Goal: Task Accomplishment & Management: Complete application form

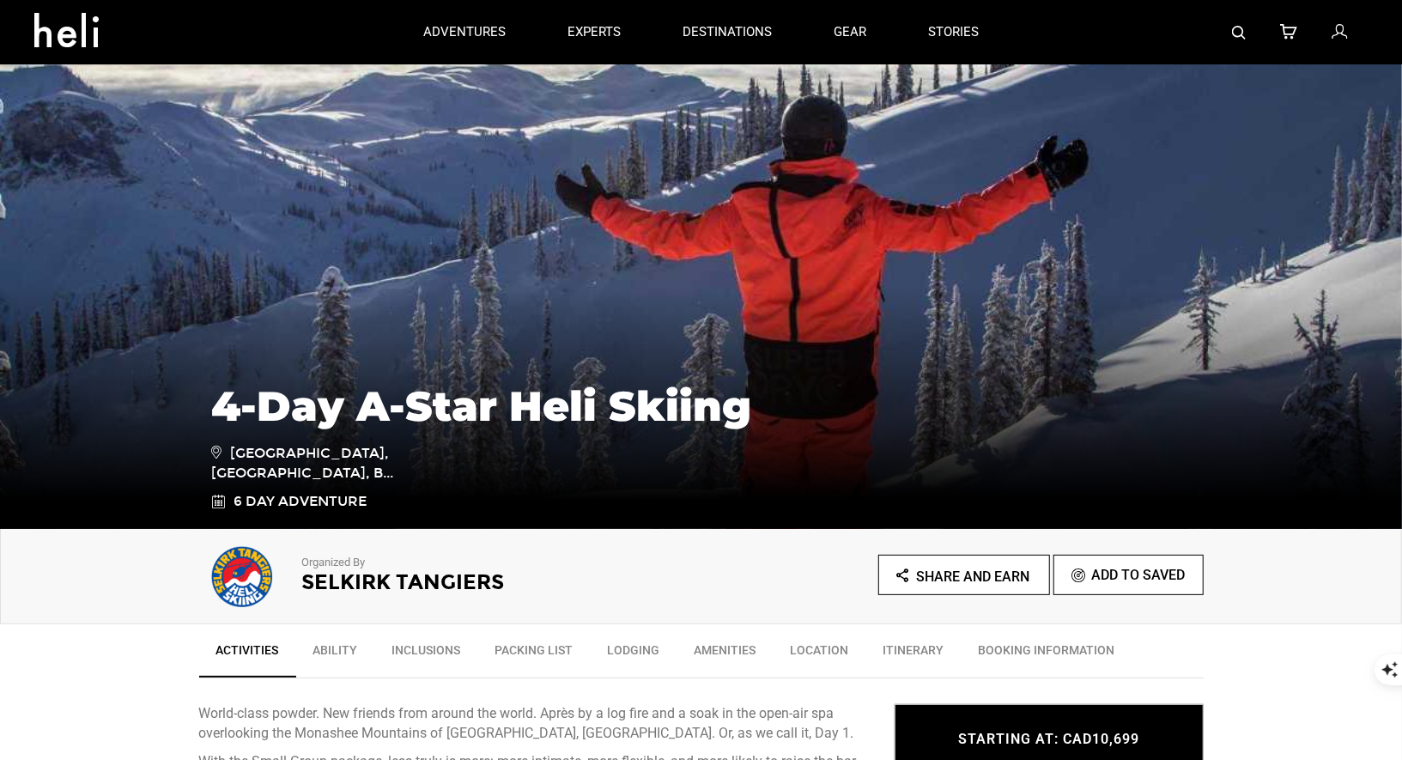
scroll to position [76, 0]
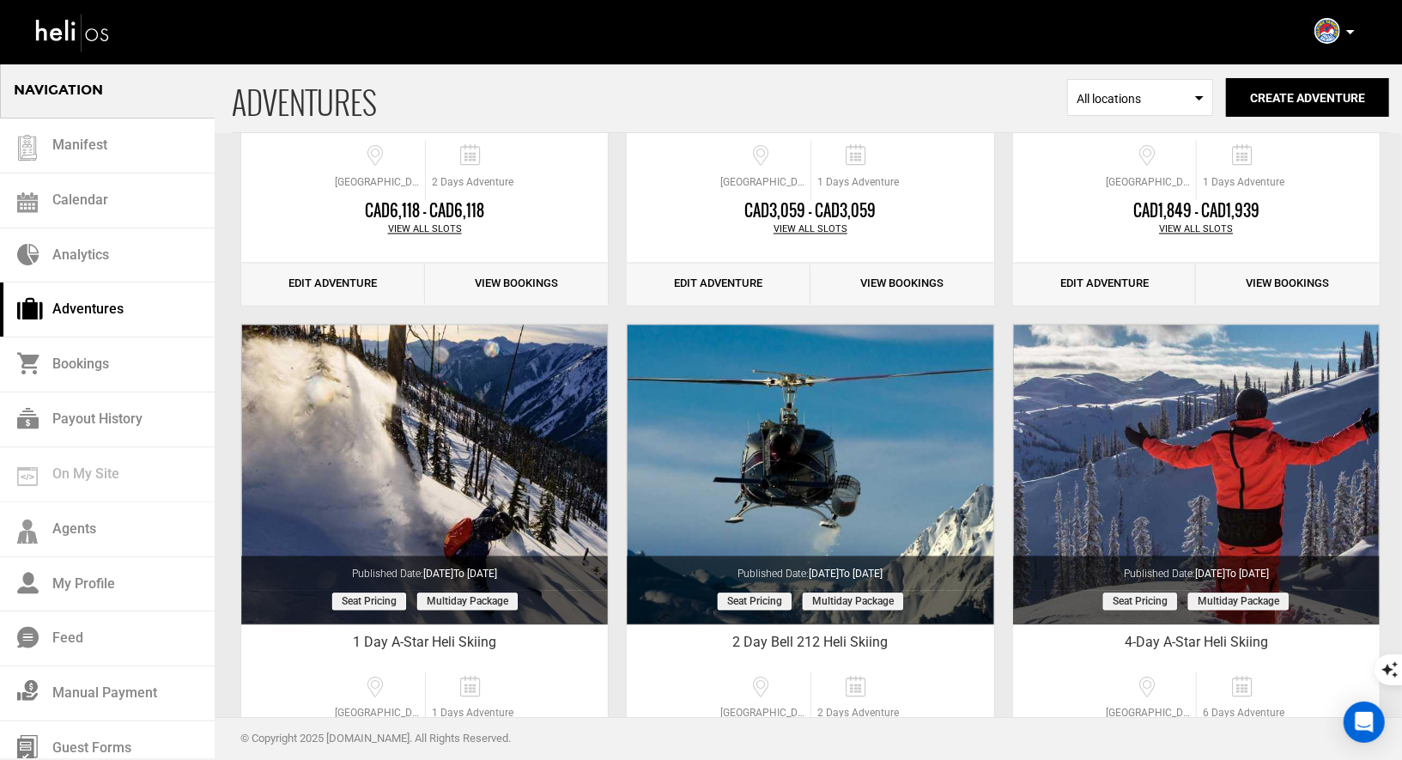
scroll to position [2058, 0]
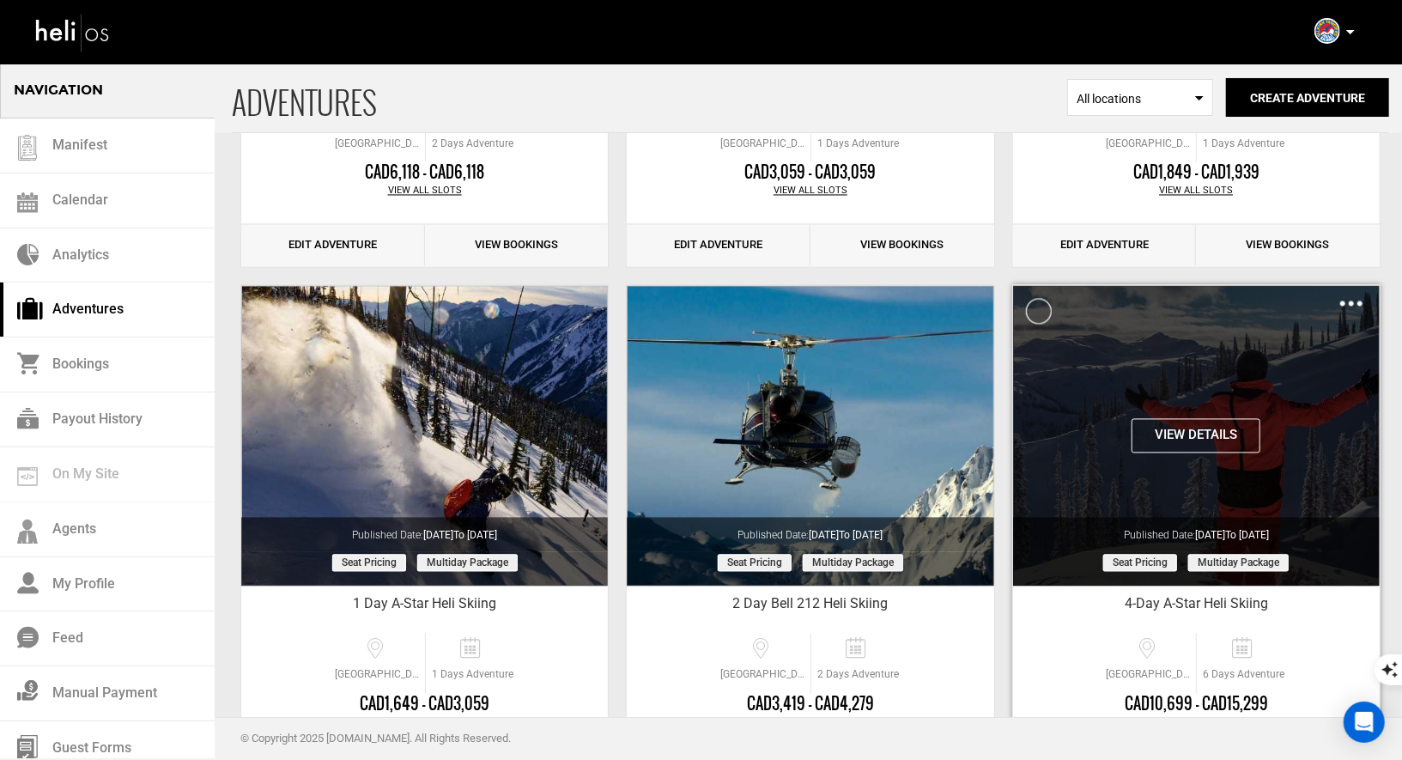
click at [1348, 301] on img at bounding box center [1351, 303] width 22 height 5
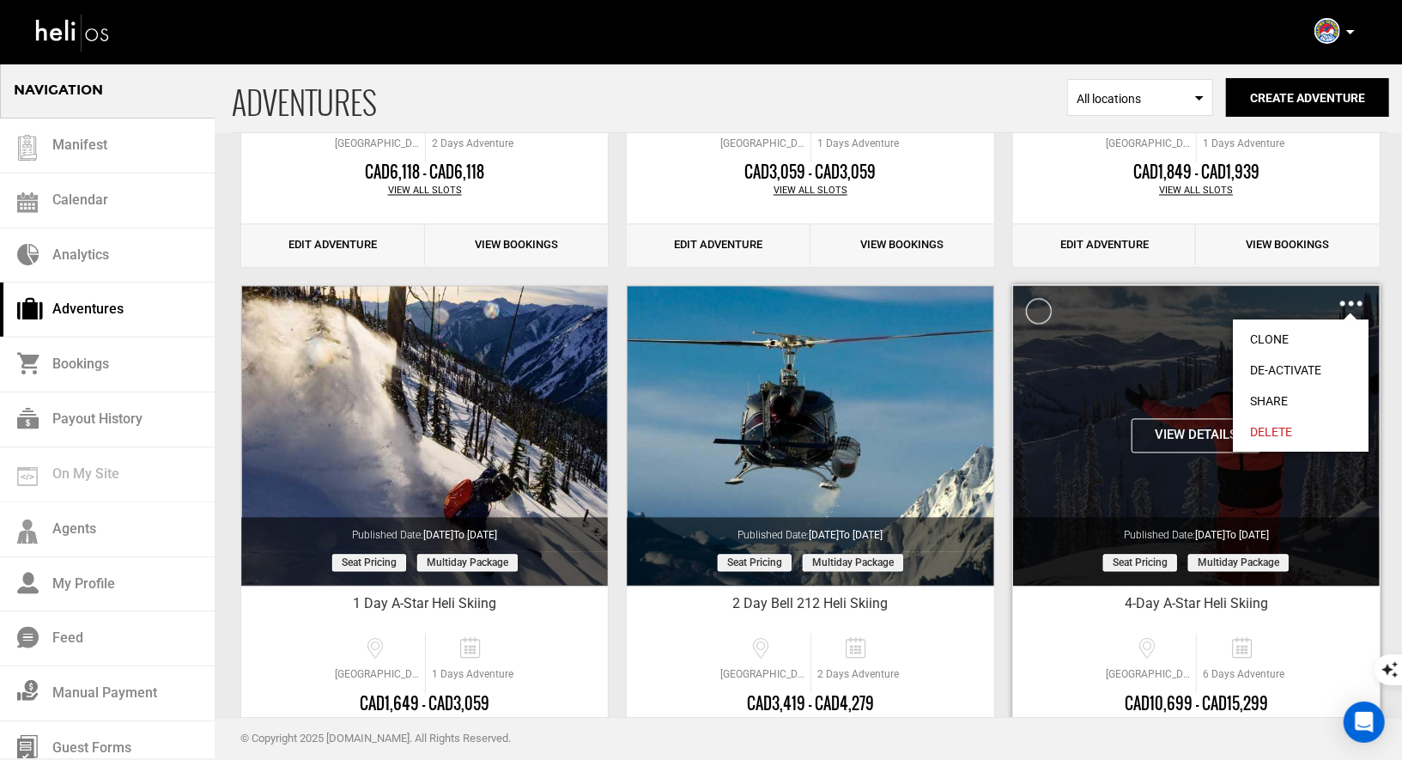
click at [1278, 336] on link "Clone" at bounding box center [1300, 339] width 136 height 31
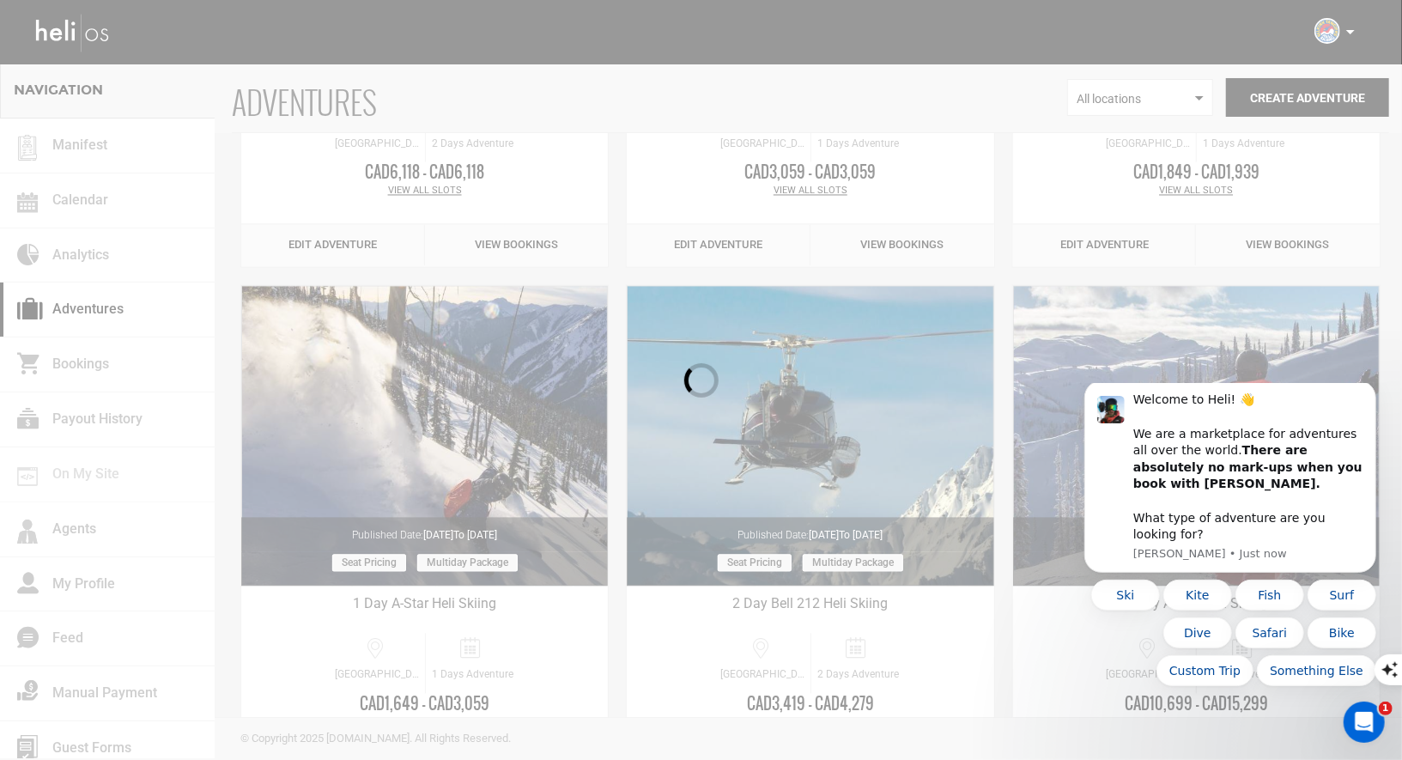
scroll to position [0, 0]
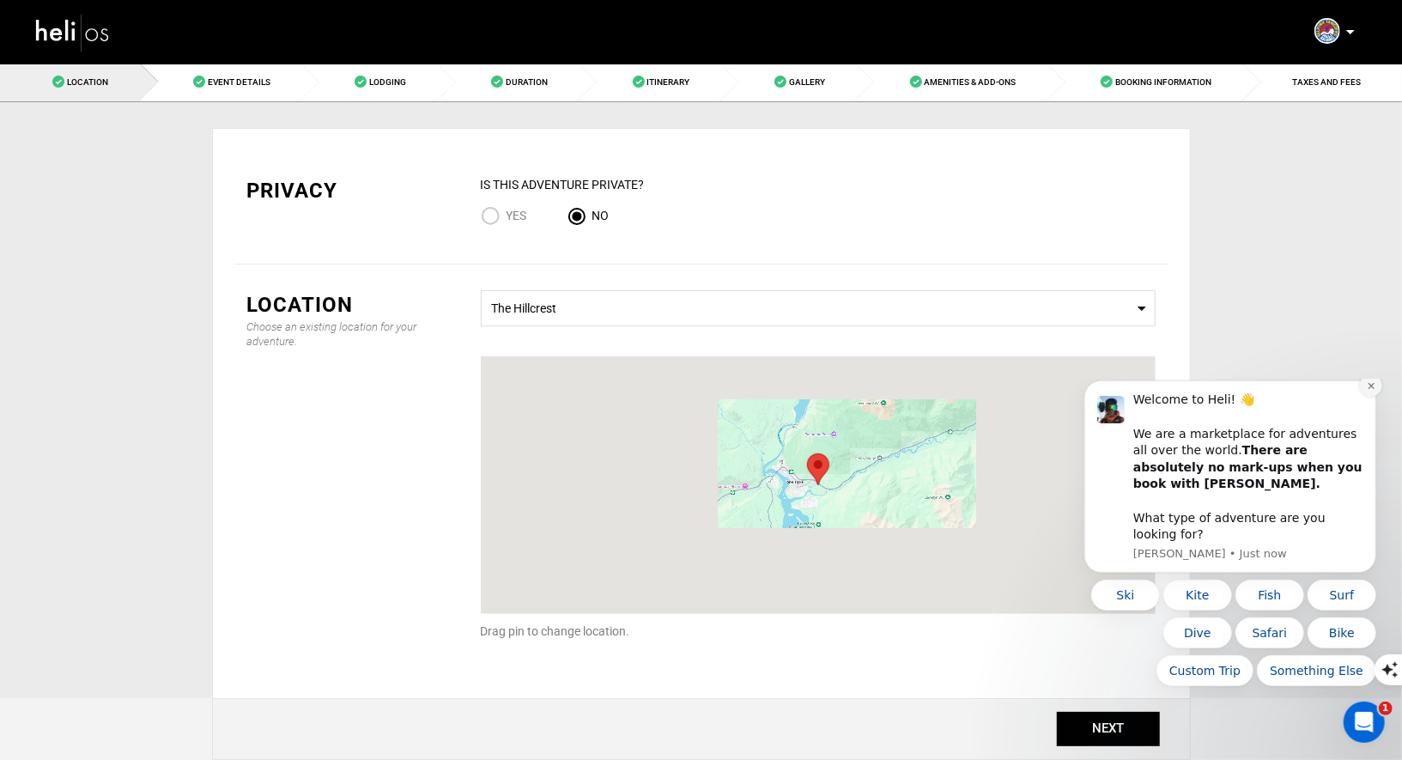
click at [1374, 390] on icon "Dismiss notification" at bounding box center [1369, 384] width 9 height 9
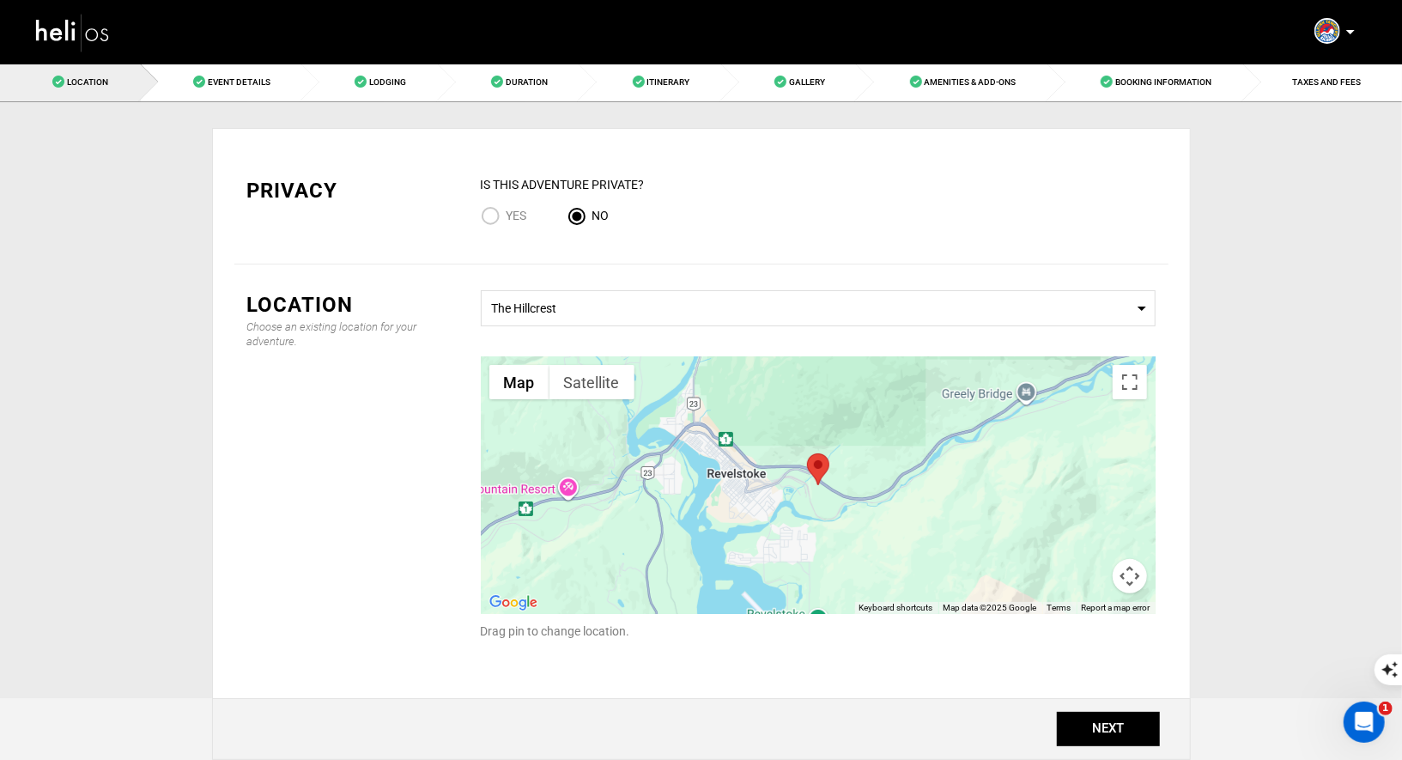
click at [485, 214] on input "Yes" at bounding box center [494, 217] width 26 height 23
radio input "true"
radio input "false"
click at [1078, 717] on button "NEXT" at bounding box center [1107, 728] width 103 height 34
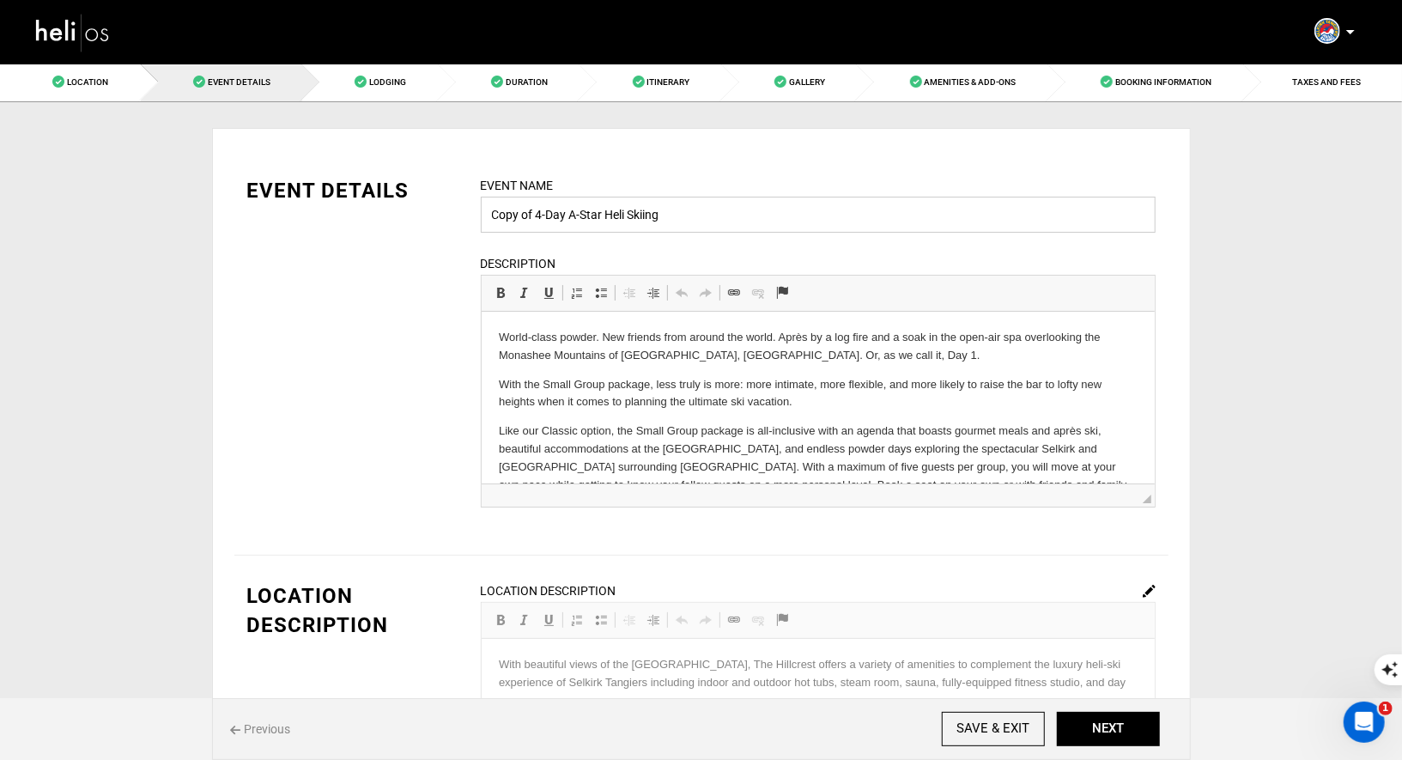
drag, startPoint x: 536, startPoint y: 211, endPoint x: 431, endPoint y: 196, distance: 105.8
click at [431, 196] on div "EVENT DETAILS Event Name Copy of 4-Day A-Star Heli Skiing Event name can not be…" at bounding box center [701, 352] width 934 height 353
click at [632, 220] on input "4-Day A-Star Heli Skiing" at bounding box center [818, 215] width 675 height 36
type input "4-Day A-Star Heli Skiing: Austin Moller"
click at [1104, 726] on button "NEXT" at bounding box center [1107, 728] width 103 height 34
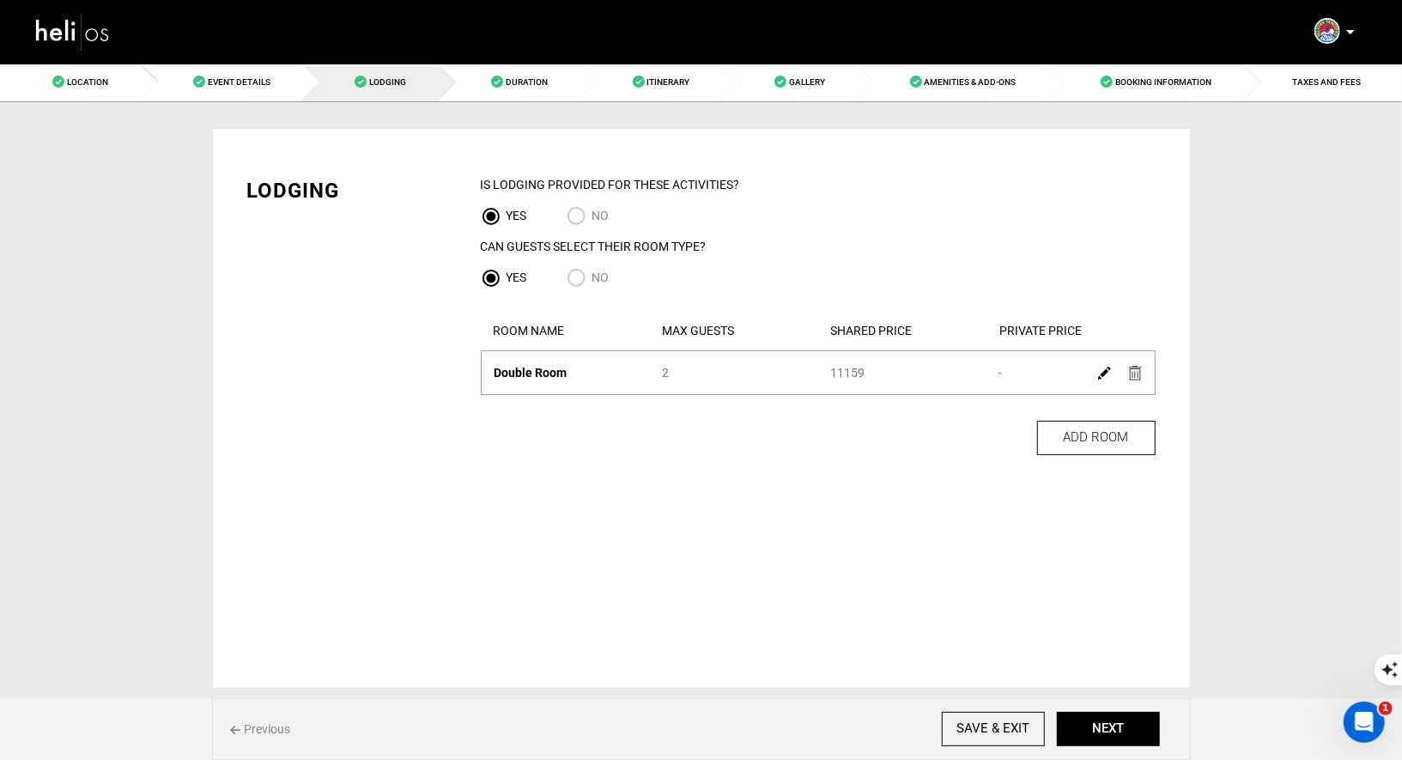
click at [1135, 370] on img at bounding box center [1135, 373] width 13 height 15
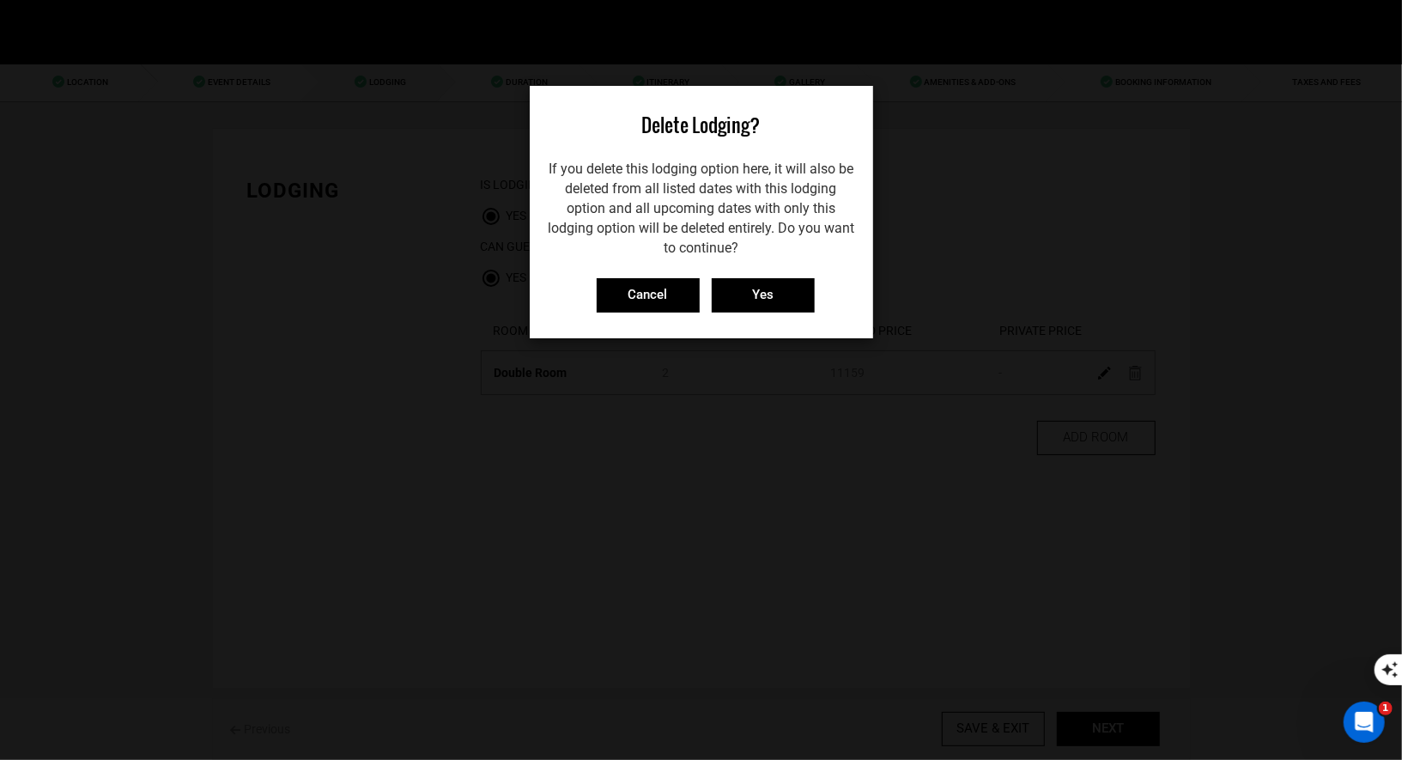
click at [770, 276] on div "Delete Lodging? If you delete this lodging option here, it will also be deleted…" at bounding box center [701, 212] width 343 height 252
click at [763, 288] on input "Yes" at bounding box center [762, 295] width 103 height 34
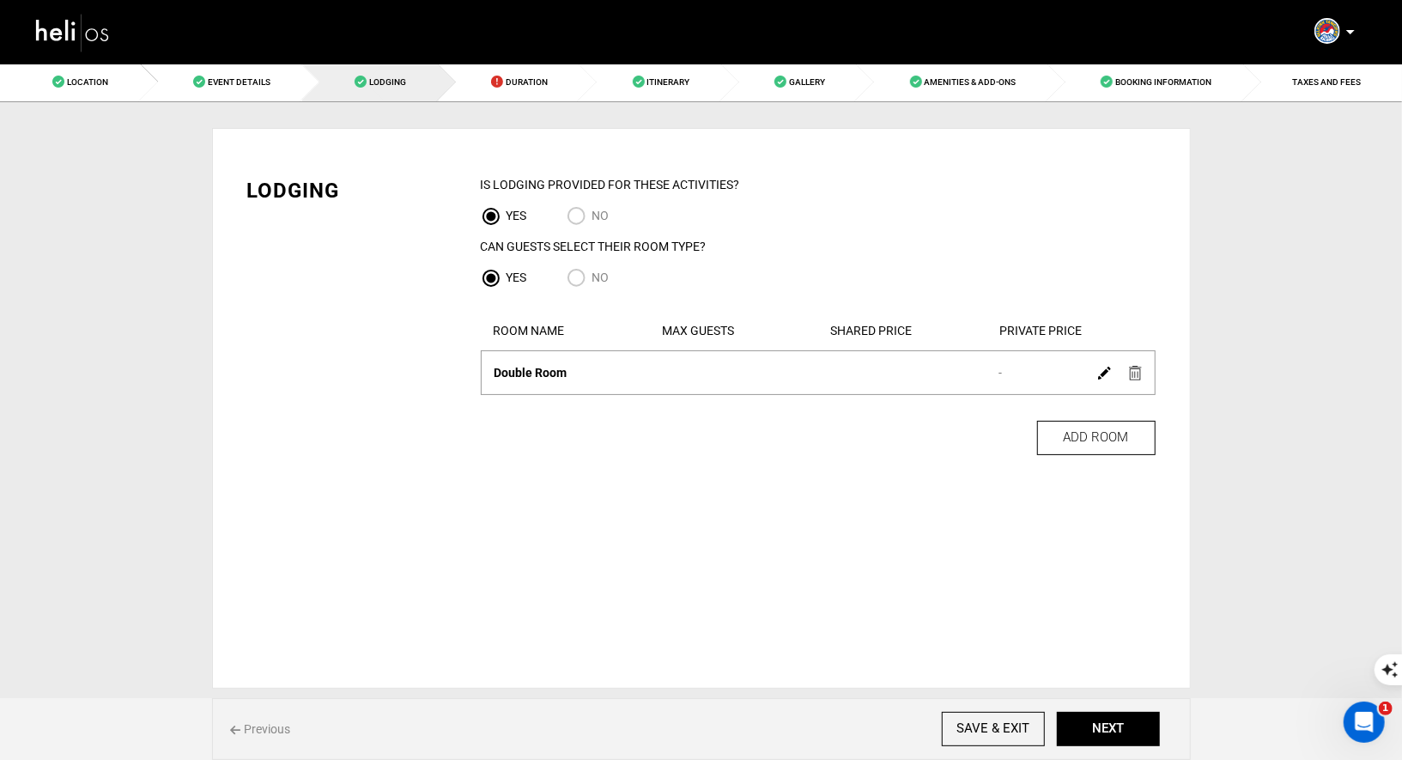
click at [578, 277] on input "No" at bounding box center [579, 279] width 26 height 23
radio input "true"
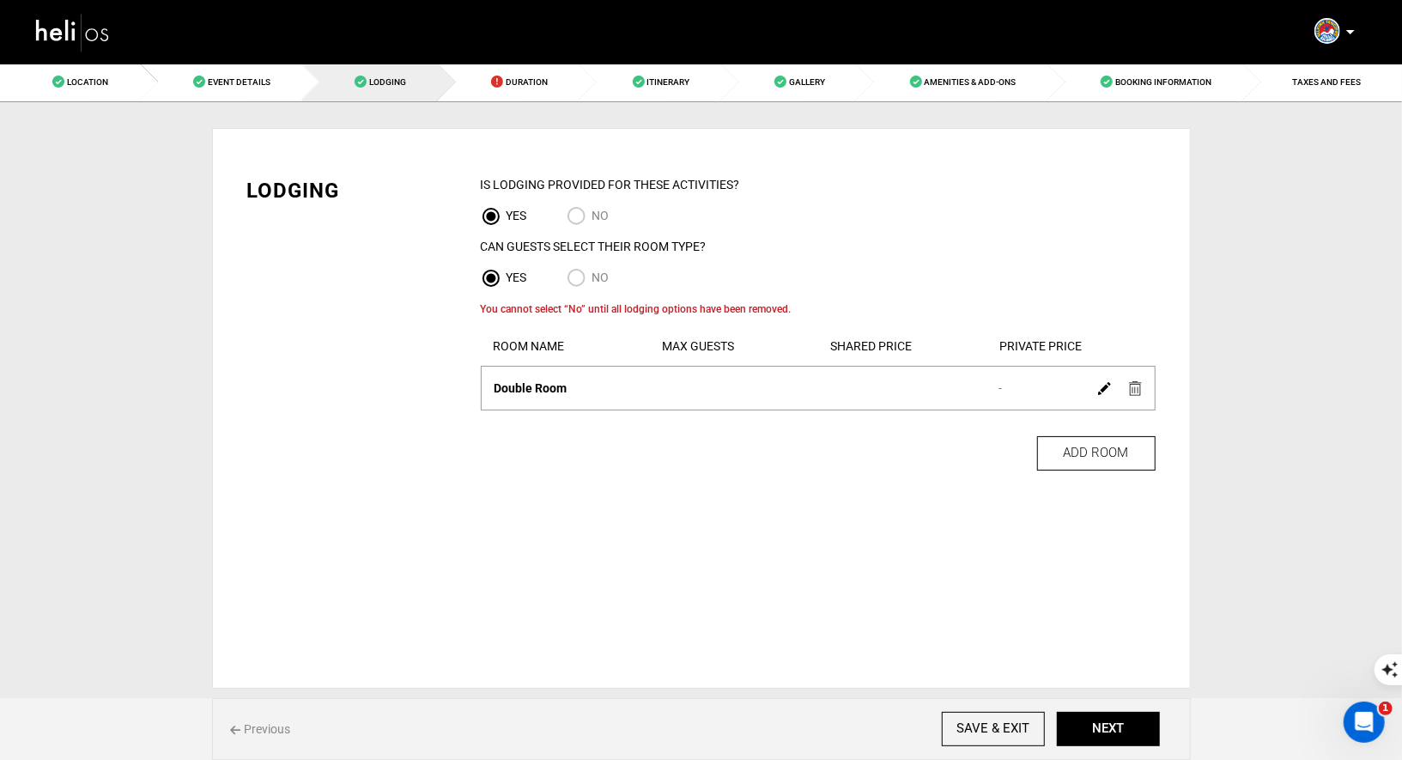
click at [1129, 392] on img at bounding box center [1135, 388] width 13 height 15
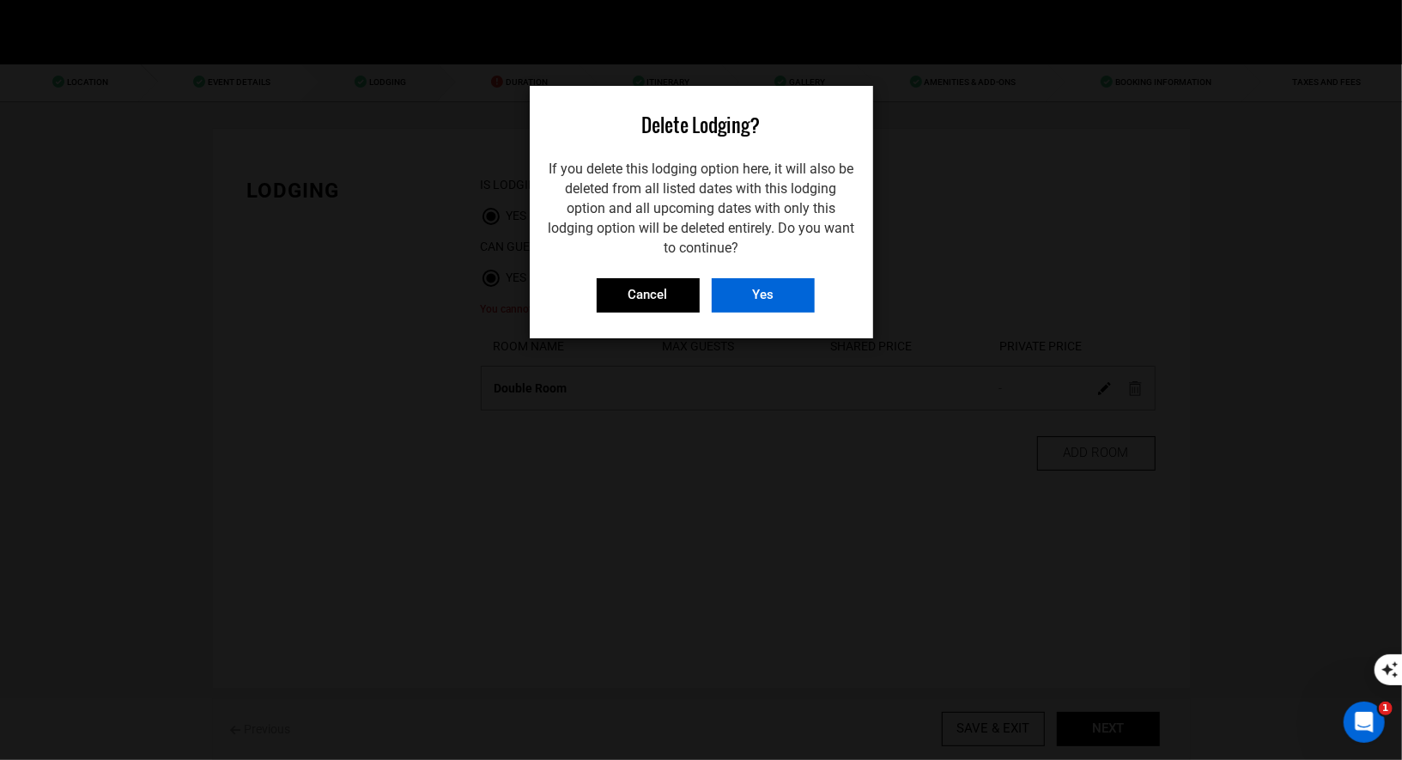
click at [749, 287] on input "Yes" at bounding box center [762, 295] width 103 height 34
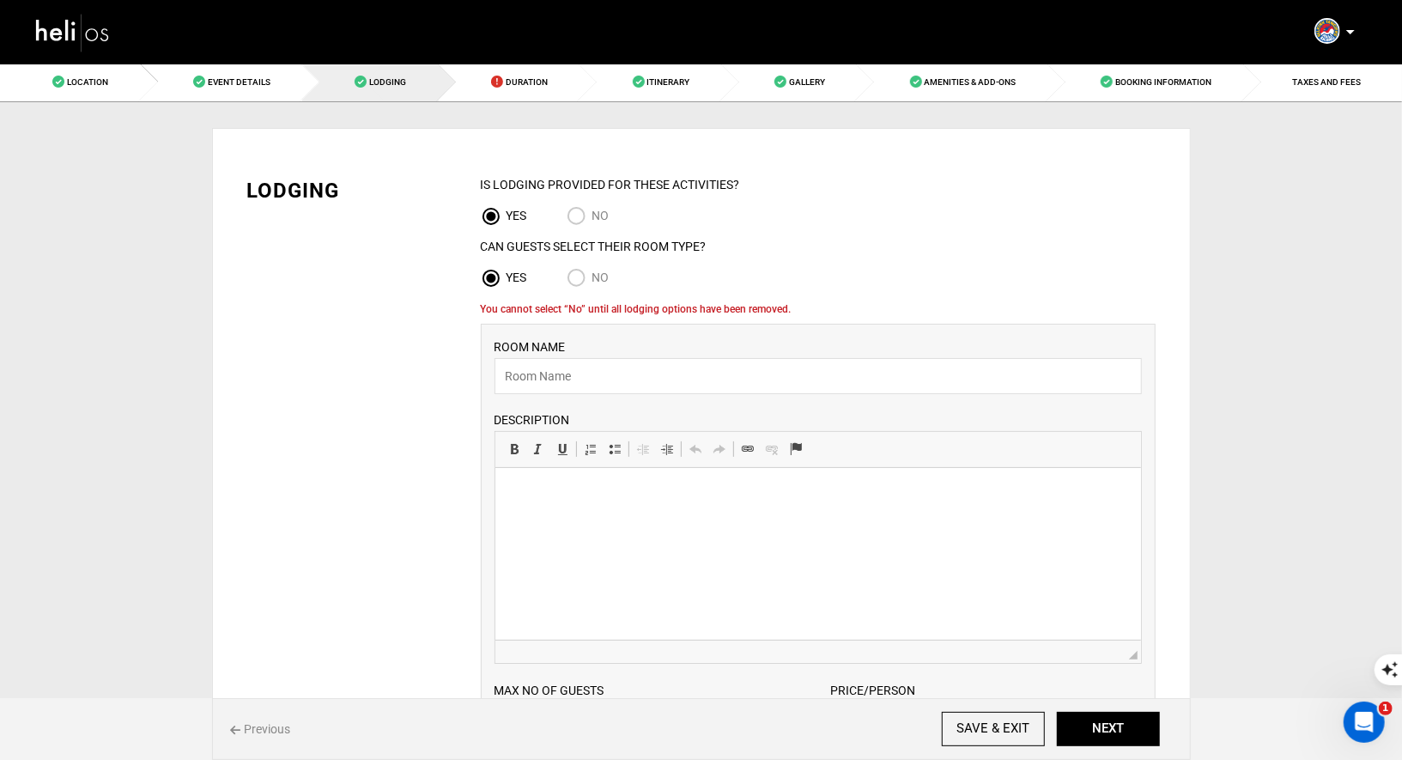
click at [576, 275] on input "No" at bounding box center [579, 279] width 26 height 23
radio input "true"
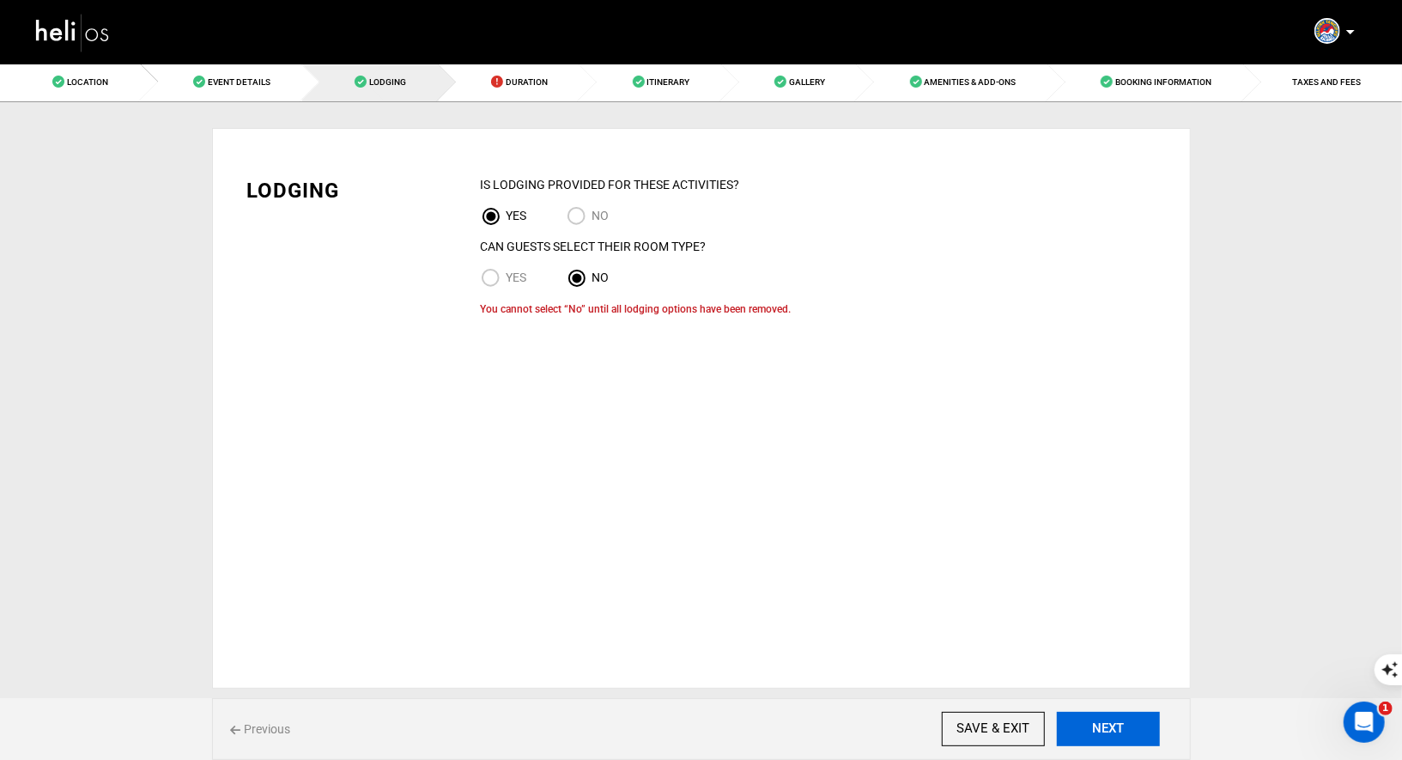
click at [1123, 742] on button "NEXT" at bounding box center [1107, 728] width 103 height 34
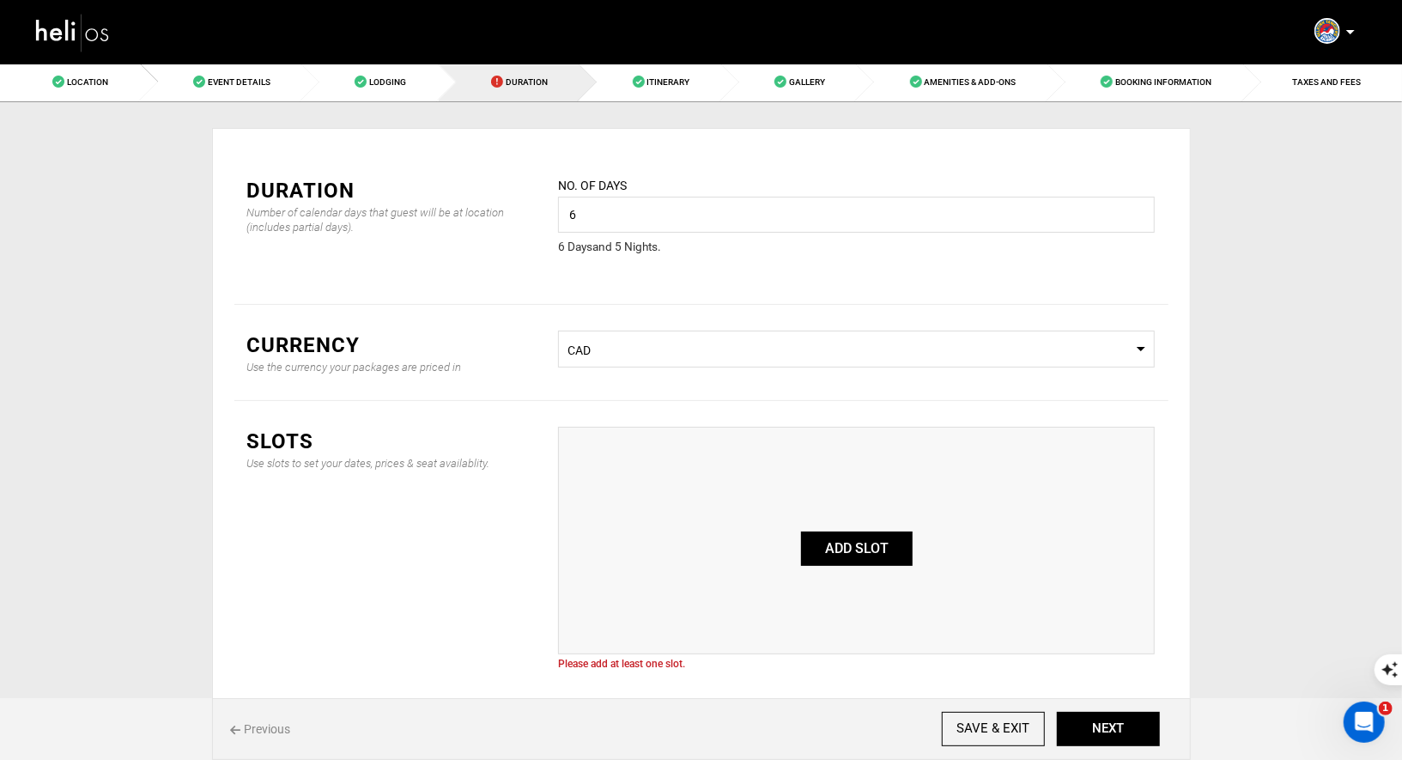
click at [831, 533] on button "ADD SLOT" at bounding box center [857, 548] width 112 height 34
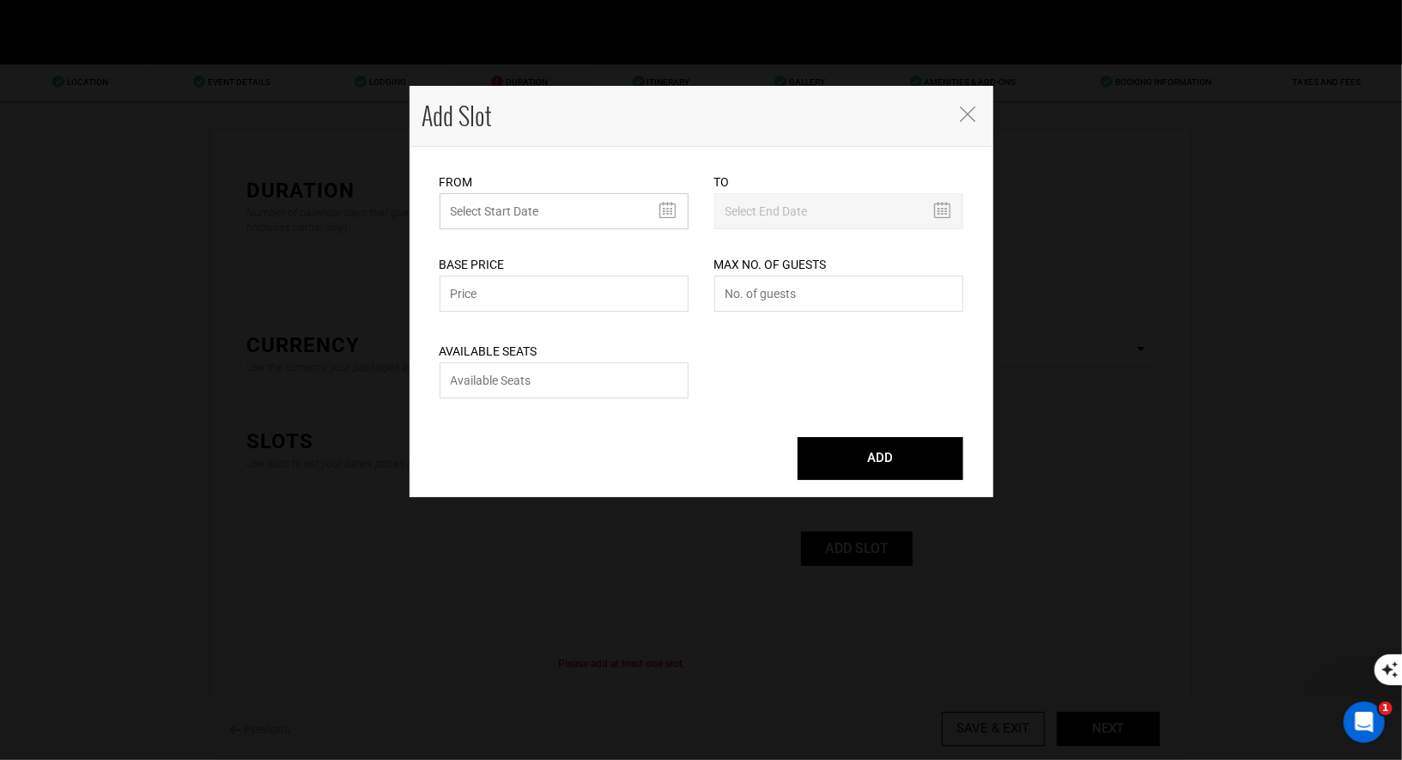
click at [573, 221] on input "text" at bounding box center [563, 211] width 249 height 36
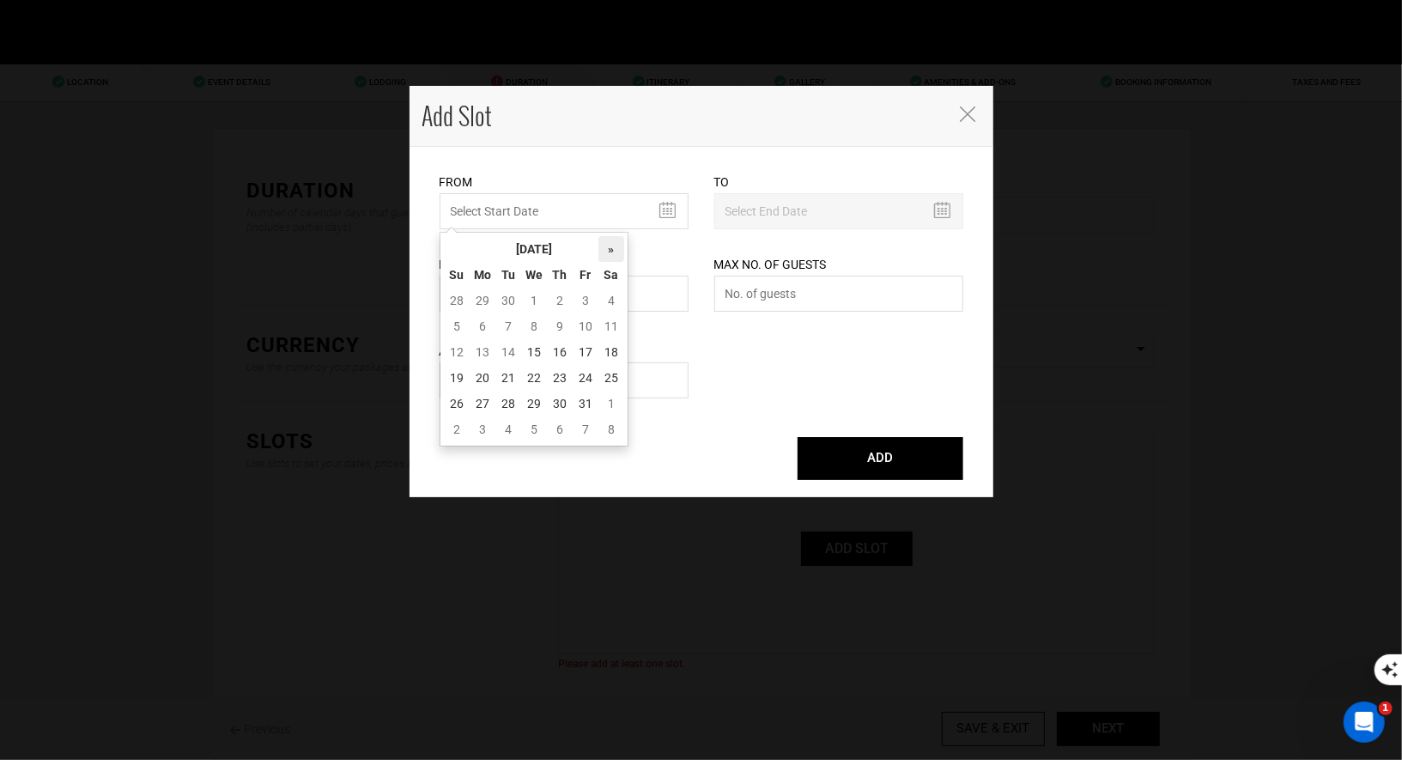
click at [611, 247] on th "»" at bounding box center [611, 249] width 26 height 26
click at [505, 399] on td "24" at bounding box center [508, 404] width 26 height 26
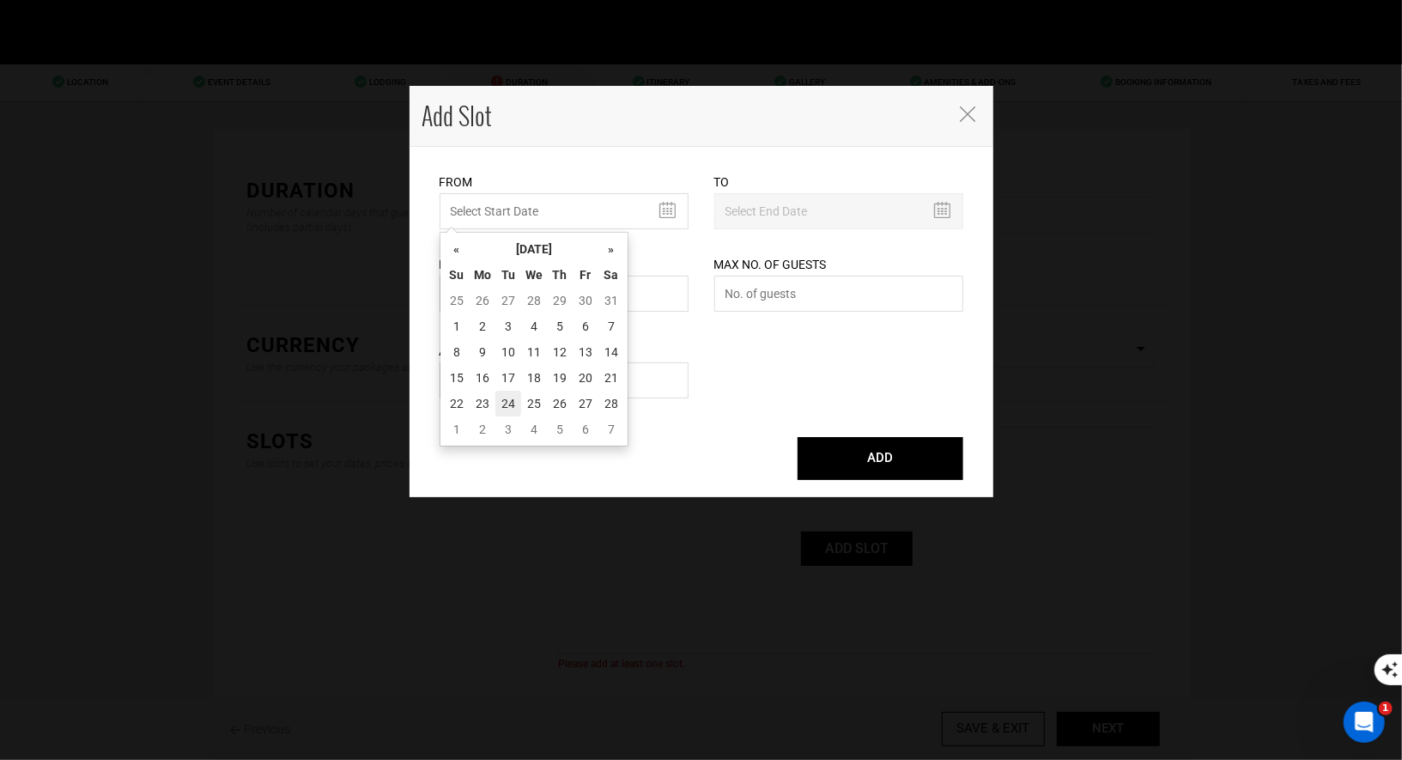
type input "02/24/2026"
type input "03/01/2026"
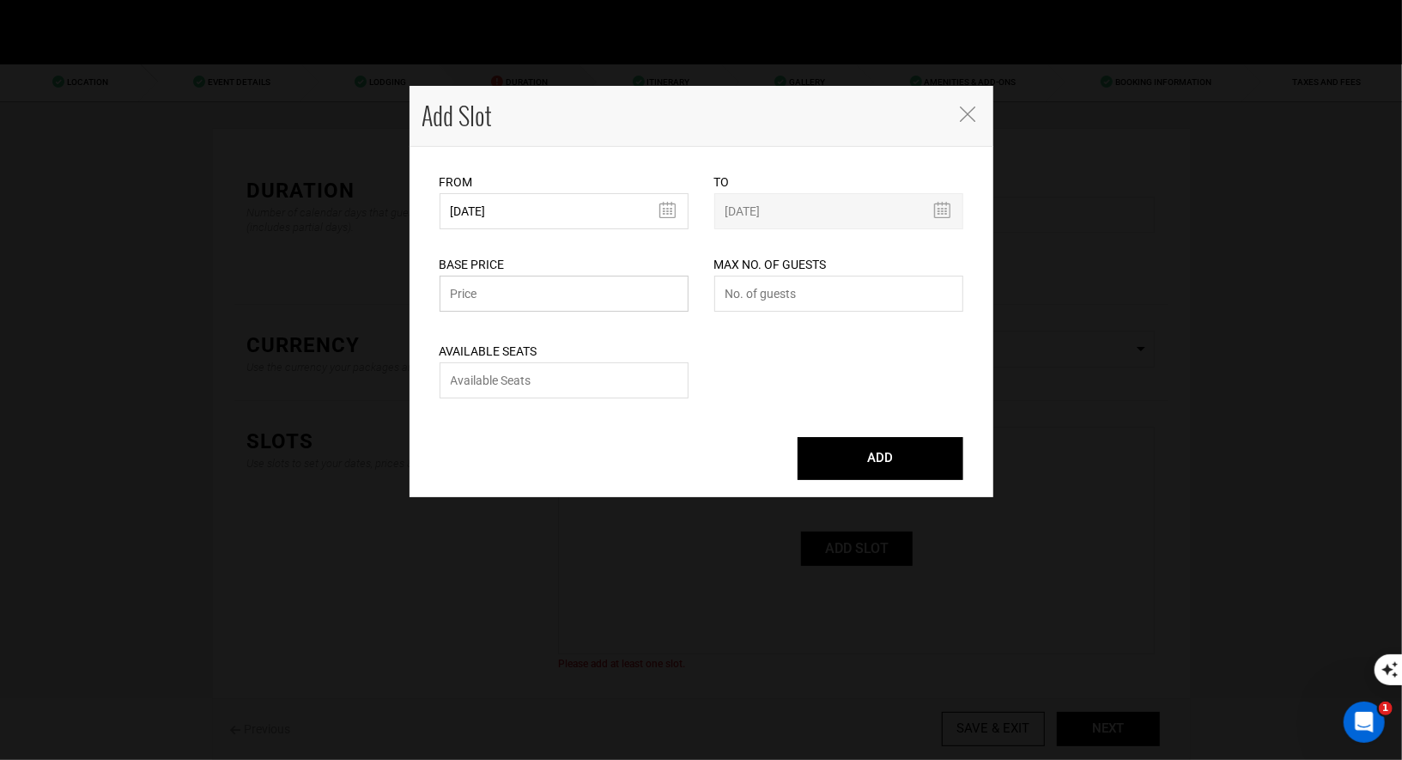
click at [571, 295] on input "text" at bounding box center [563, 293] width 249 height 36
type input "15299"
click at [855, 298] on input "number" at bounding box center [838, 293] width 249 height 36
type input "2"
click at [604, 391] on input "number" at bounding box center [563, 380] width 249 height 36
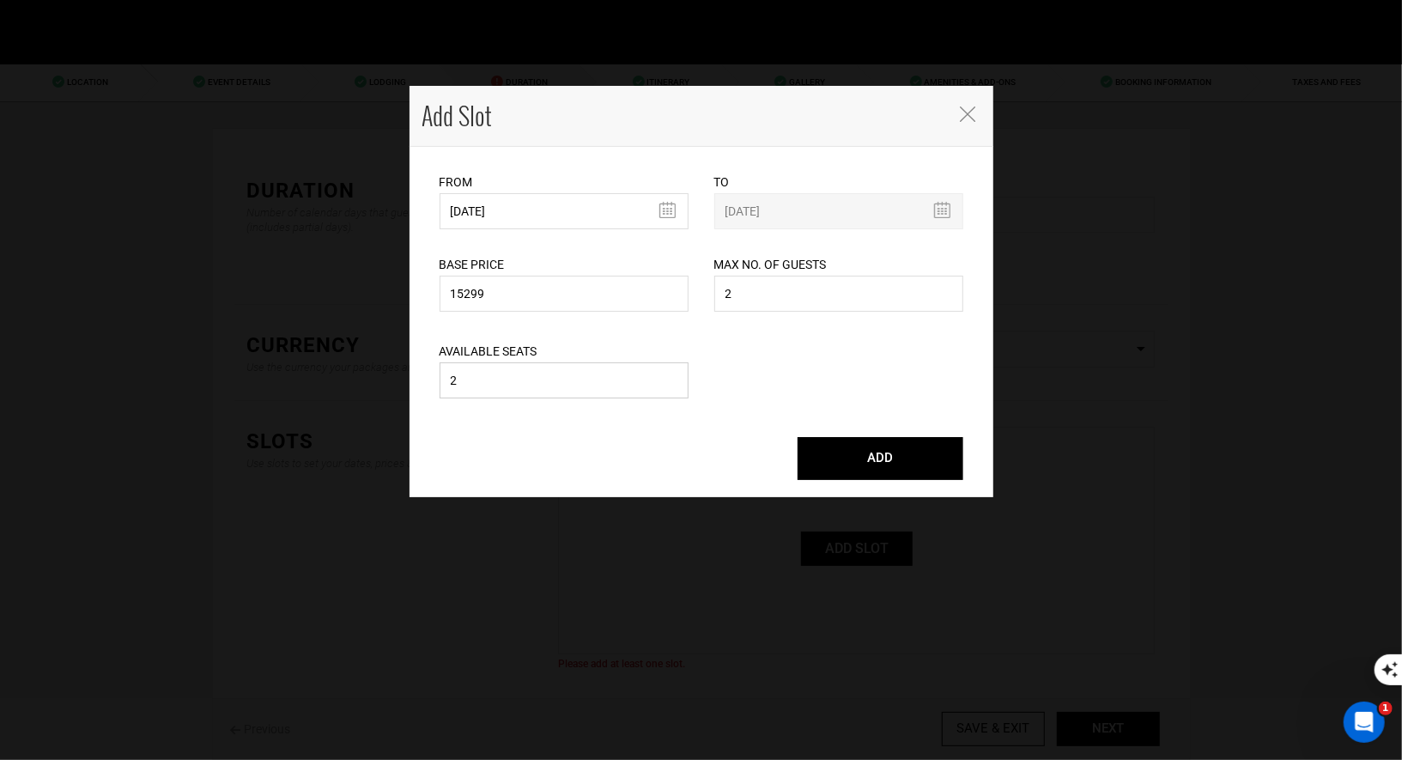
type input "2"
click at [914, 451] on button "ADD" at bounding box center [880, 458] width 166 height 43
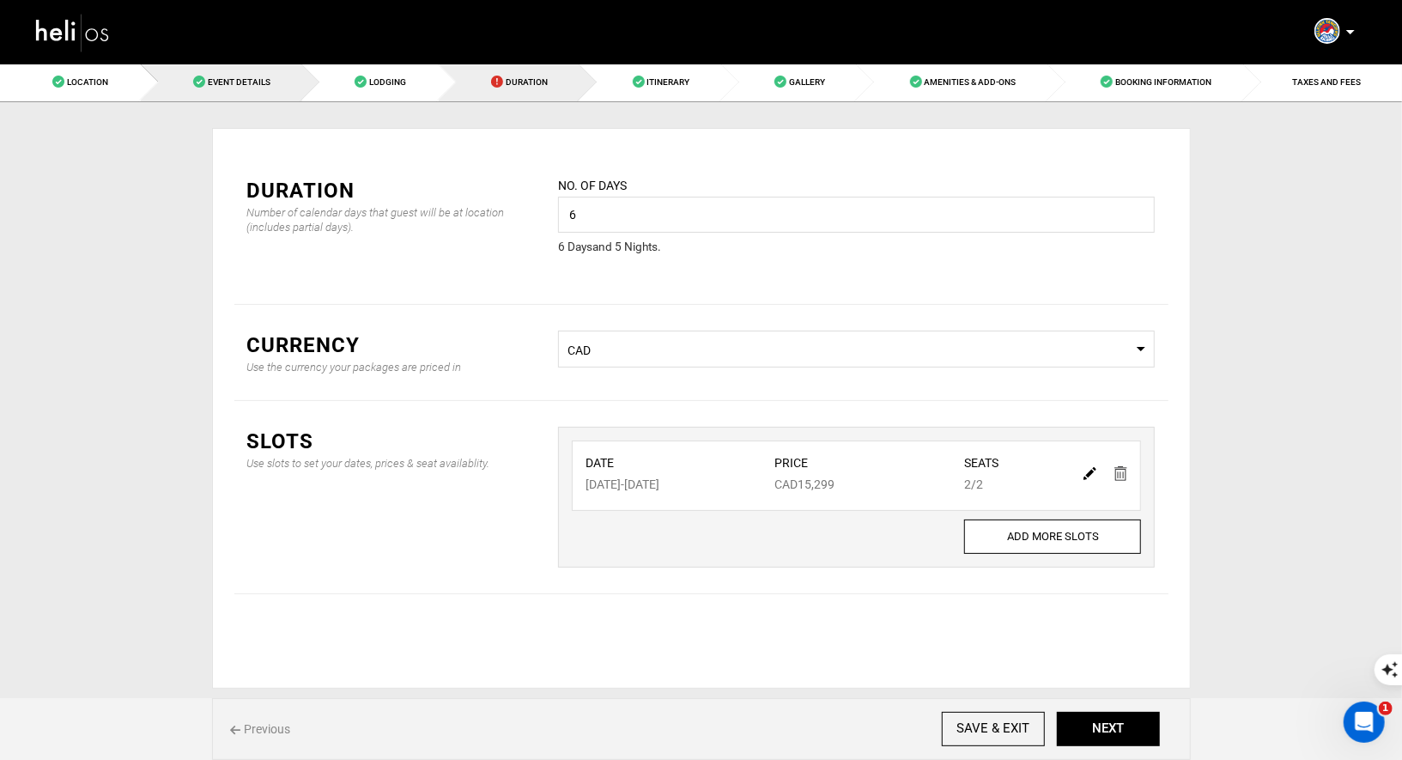
click at [230, 72] on link "Event Details" at bounding box center [222, 82] width 162 height 39
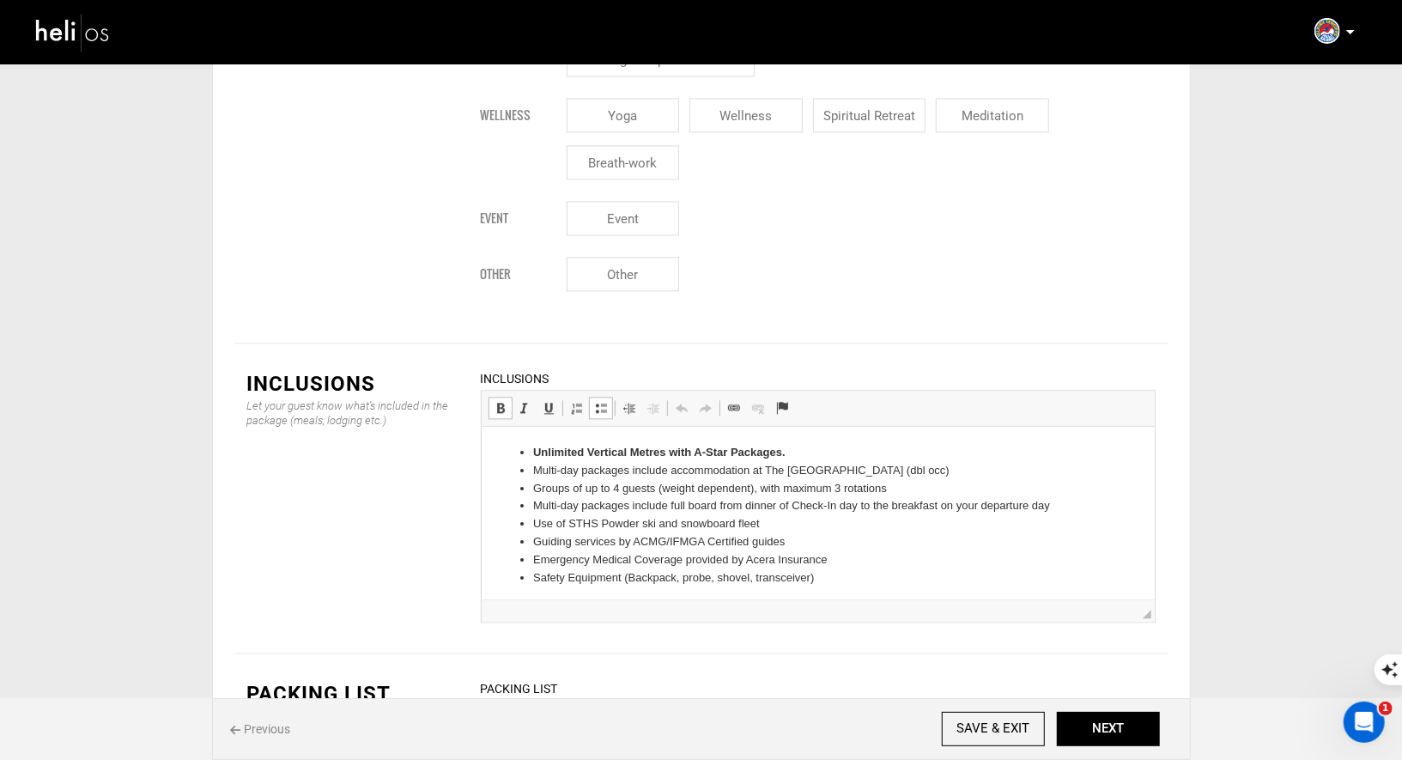
click at [802, 451] on li "Unlimited Vertical Metres with A-Star Packages." at bounding box center [817, 452] width 570 height 18
click at [815, 574] on li "Safety Equipment (Backpack, probe, shovel, transceiver)" at bounding box center [817, 577] width 570 height 18
click at [614, 590] on li "4 Days of helisking" at bounding box center [817, 592] width 570 height 18
click at [764, 584] on li "4 Days of heliskiing" at bounding box center [817, 592] width 570 height 18
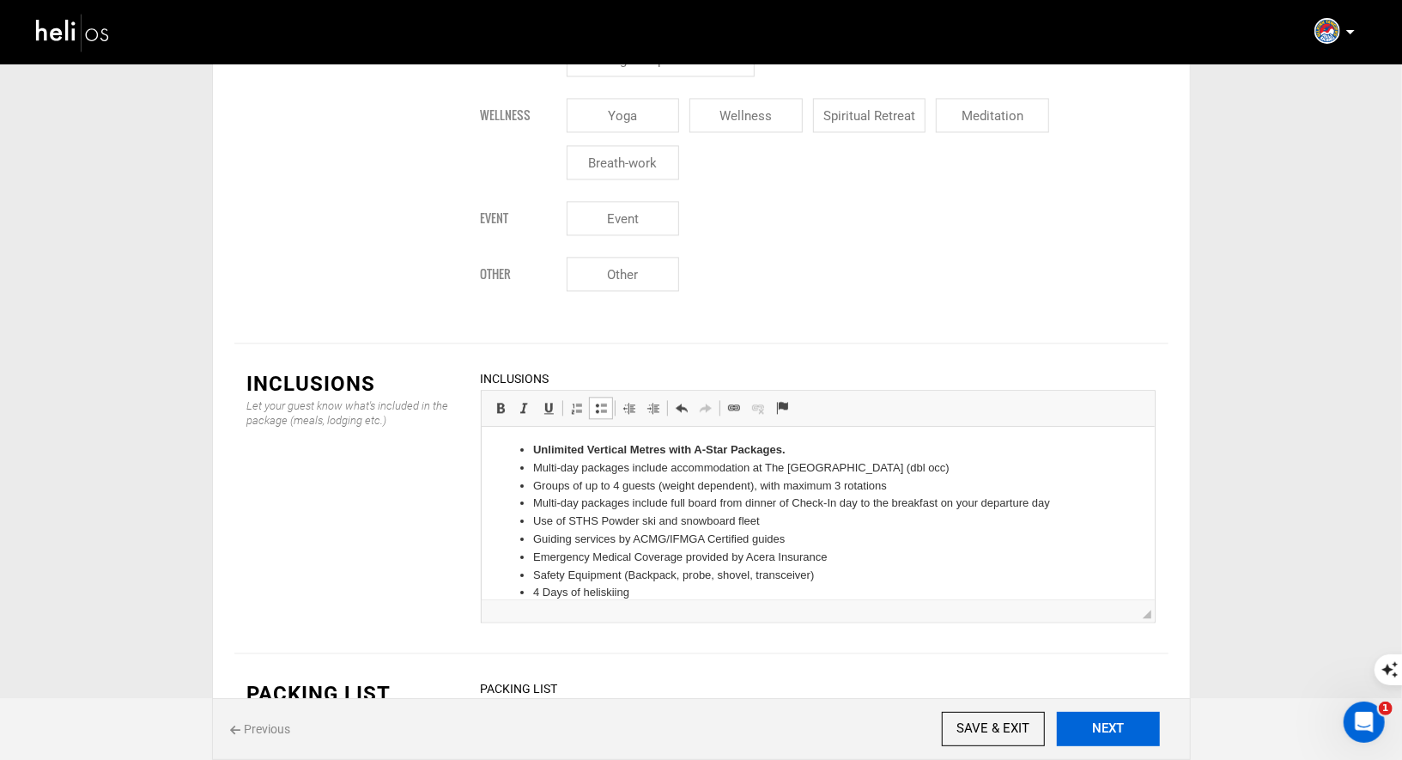
click at [1086, 723] on button "NEXT" at bounding box center [1107, 728] width 103 height 34
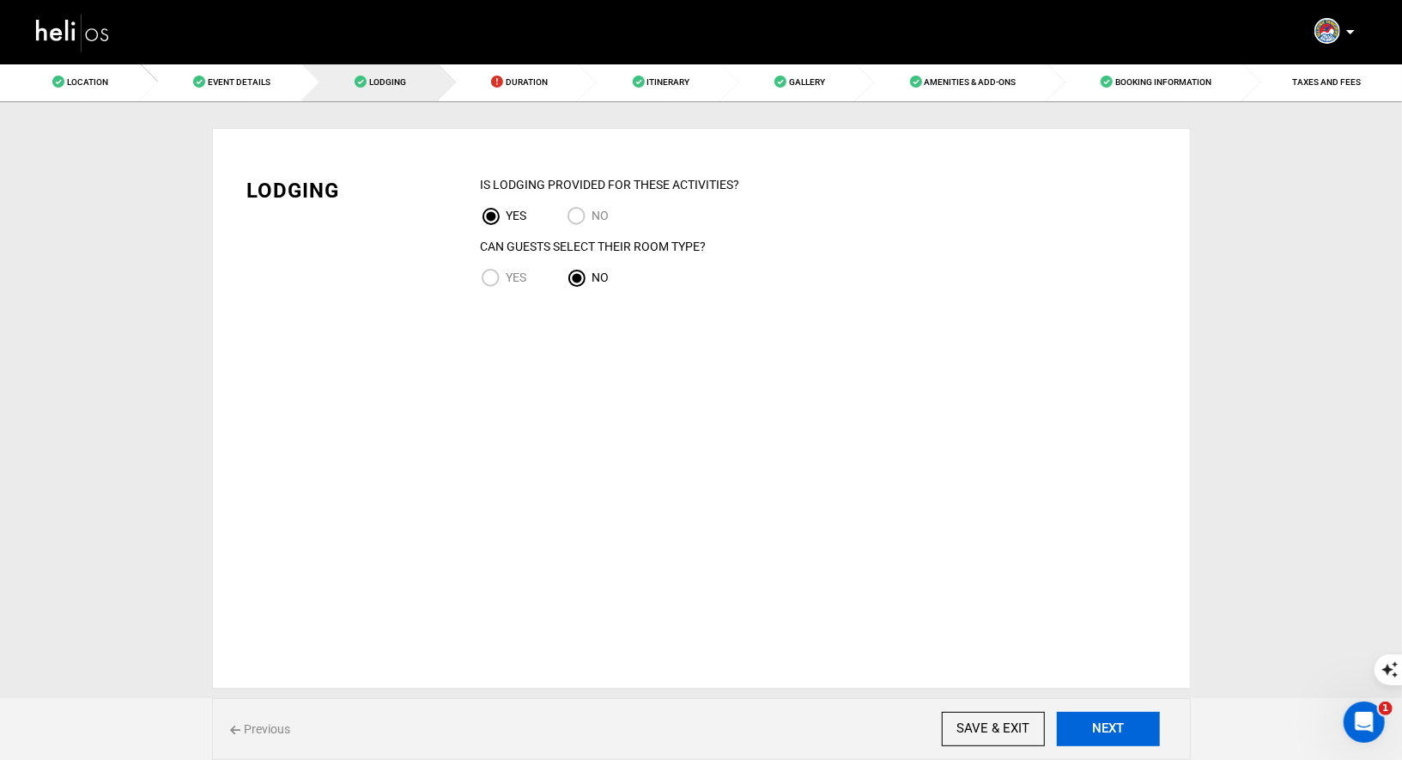
click at [1086, 724] on button "NEXT" at bounding box center [1107, 728] width 103 height 34
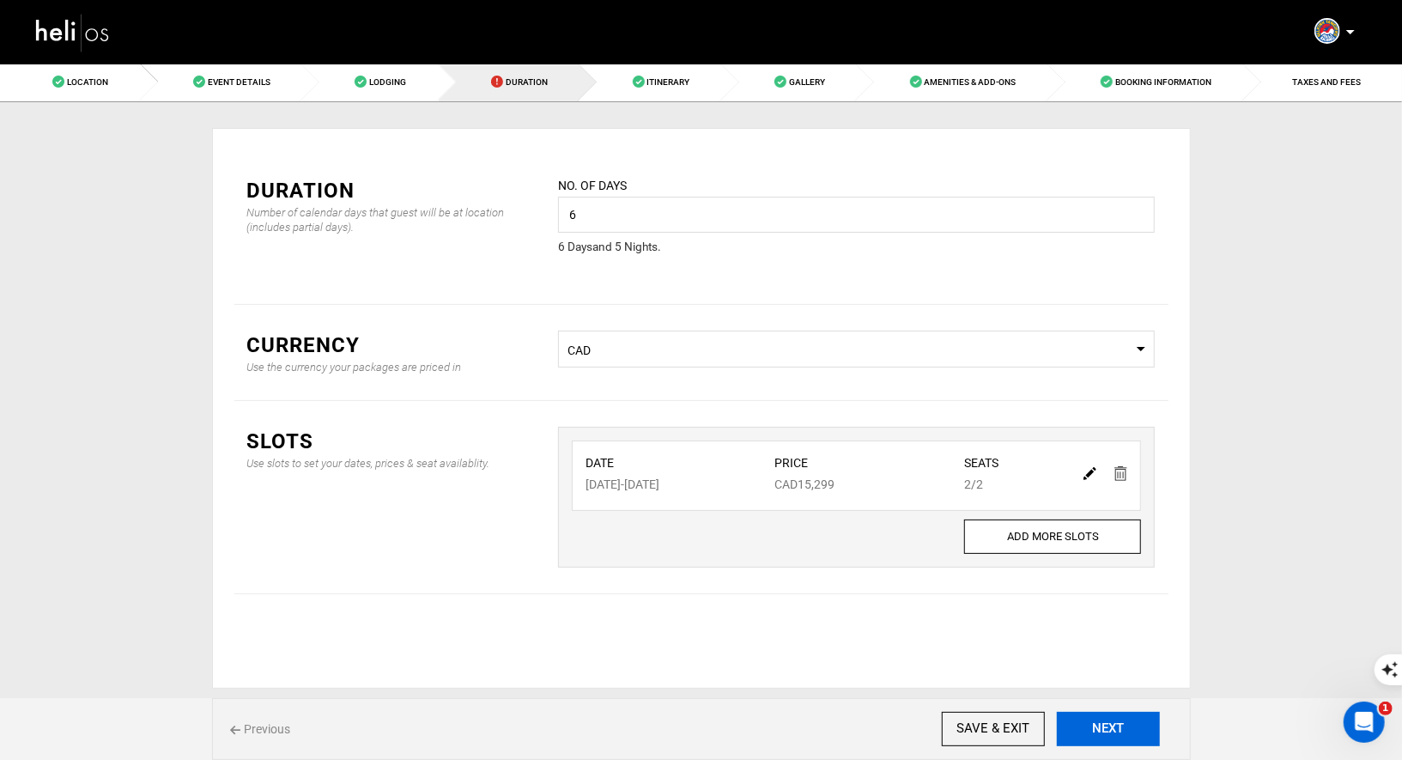
click at [1086, 725] on button "NEXT" at bounding box center [1107, 728] width 103 height 34
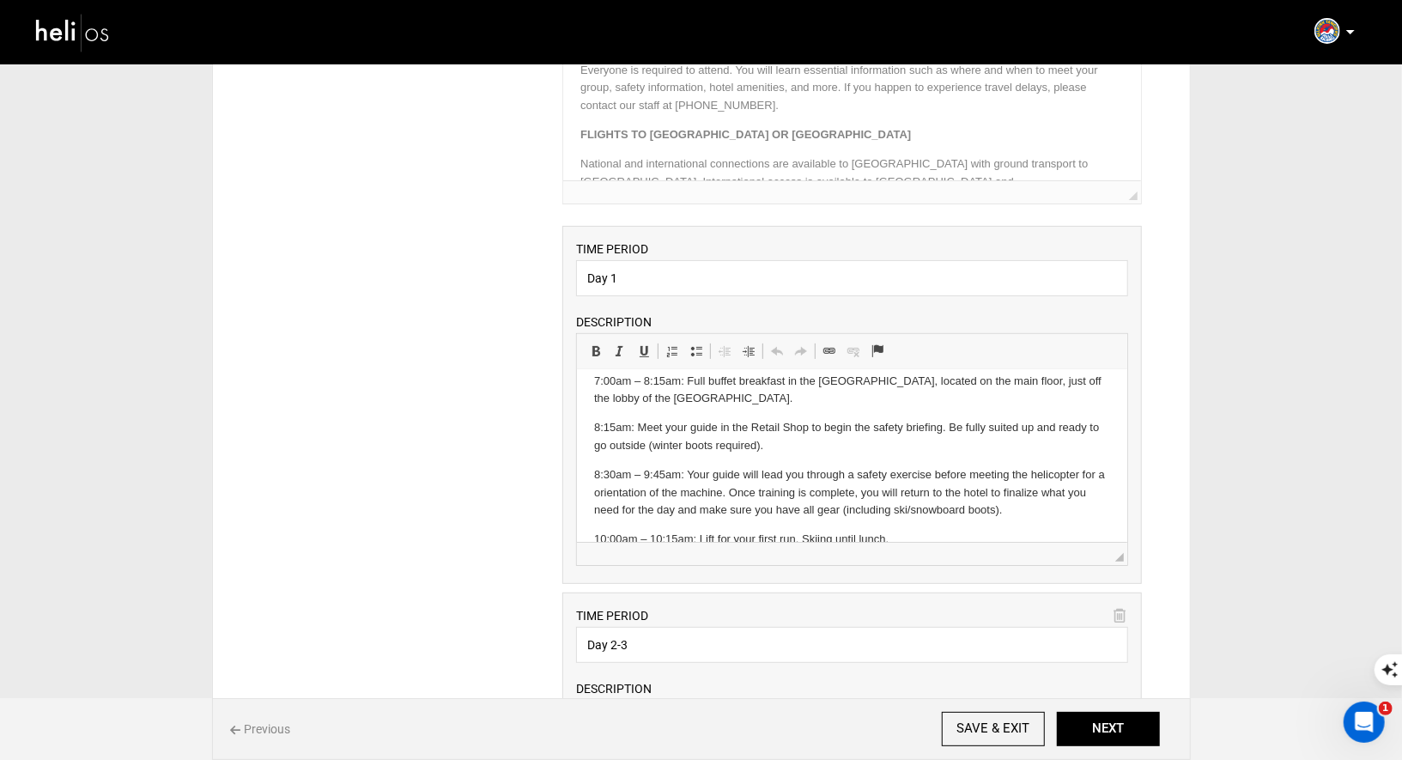
scroll to position [415, 0]
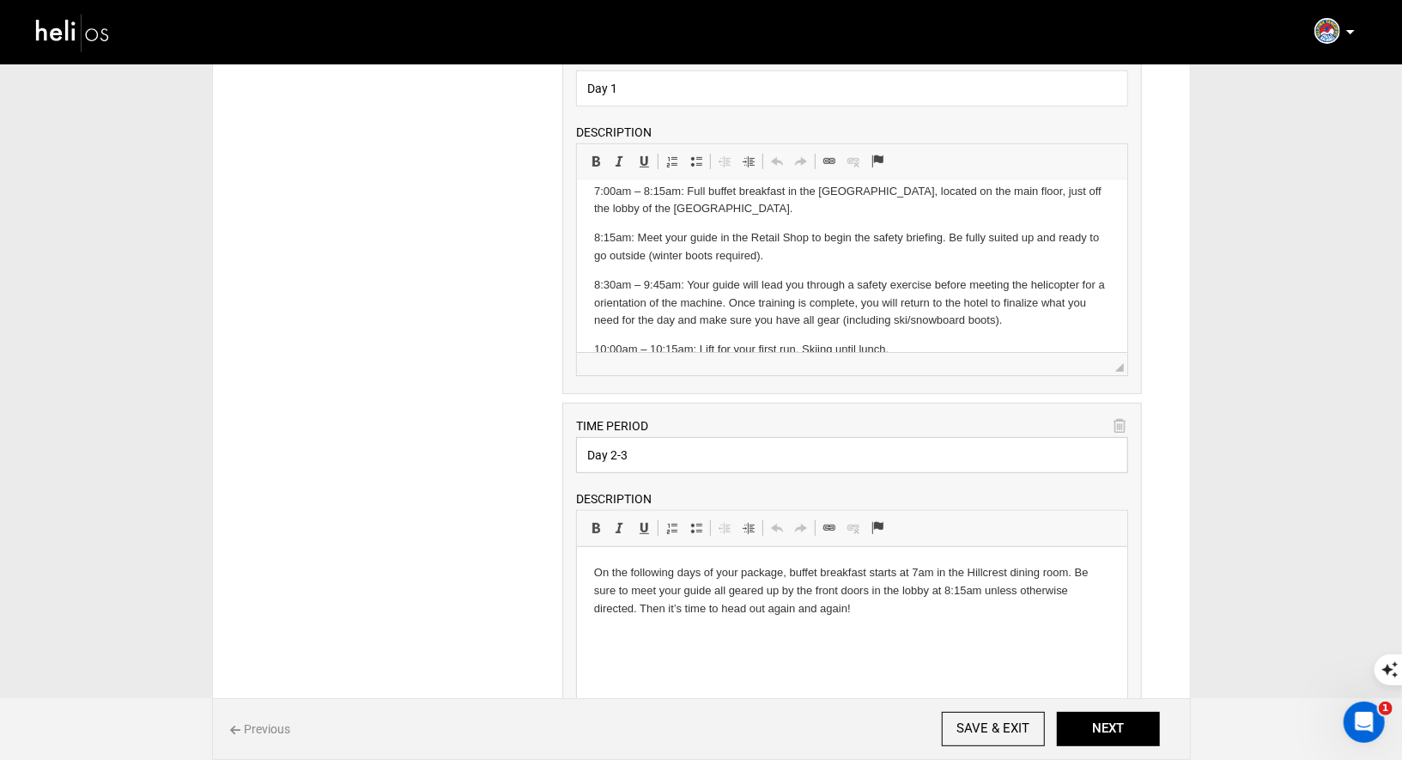
click at [637, 455] on input "Day 2-3" at bounding box center [852, 455] width 552 height 36
type input "Day 2 - 4"
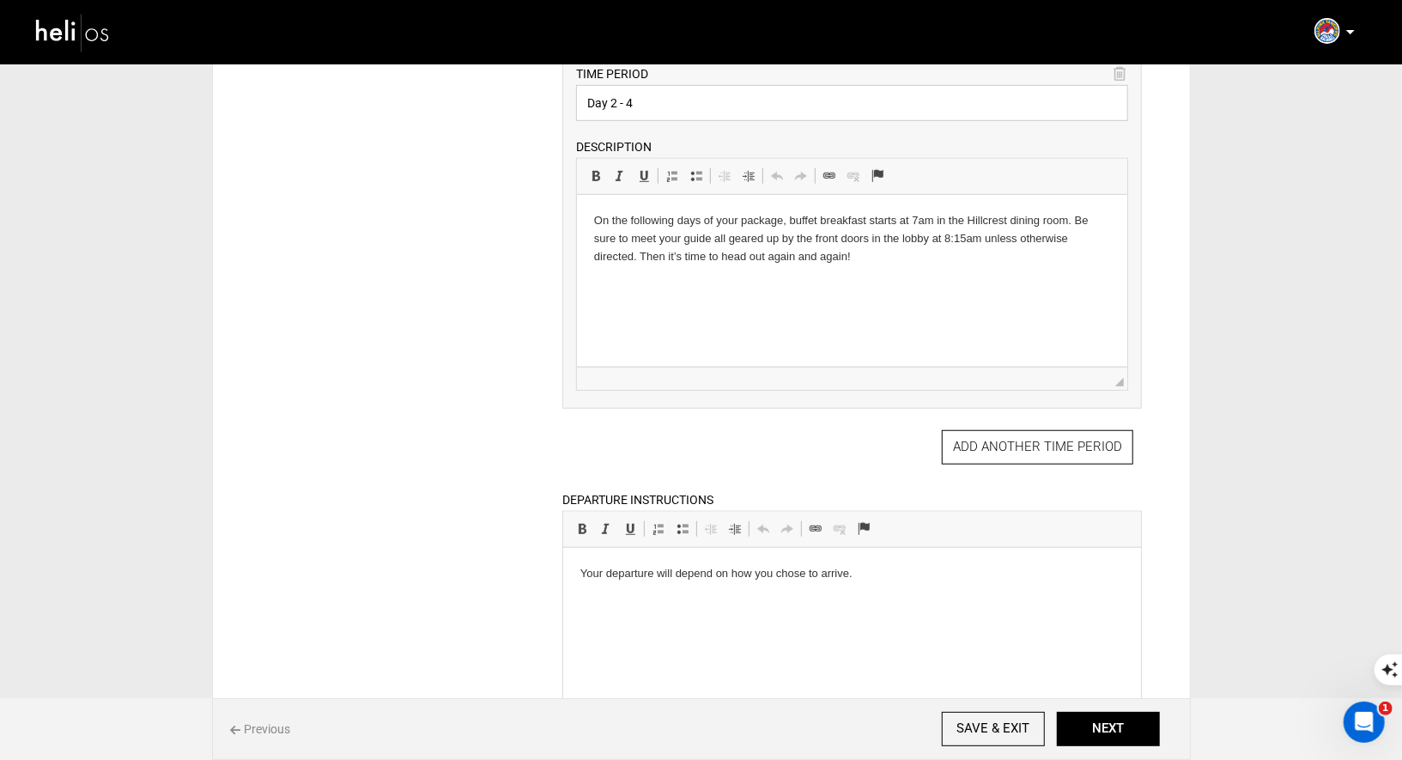
scroll to position [773, 0]
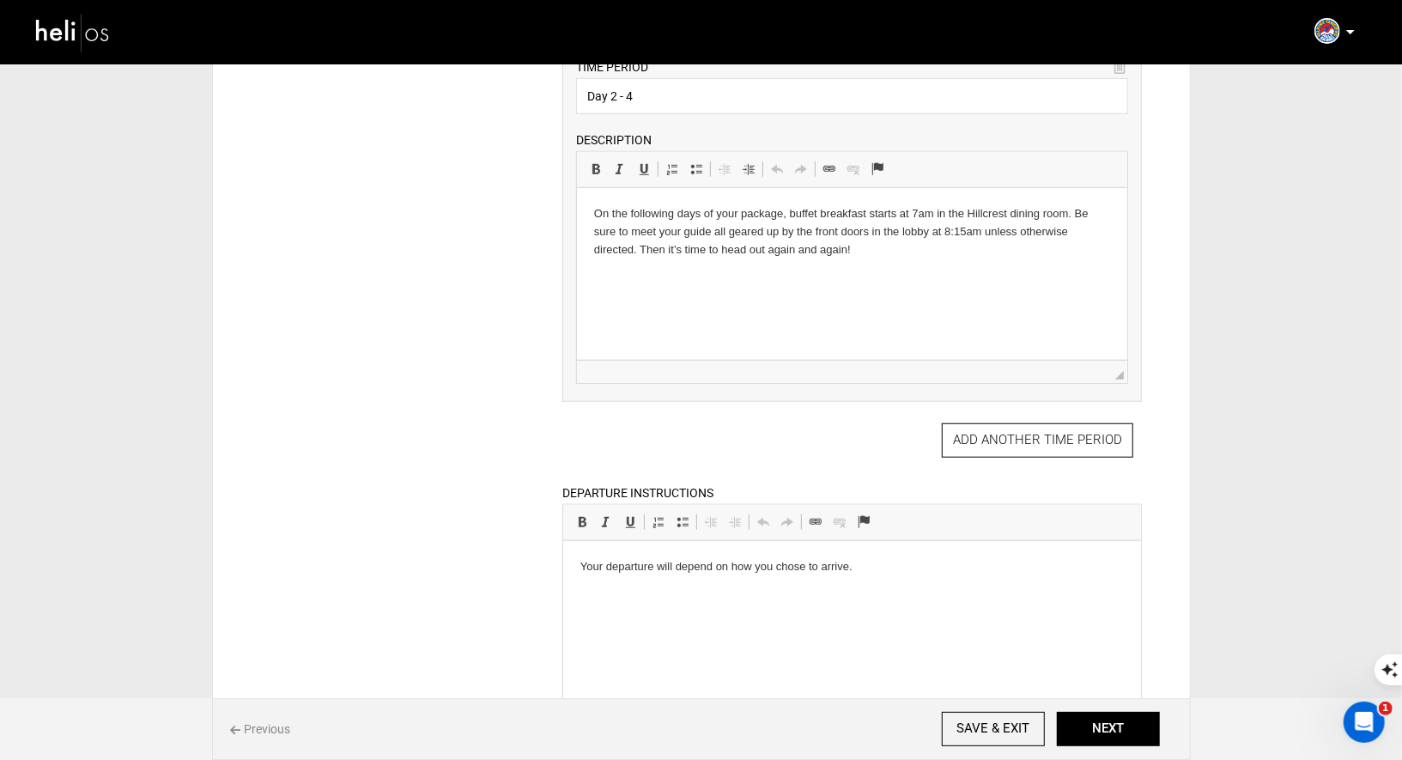
click at [863, 560] on p "Your departure will depend on how you chose to arrive." at bounding box center [851, 566] width 543 height 18
click at [866, 566] on p "Your departure will depend on how you choose to arrive." at bounding box center [851, 566] width 543 height 18
click at [999, 610] on html "Your departure will depend on how you choose to arrive. Check out of the Hilcre…" at bounding box center [852, 575] width 578 height 70
click at [954, 564] on p "Your departure will depend on how you choose to arrive. Check out of the Hilcre…" at bounding box center [851, 575] width 543 height 36
drag, startPoint x: 985, startPoint y: 566, endPoint x: 926, endPoint y: 566, distance: 59.2
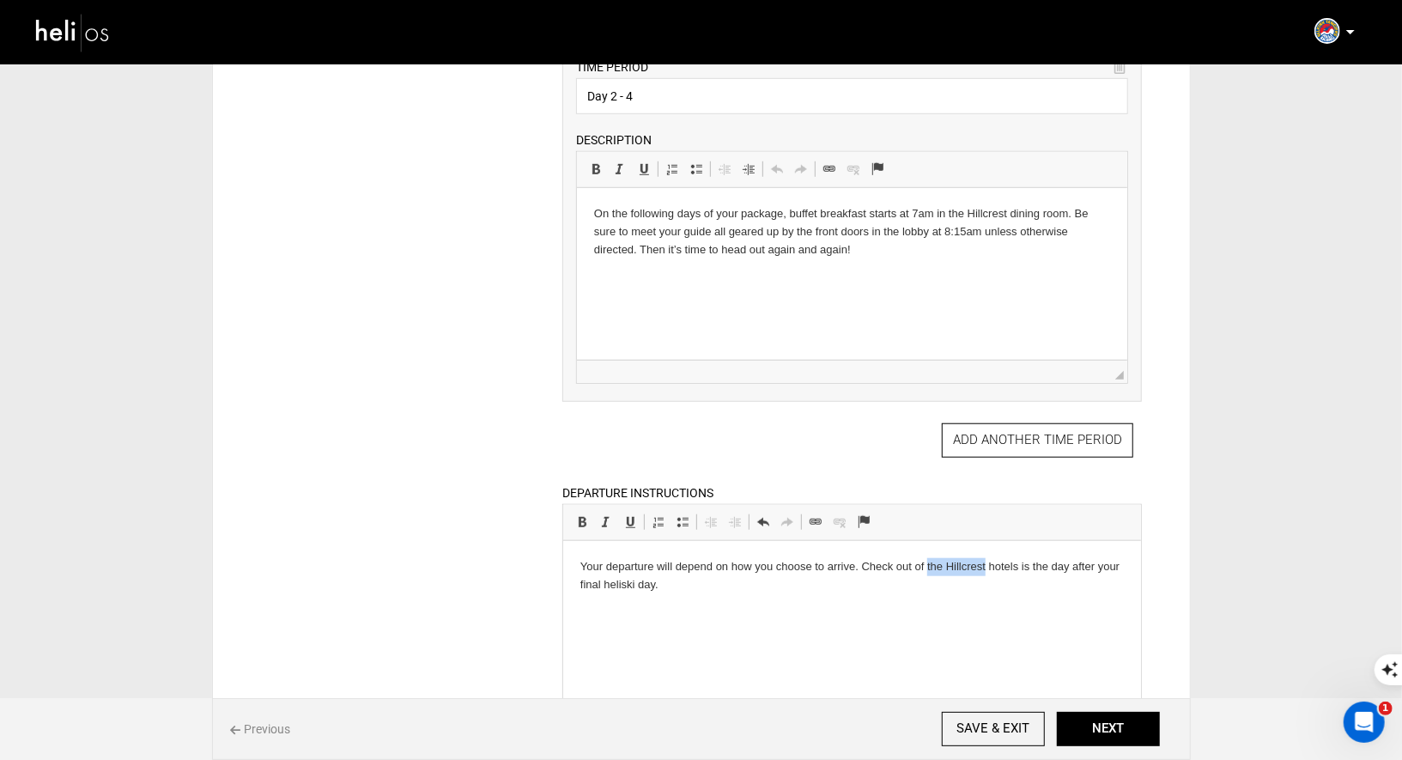
click at [926, 566] on p "Your departure will depend on how you choose to arrive. Check out of the Hillcr…" at bounding box center [851, 575] width 543 height 36
click at [1044, 603] on html "Your departure will depend on how you choose to arrive. Check out of The Coast …" at bounding box center [852, 575] width 578 height 70
click at [1081, 566] on p "Your departure will depend on how you choose to arrive. Check out of The Coast …" at bounding box center [851, 575] width 543 height 36
click at [858, 582] on p "Your departure will depend on how you choose to arrive. Check out of The Coast …" at bounding box center [851, 575] width 543 height 36
click at [1104, 729] on button "NEXT" at bounding box center [1107, 728] width 103 height 34
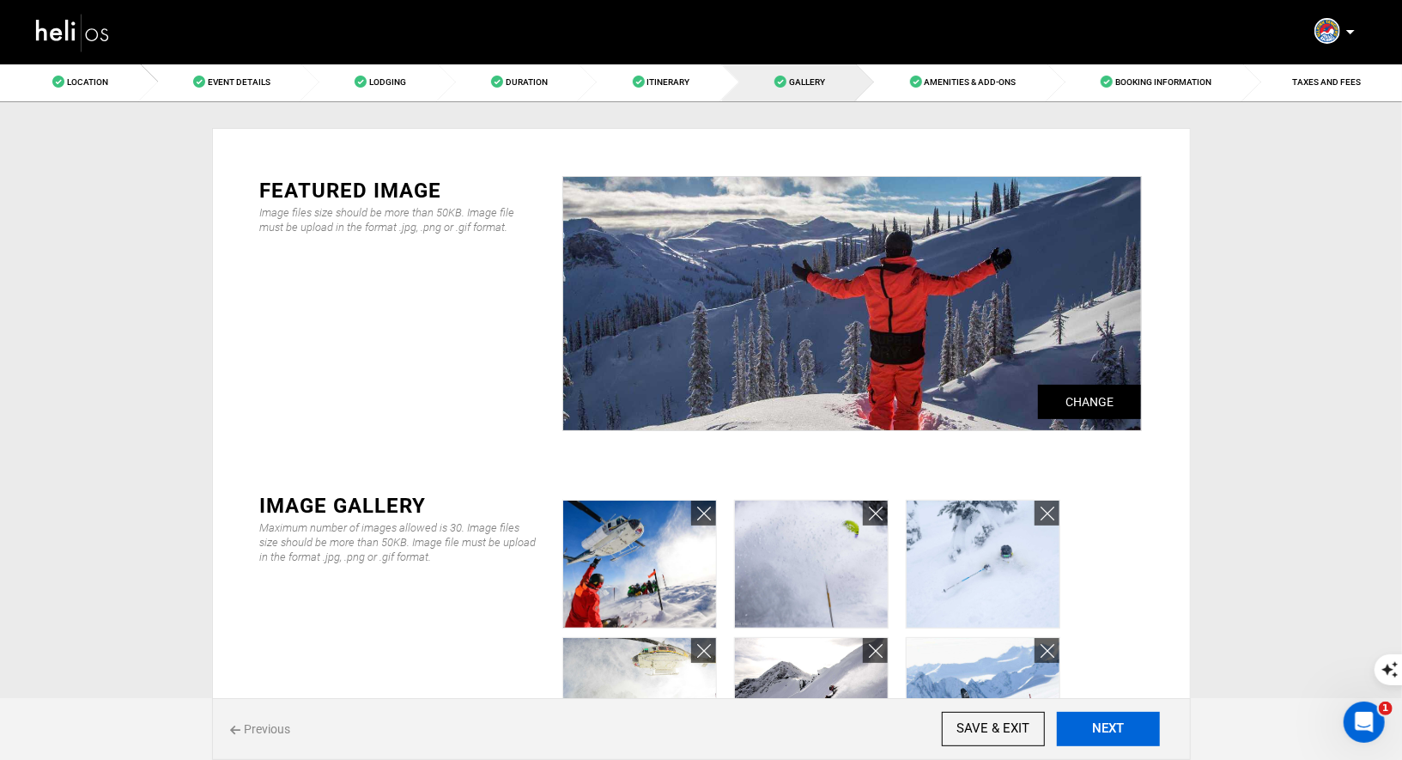
click at [1099, 734] on button "NEXT" at bounding box center [1107, 728] width 103 height 34
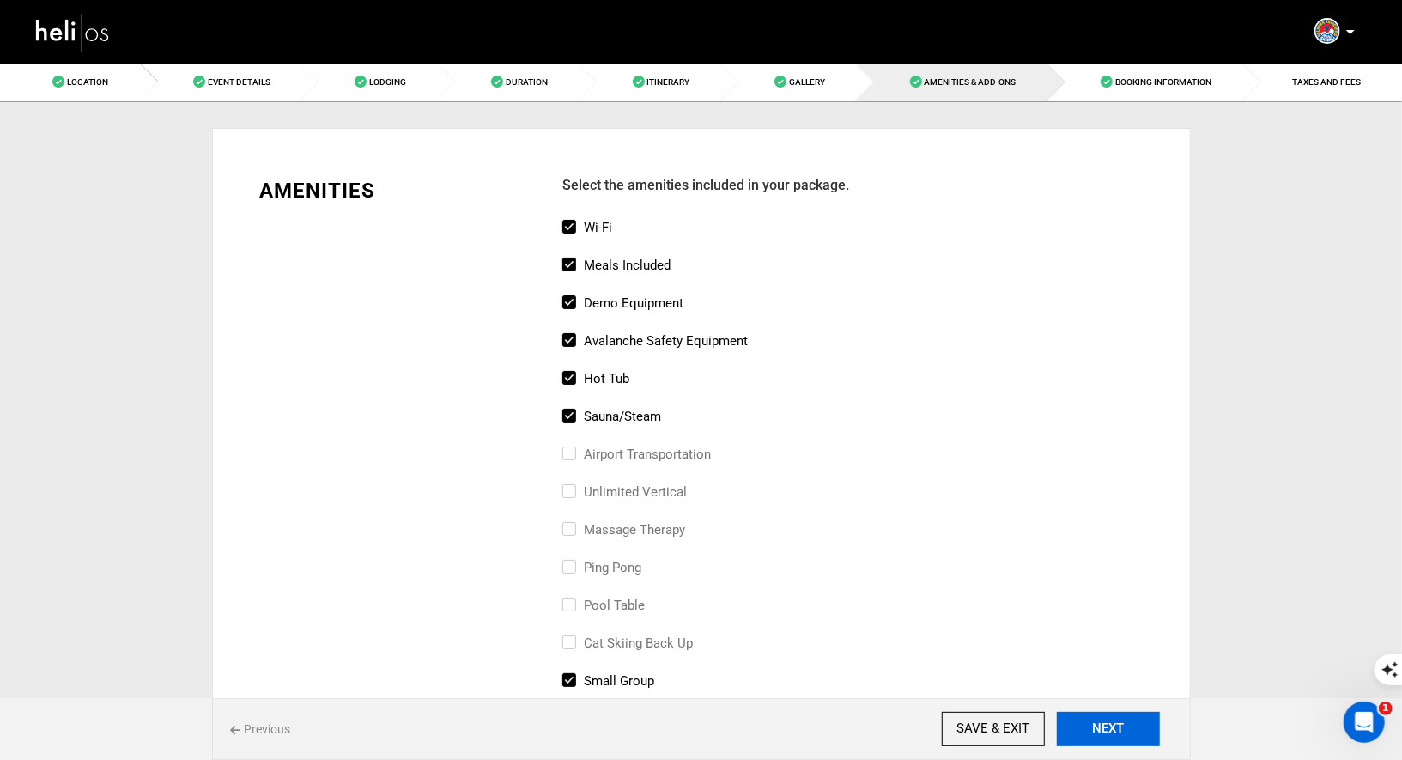
click at [1091, 720] on button "NEXT" at bounding box center [1107, 728] width 103 height 34
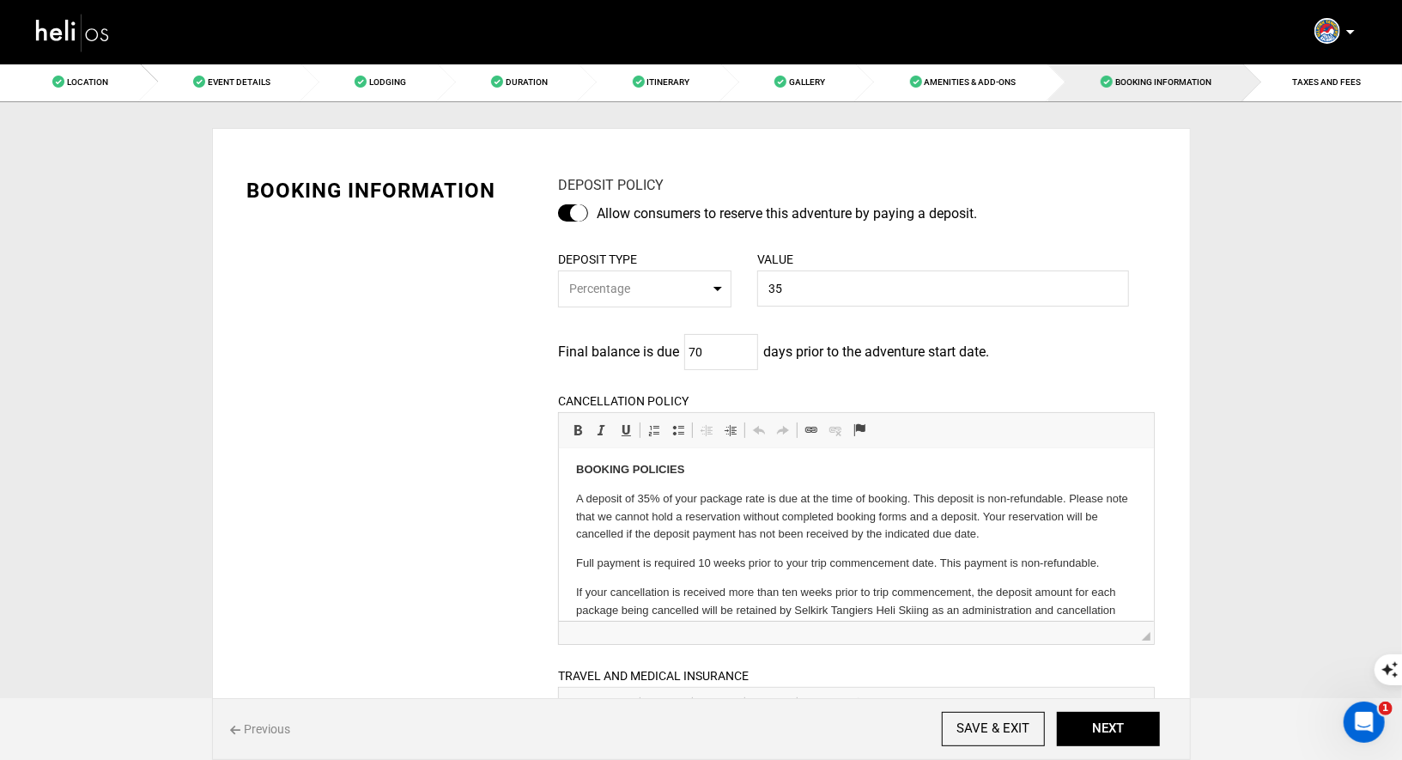
scroll to position [7, 0]
click at [933, 561] on p "Full payment is required 10 weeks prior to your trip commencement date. This pa…" at bounding box center [856, 561] width 560 height 18
click at [744, 559] on p "Full payment is required 10 weeks prior to your trip commencement date. This pa…" at bounding box center [856, 561] width 560 height 18
click at [1303, 452] on div "Location Event Details Lodging Duration Itinerary Gallery Amenities & Add-Ons B…" at bounding box center [701, 618] width 1402 height 1110
click at [745, 560] on p "Full payment is required 10 weeks prior to your trip commencement date. This pa…" at bounding box center [856, 561] width 560 height 18
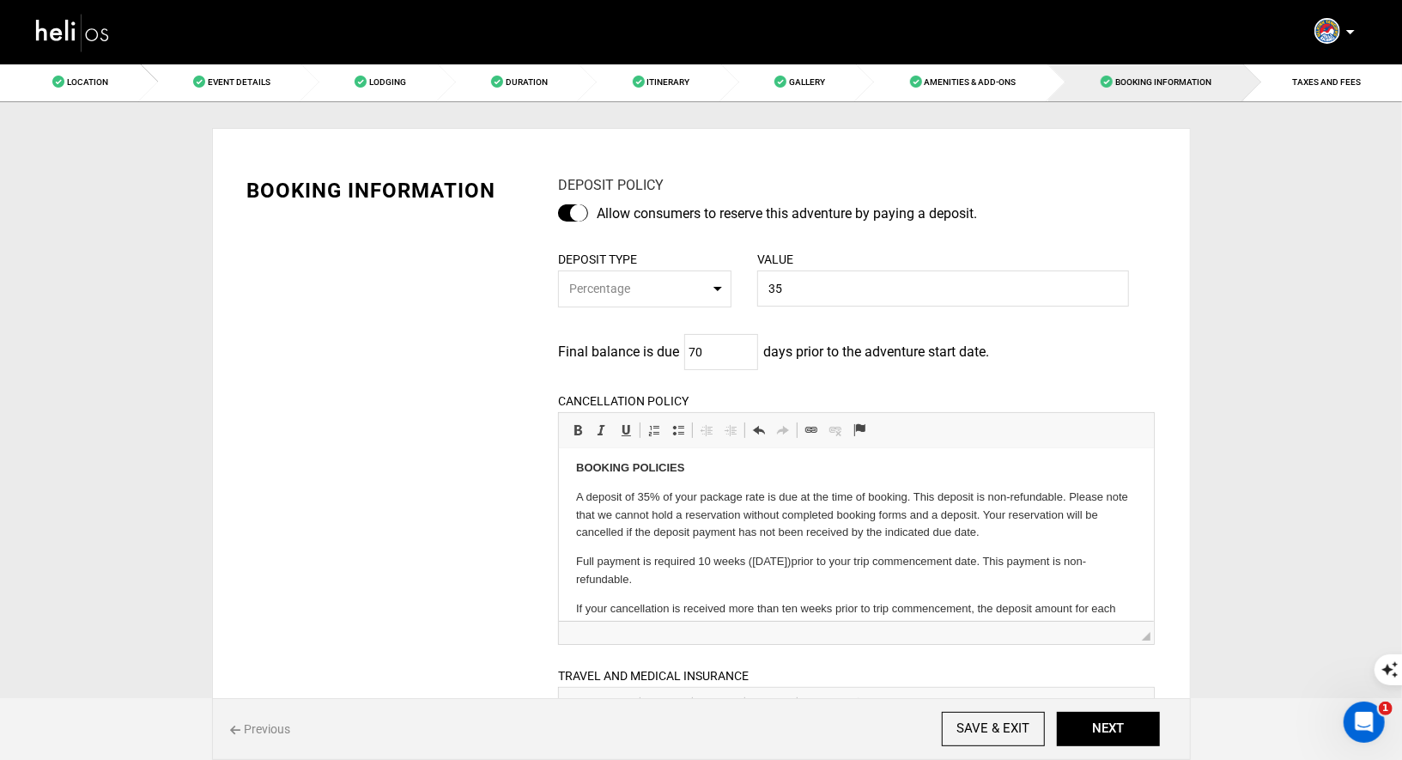
click at [1120, 554] on p "Full payment is required 10 weeks (10/15/25) prior to your trip commencement da…" at bounding box center [856, 570] width 560 height 36
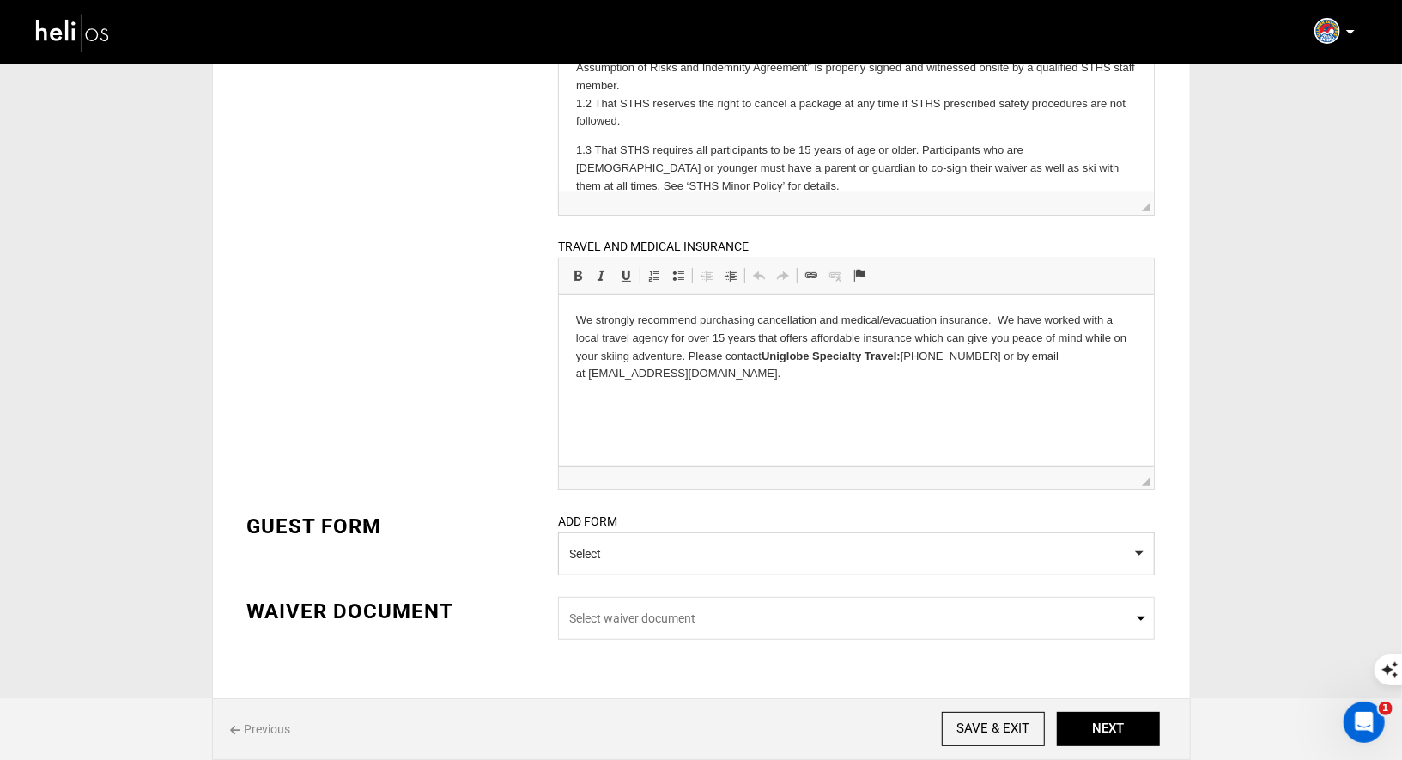
scroll to position [471, 0]
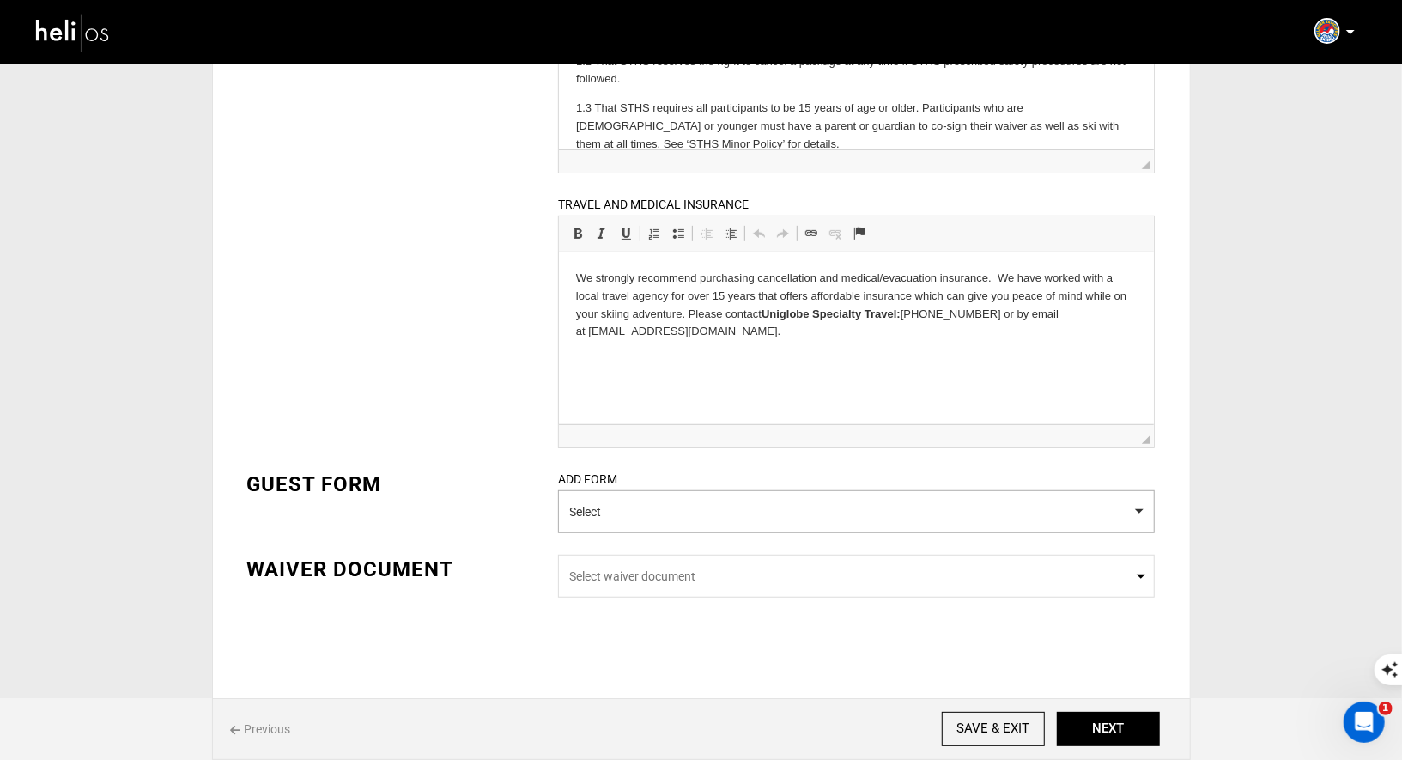
click at [635, 509] on button "Select" at bounding box center [856, 511] width 596 height 43
click at [469, 512] on div "GUEST FORM ADD FORM Select Day Heli Package 0 / 0 checked" at bounding box center [701, 511] width 934 height 85
click at [616, 574] on span "Select waiver document" at bounding box center [856, 575] width 574 height 17
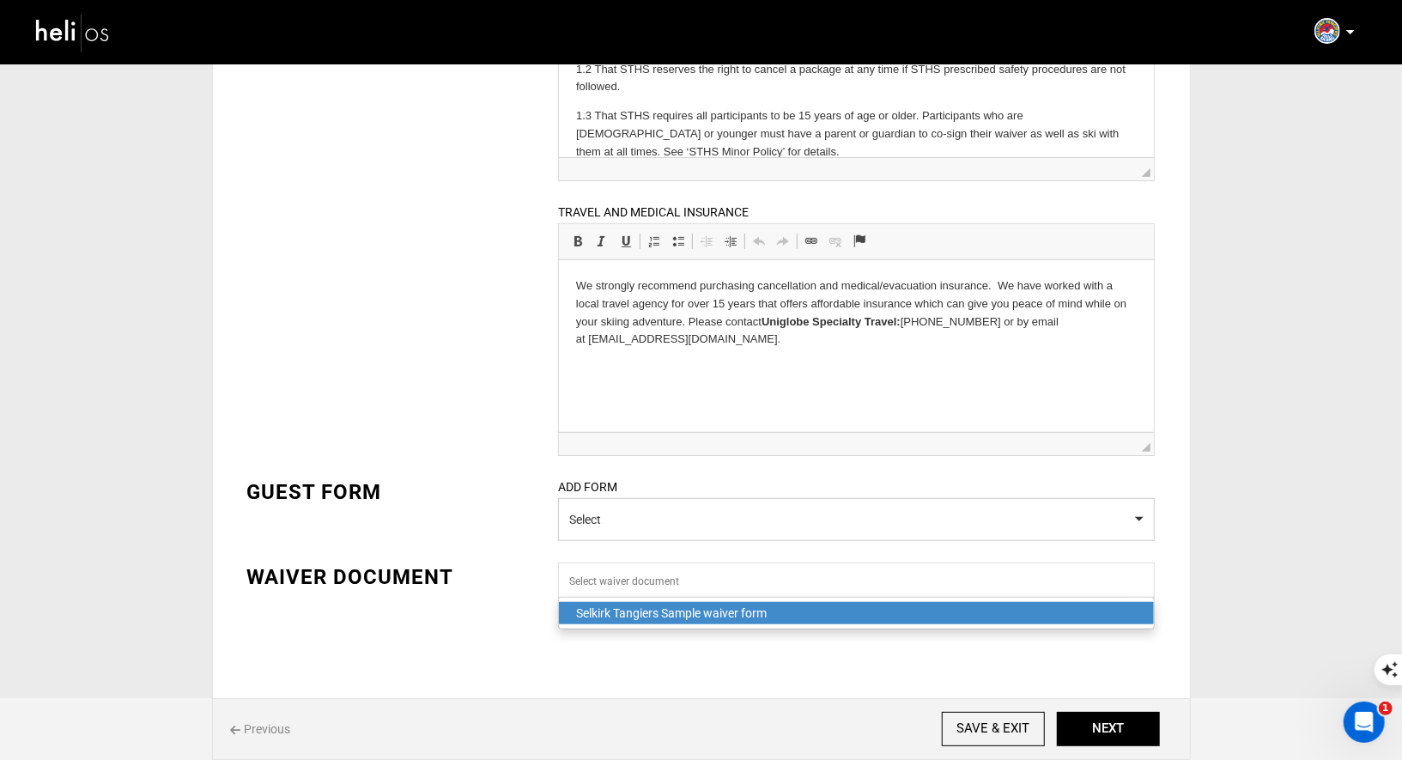
click at [488, 589] on div "Waiver Document" at bounding box center [390, 576] width 286 height 29
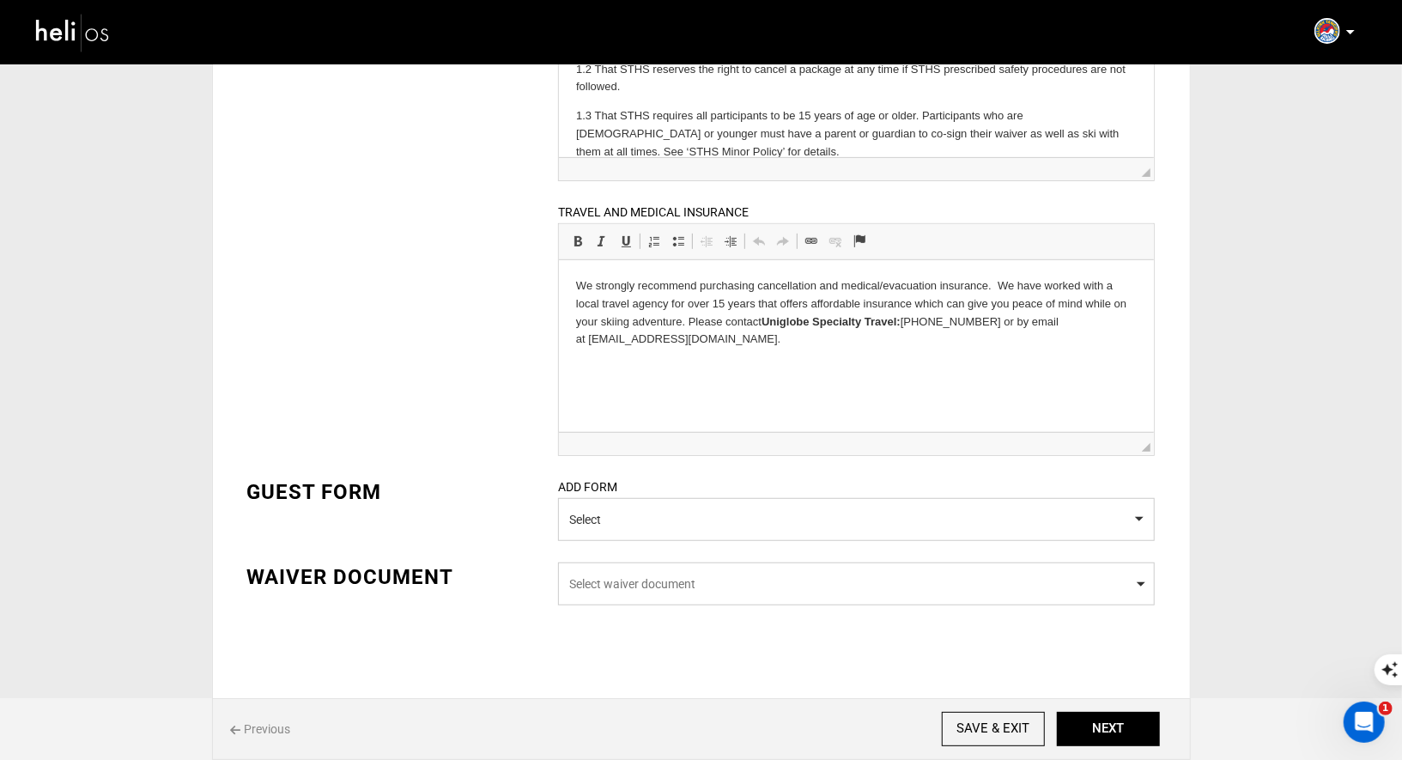
click at [596, 584] on span "Select waiver document" at bounding box center [856, 583] width 574 height 17
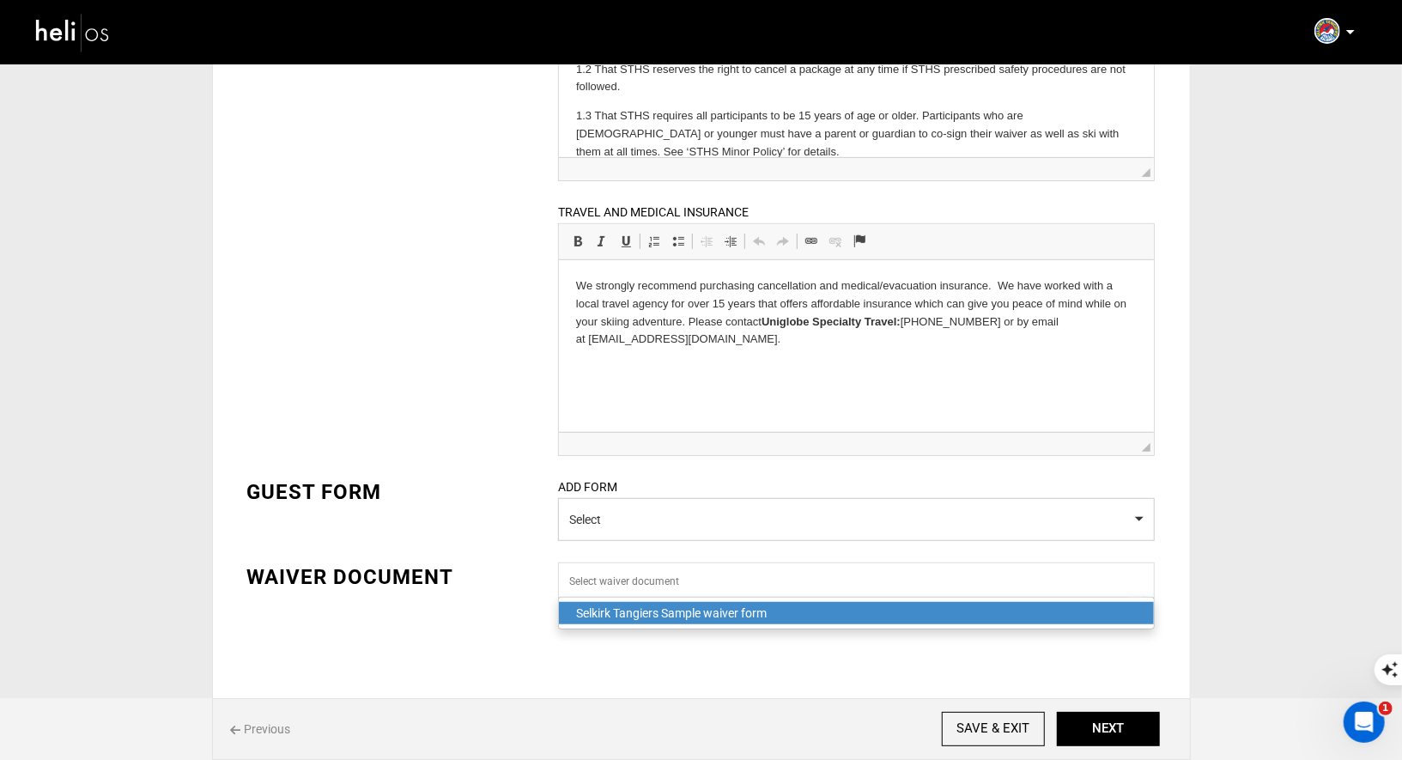
click at [596, 616] on div "Selkirk Tangiers Sample waiver form" at bounding box center [856, 612] width 560 height 17
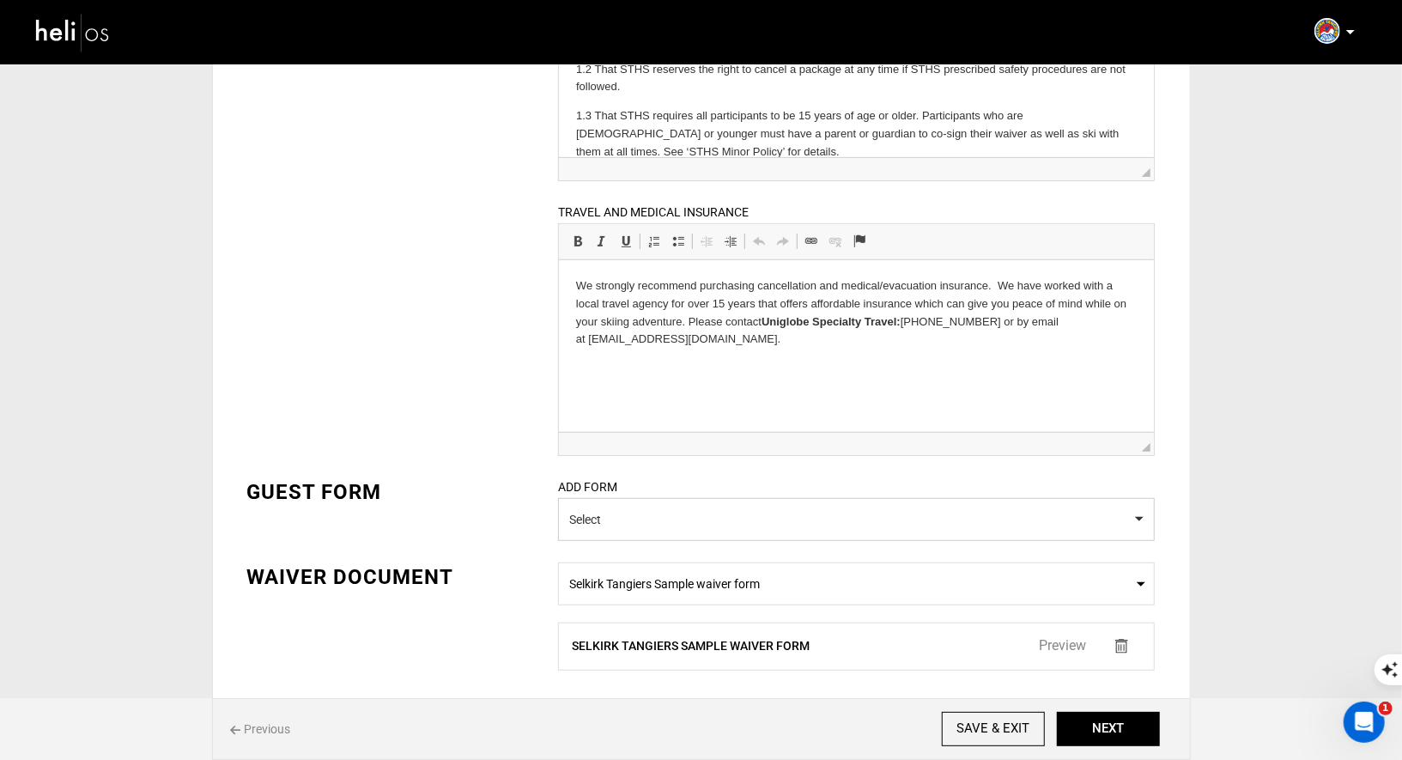
click at [1063, 642] on link "Preview" at bounding box center [1061, 645] width 47 height 16
click at [506, 474] on div "BOOKING INFORMATION DEPOSIT POLICY Allow consumers to reserve this adventure by…" at bounding box center [701, 187] width 934 height 1001
click at [665, 520] on button "Select" at bounding box center [856, 519] width 596 height 43
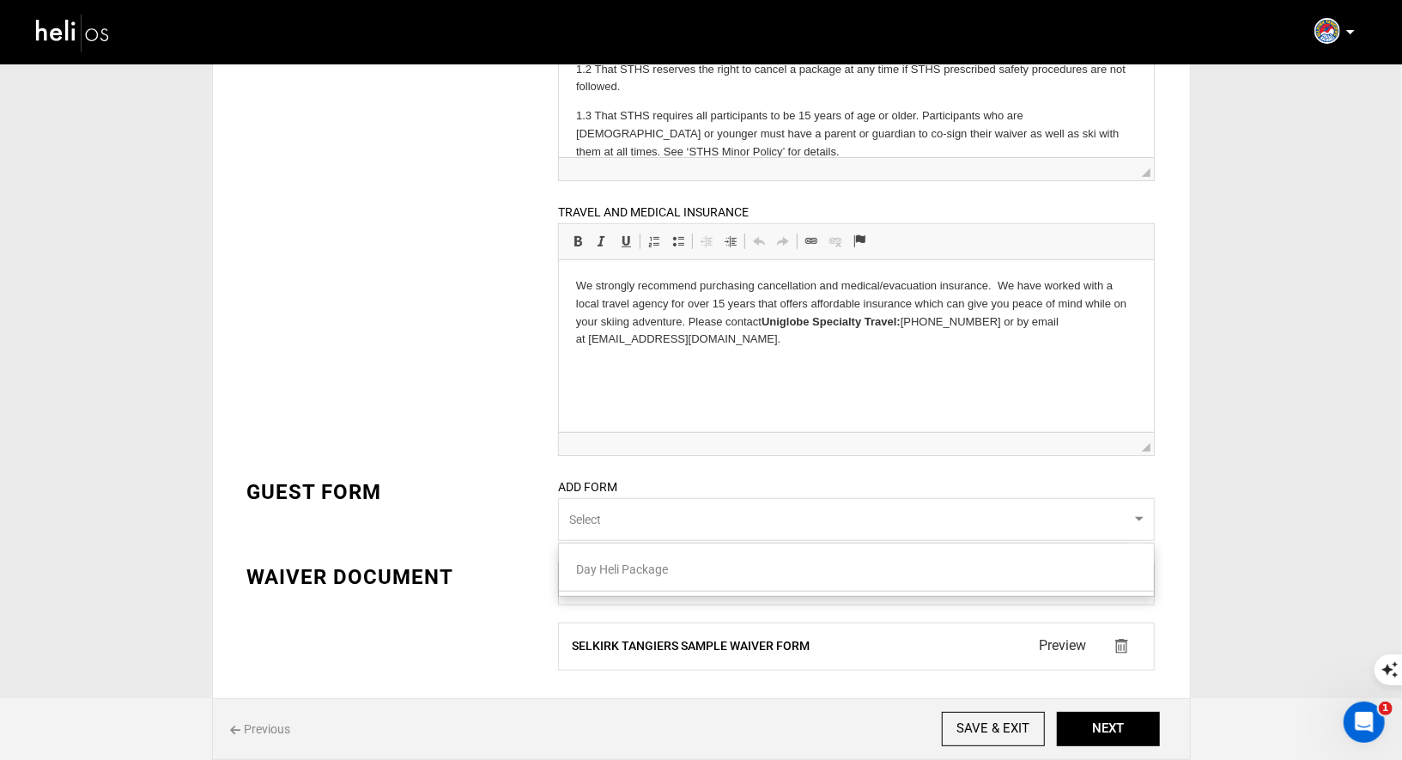
click at [645, 571] on span "Day Heli Package" at bounding box center [622, 569] width 92 height 14
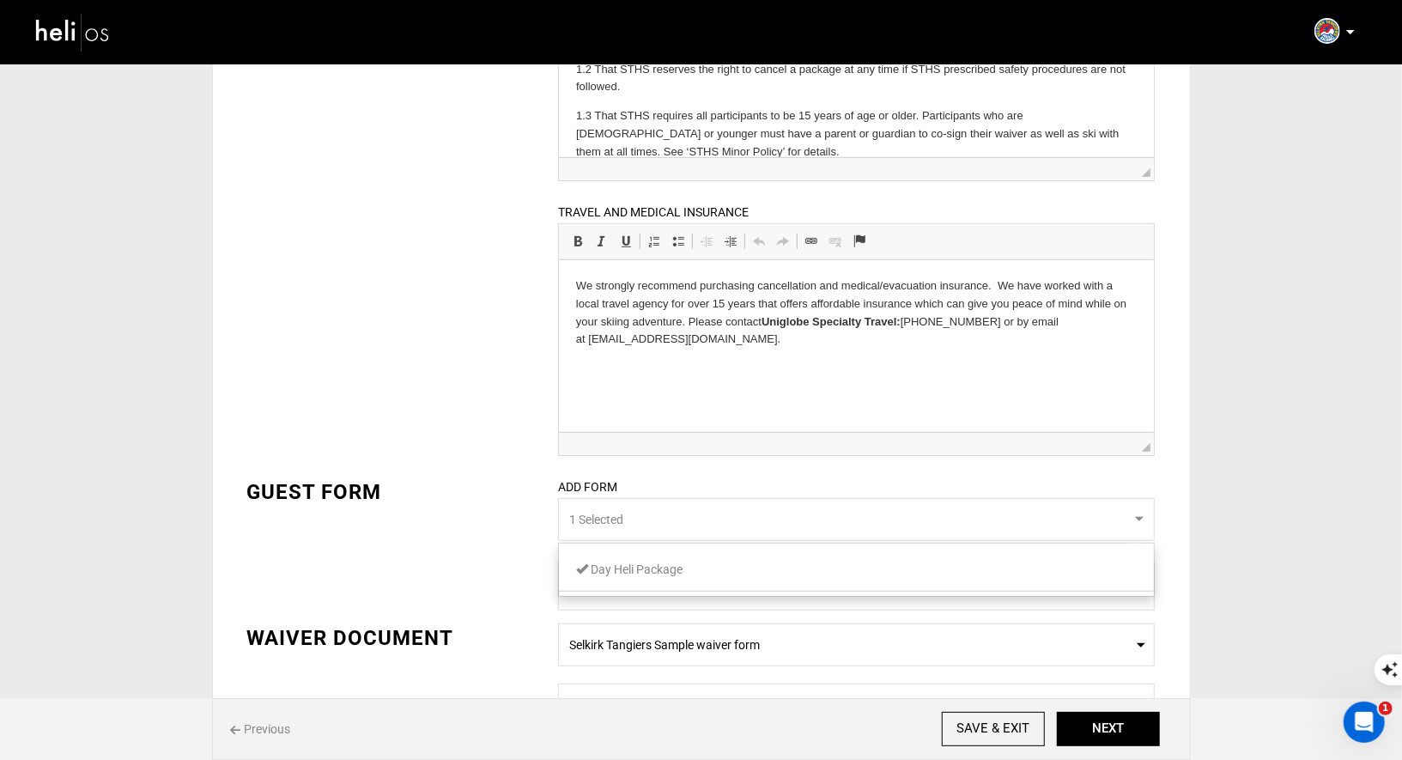
click at [1219, 501] on div "Location Event Details Lodging Duration Itinerary Gallery Amenities & Add-Ons B…" at bounding box center [701, 217] width 1402 height 1236
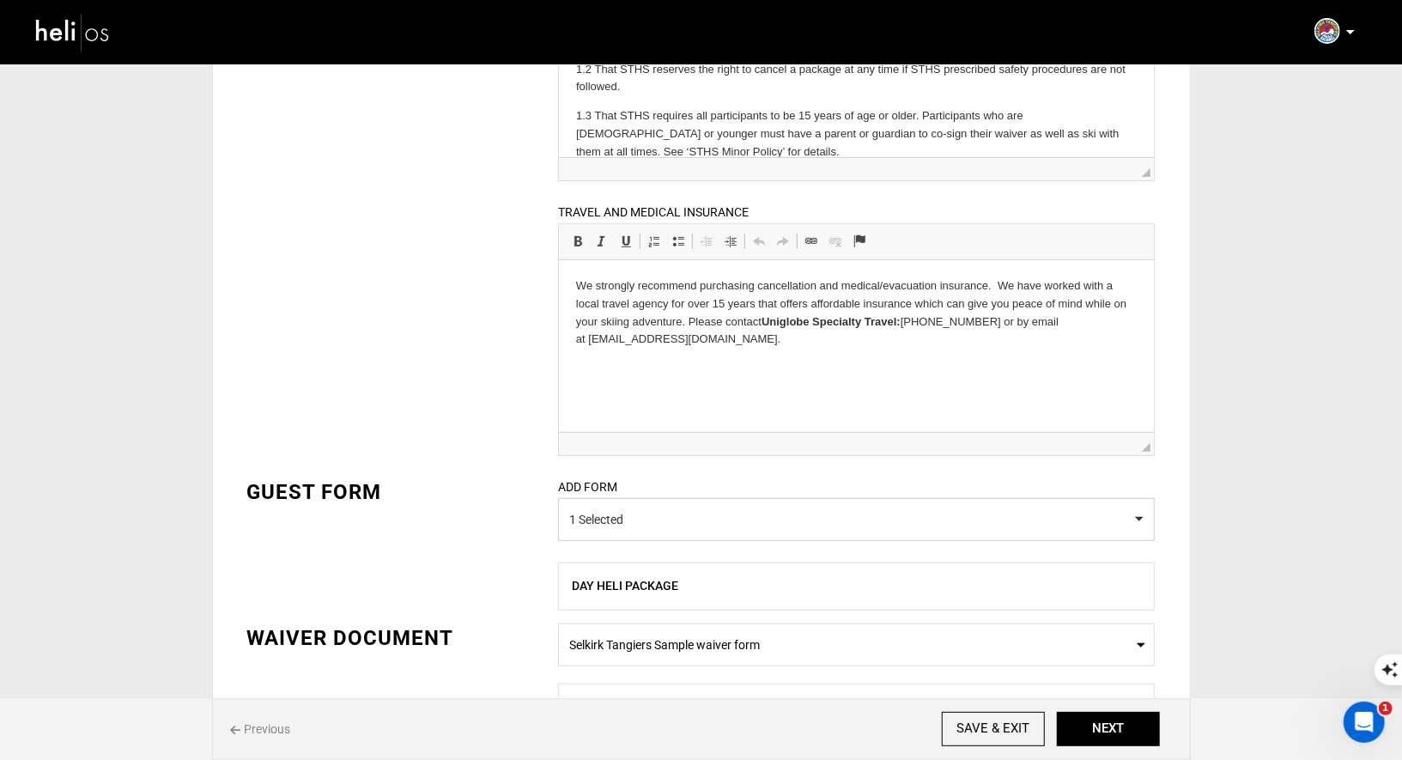
click at [996, 590] on div "Day Heli Package" at bounding box center [782, 586] width 446 height 21
click at [600, 566] on div "Day Heli Package" at bounding box center [856, 586] width 596 height 48
click at [652, 515] on button "1 Selected" at bounding box center [856, 519] width 596 height 43
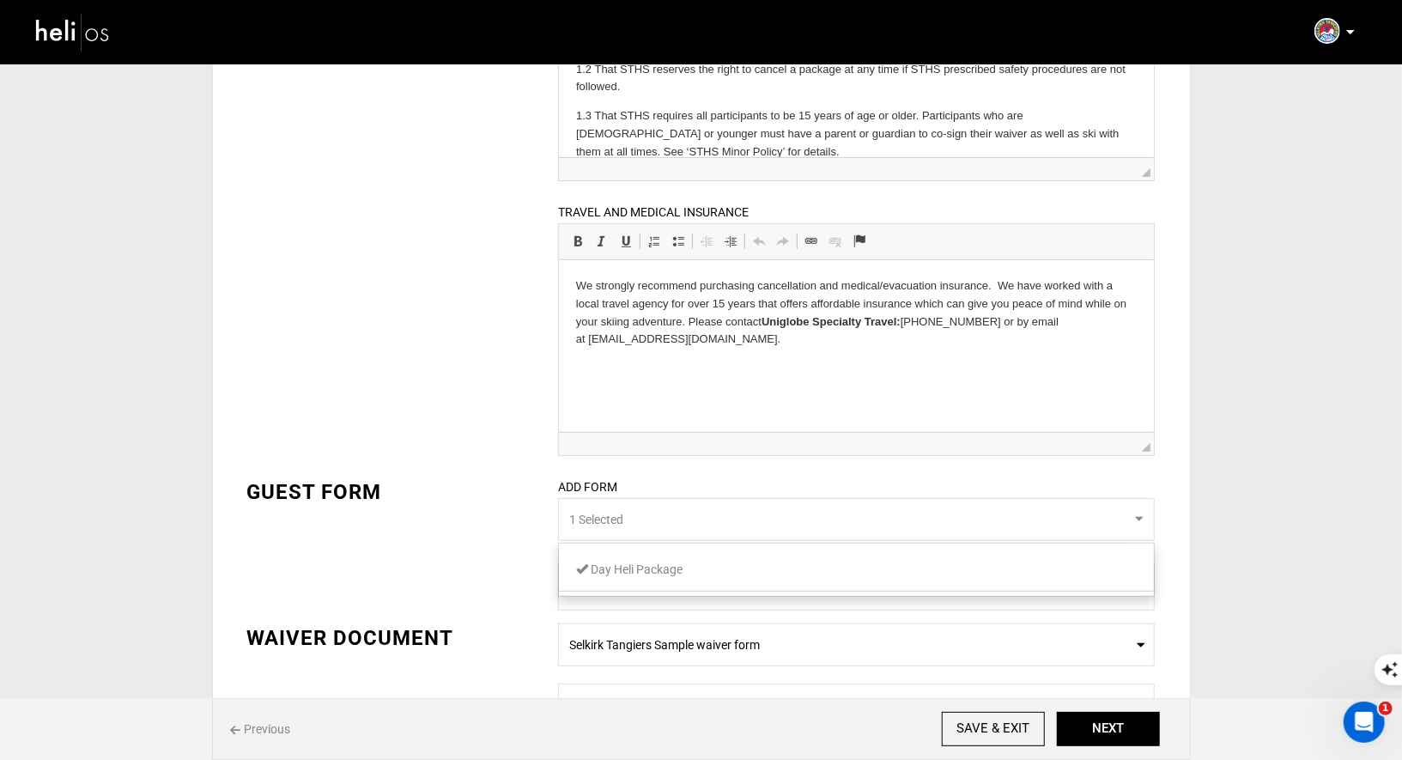
click at [628, 570] on span "Day Heli Package" at bounding box center [636, 569] width 92 height 14
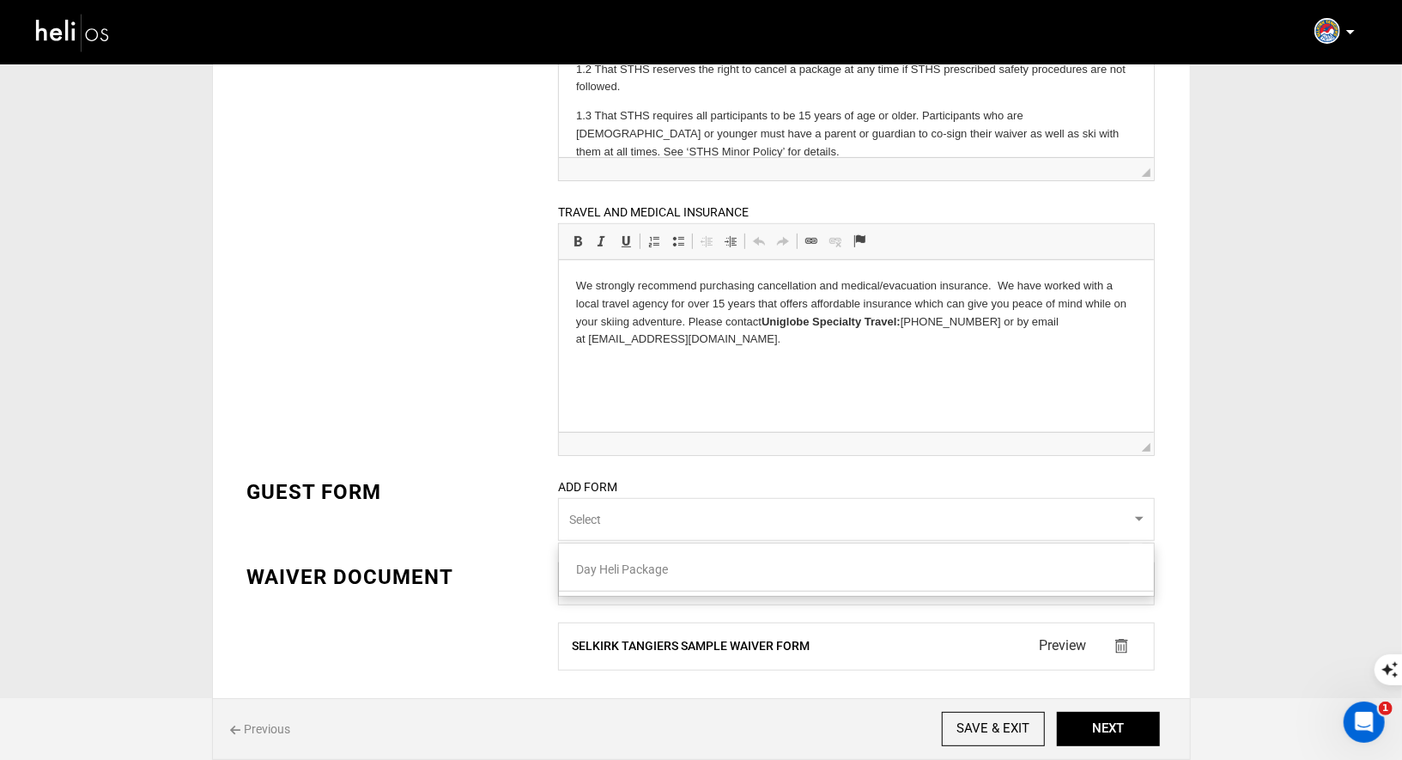
click at [1294, 478] on div "Location Event Details Lodging Duration Itinerary Gallery Amenities & Add-Ons B…" at bounding box center [701, 186] width 1402 height 1175
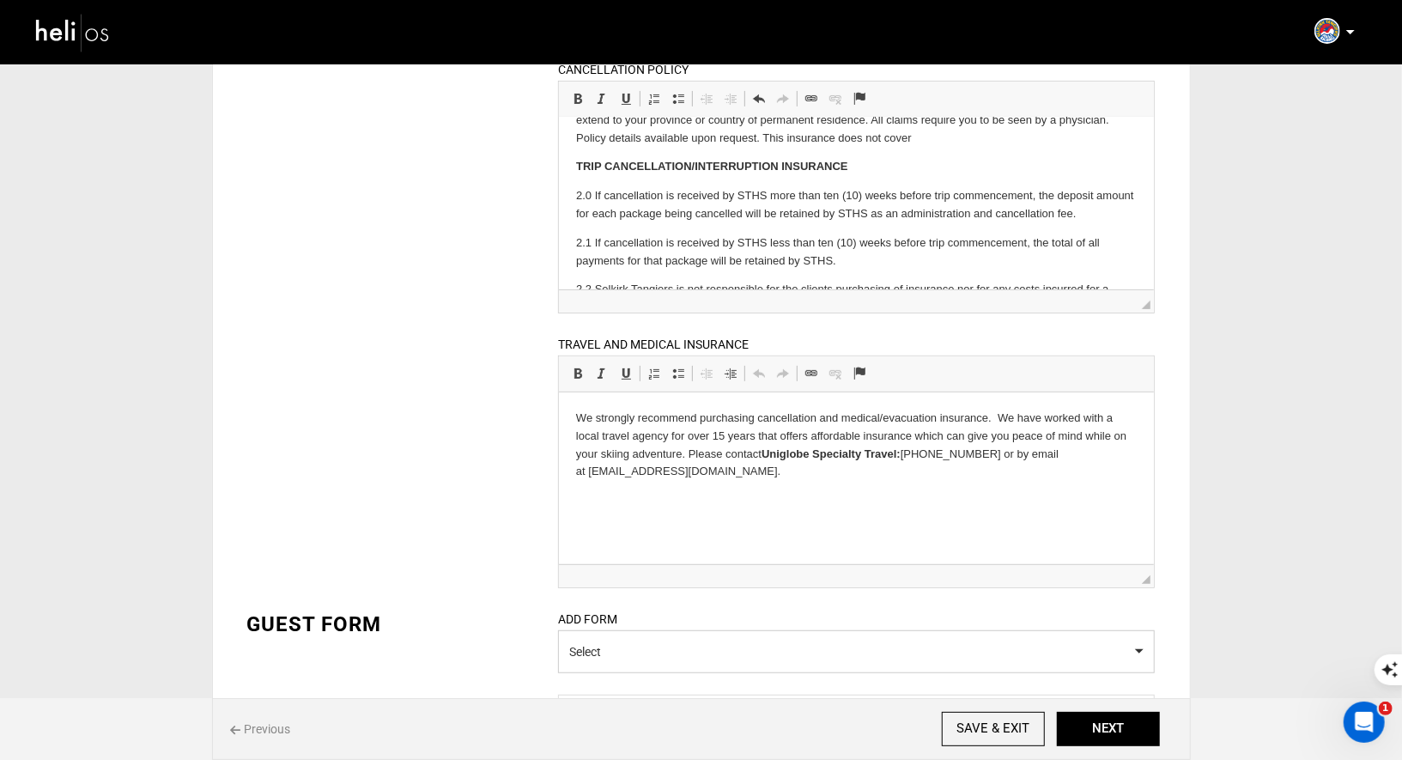
scroll to position [537, 0]
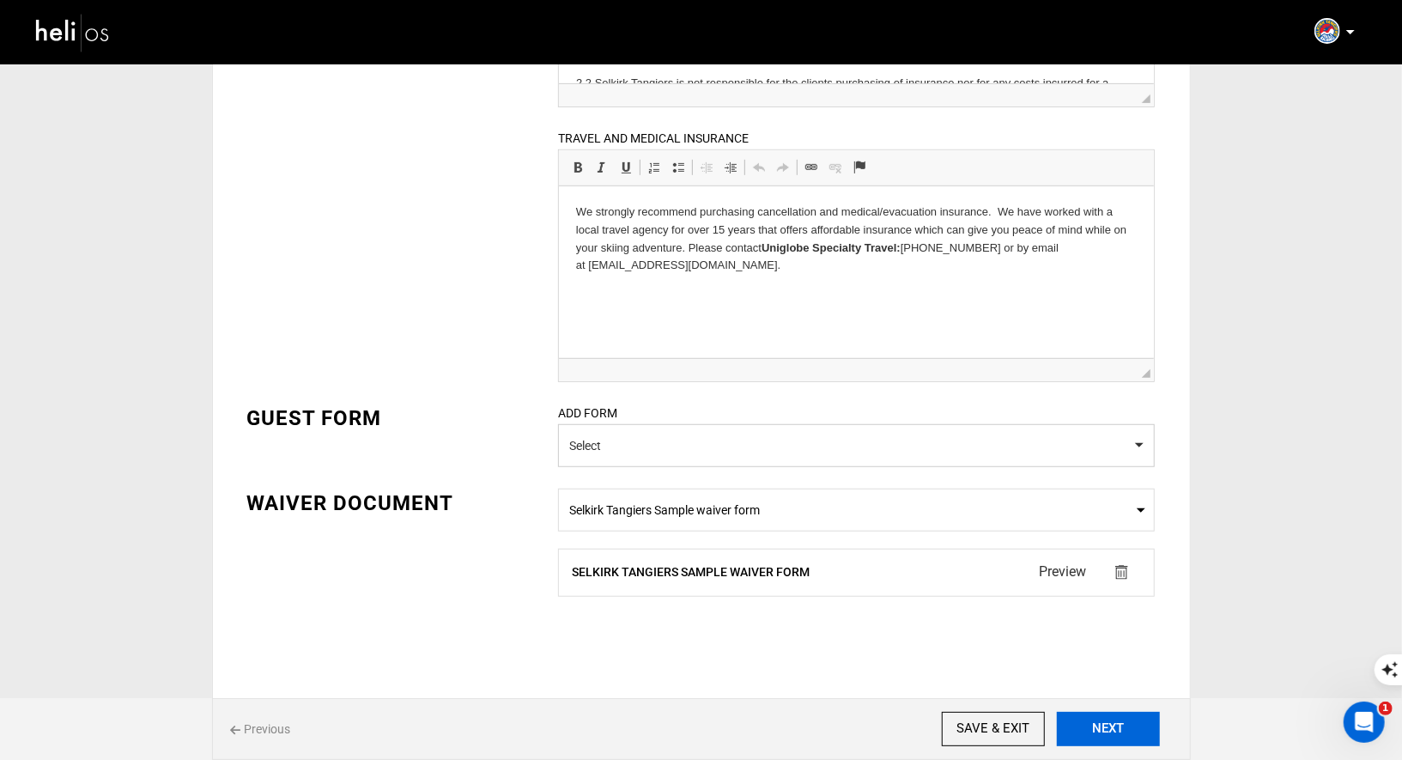
click at [1091, 736] on button "NEXT" at bounding box center [1107, 728] width 103 height 34
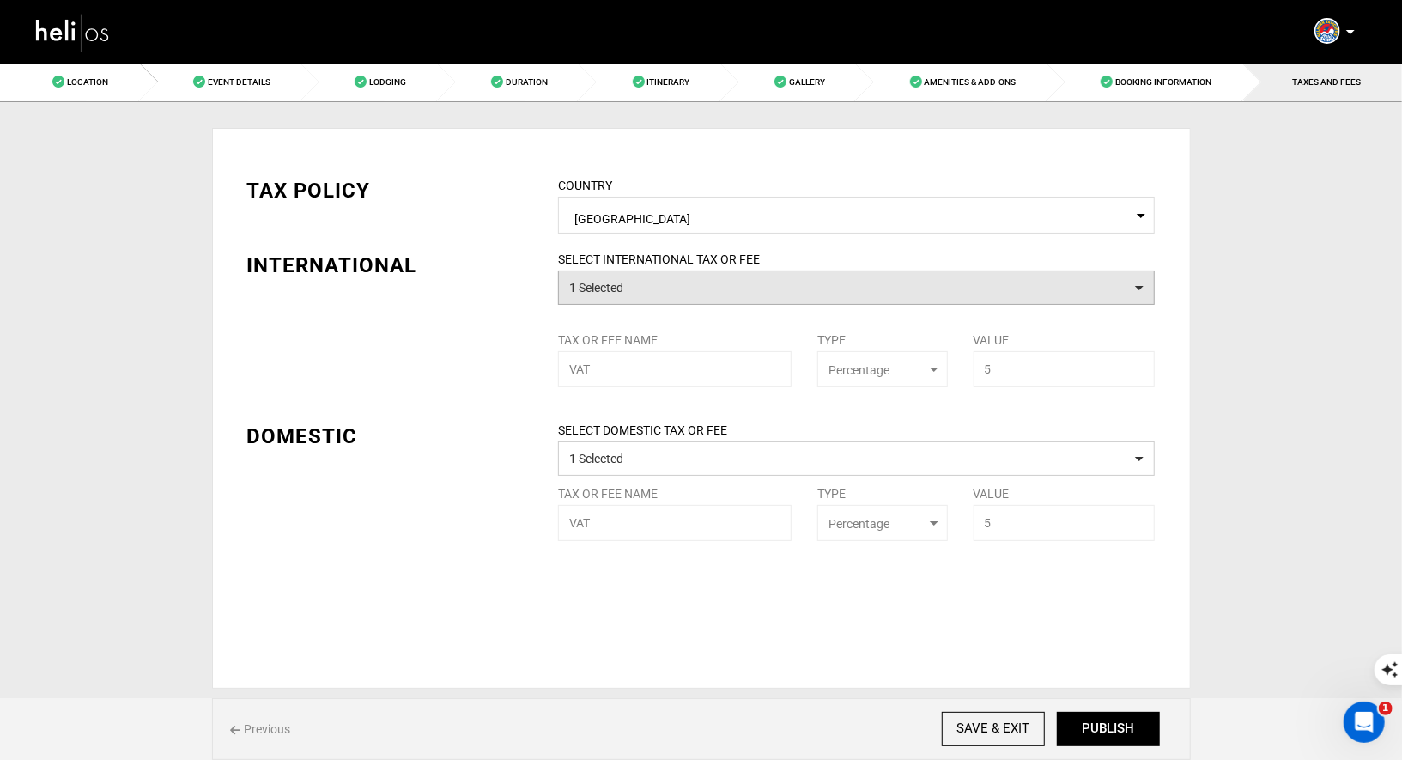
click at [721, 294] on button "1 Selected" at bounding box center [856, 287] width 596 height 34
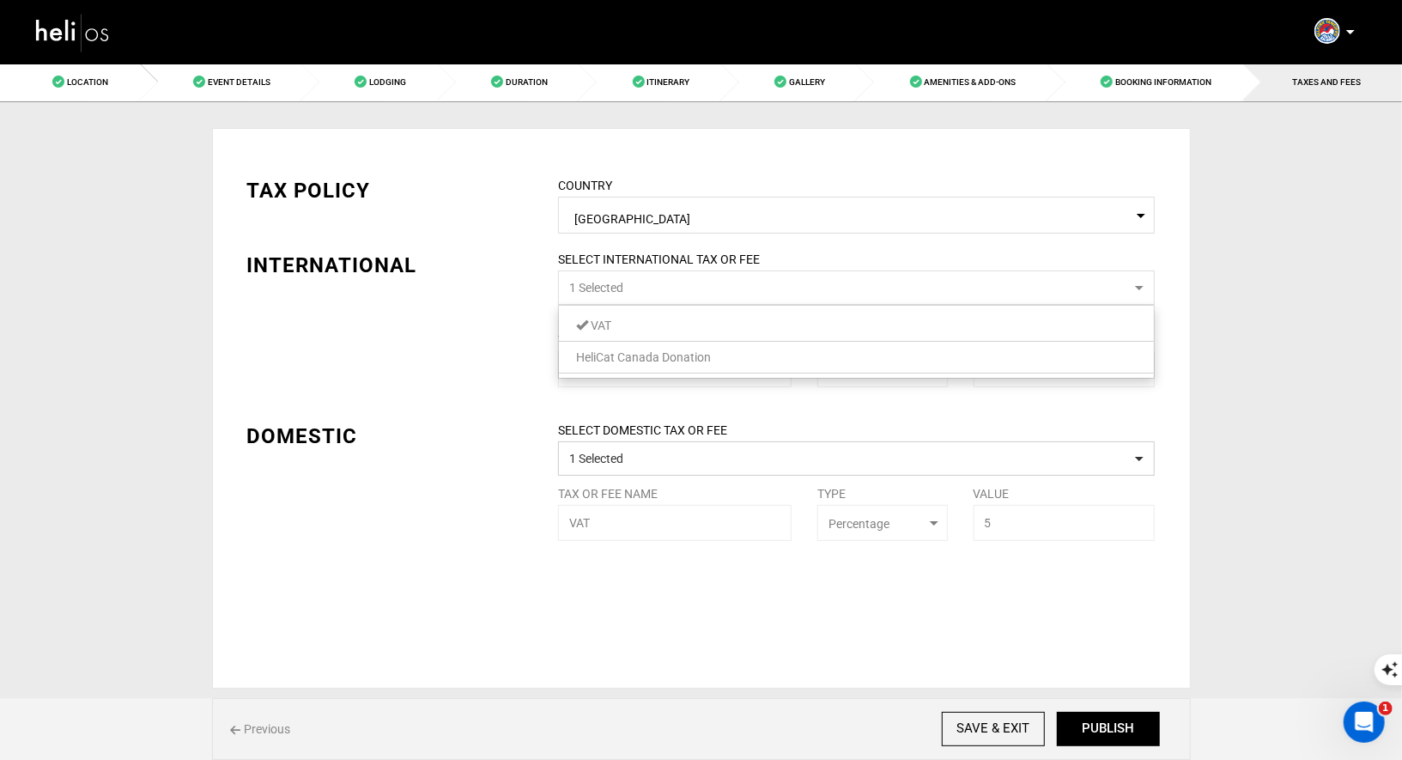
click at [691, 364] on link "HeliCat Canada Donation" at bounding box center [856, 357] width 595 height 22
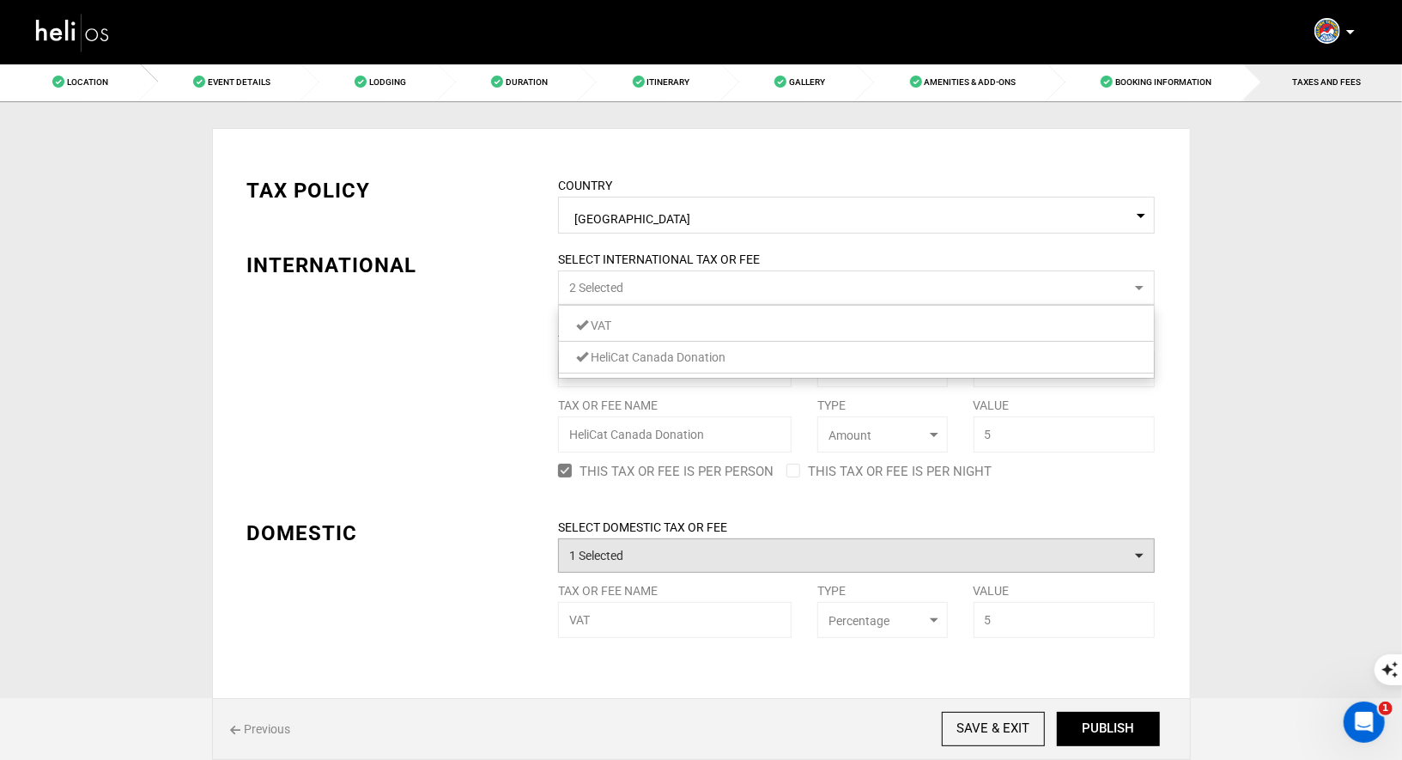
click at [651, 561] on button "1 Selected" at bounding box center [856, 555] width 596 height 34
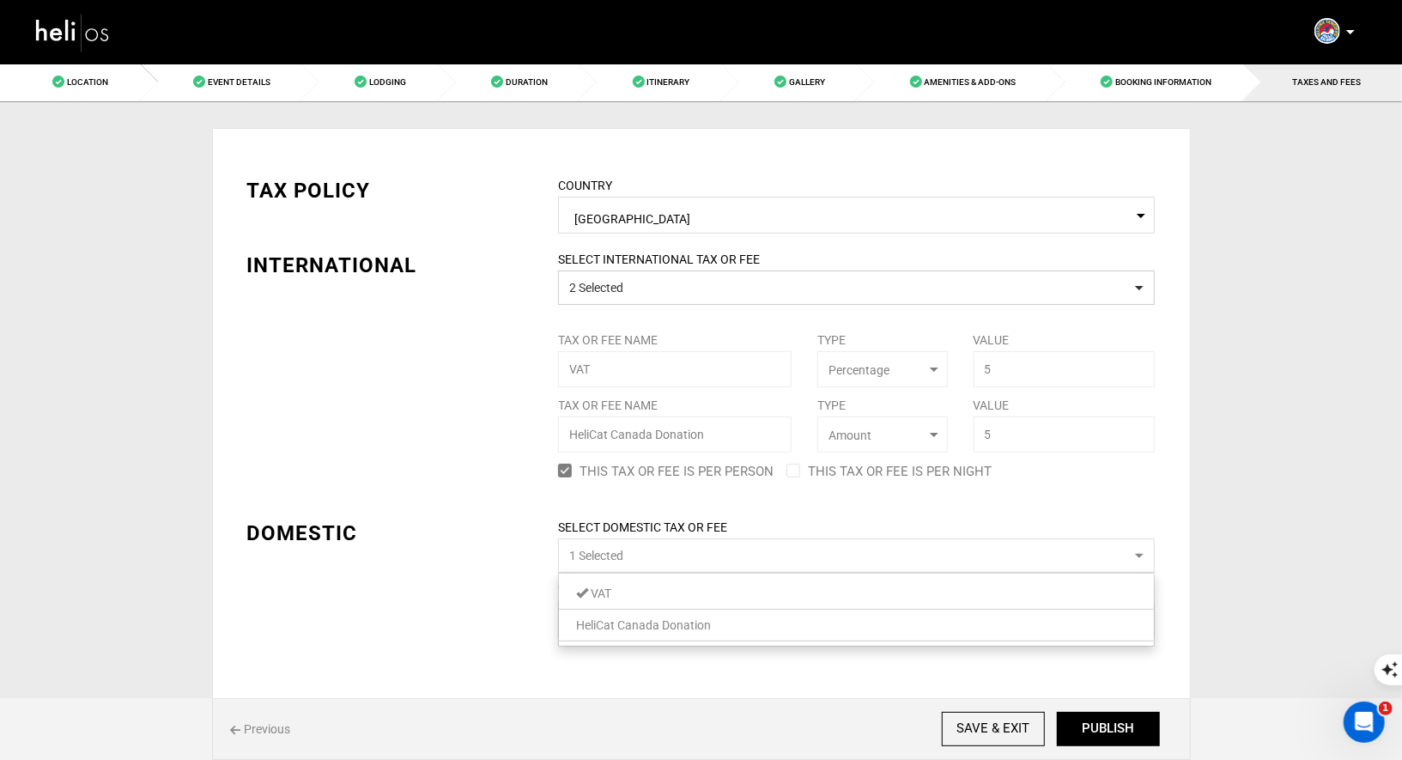
click at [647, 621] on span "HeliCat Canada Donation" at bounding box center [643, 625] width 135 height 14
click at [1190, 451] on div "Privacy IS this Adventure Private? Yes No Location Choose an existing location …" at bounding box center [701, 461] width 1004 height 719
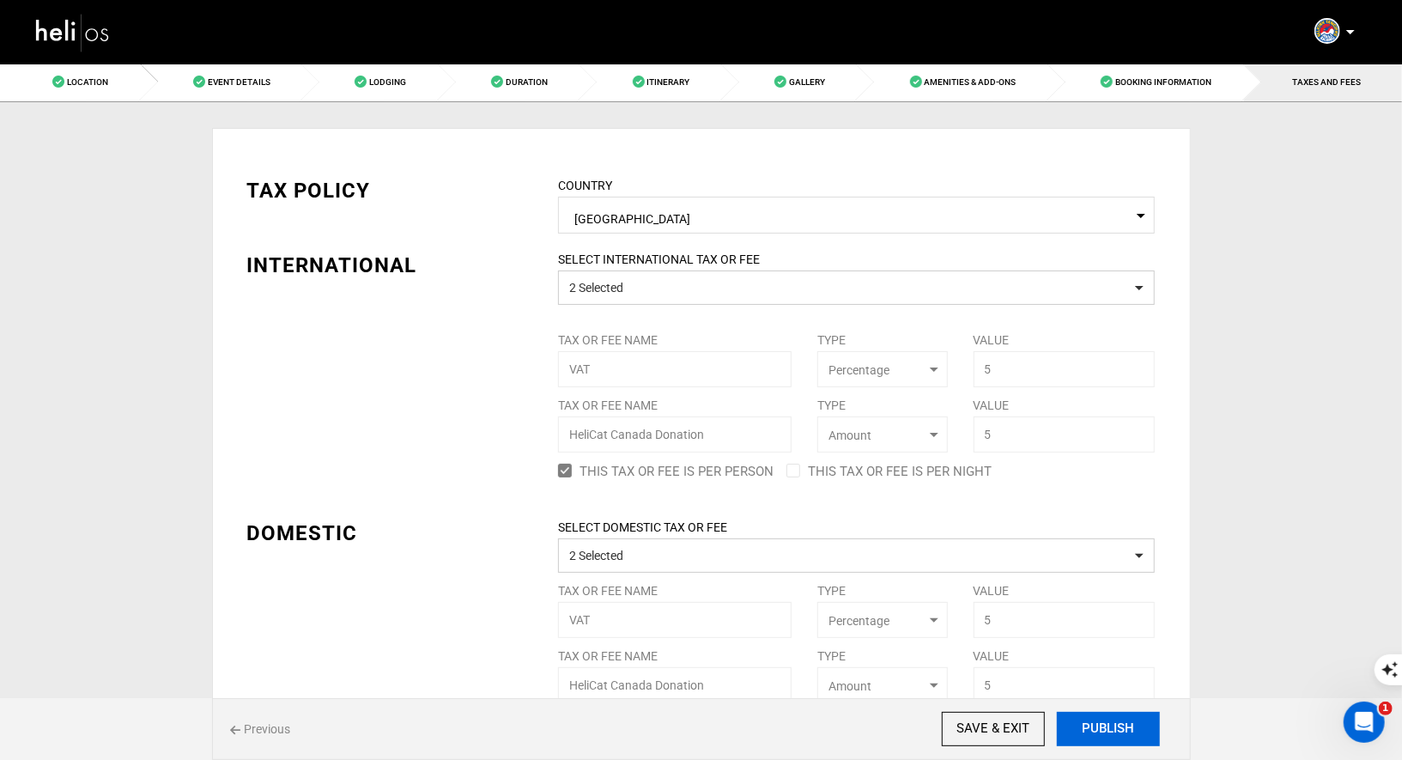
click at [1093, 725] on button "PUBLISH" at bounding box center [1107, 728] width 103 height 34
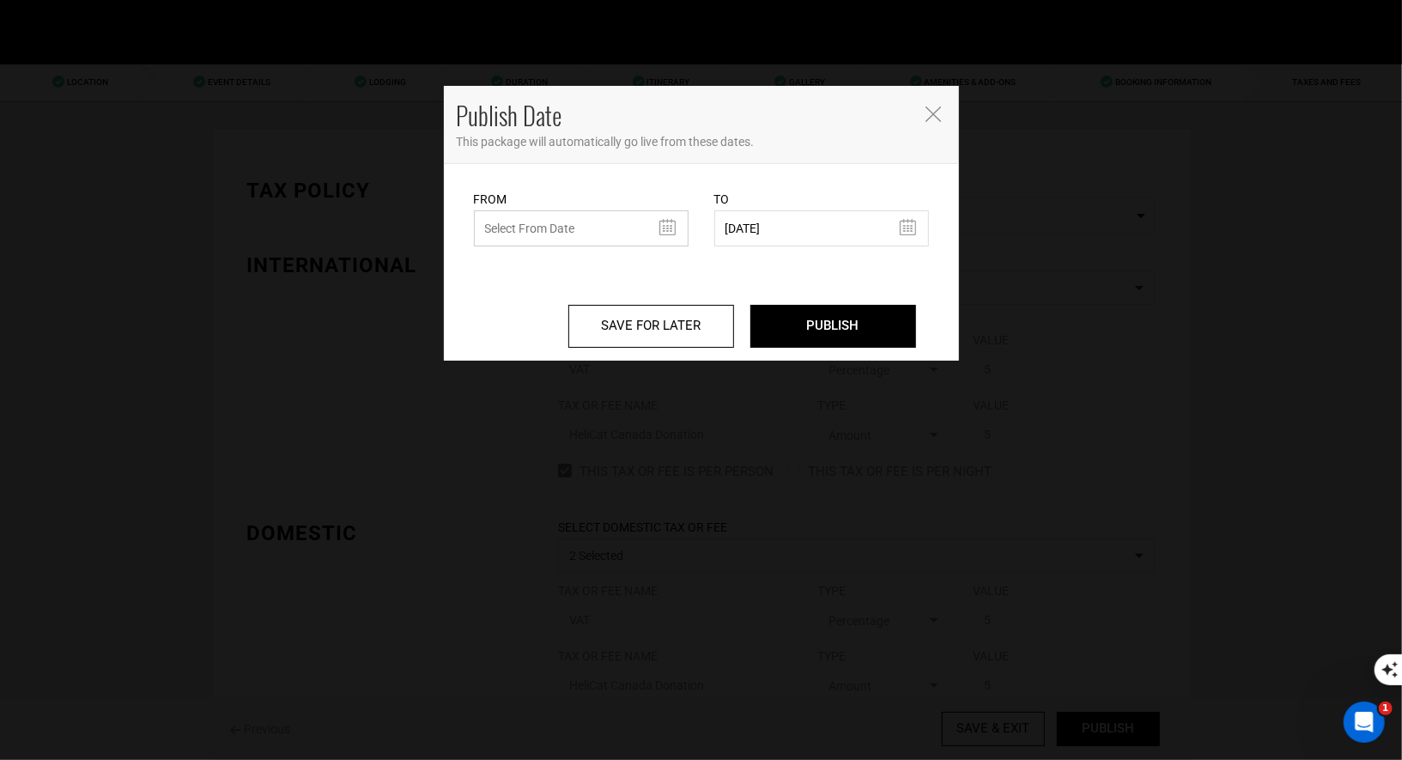
click at [640, 236] on input "text" at bounding box center [581, 228] width 215 height 36
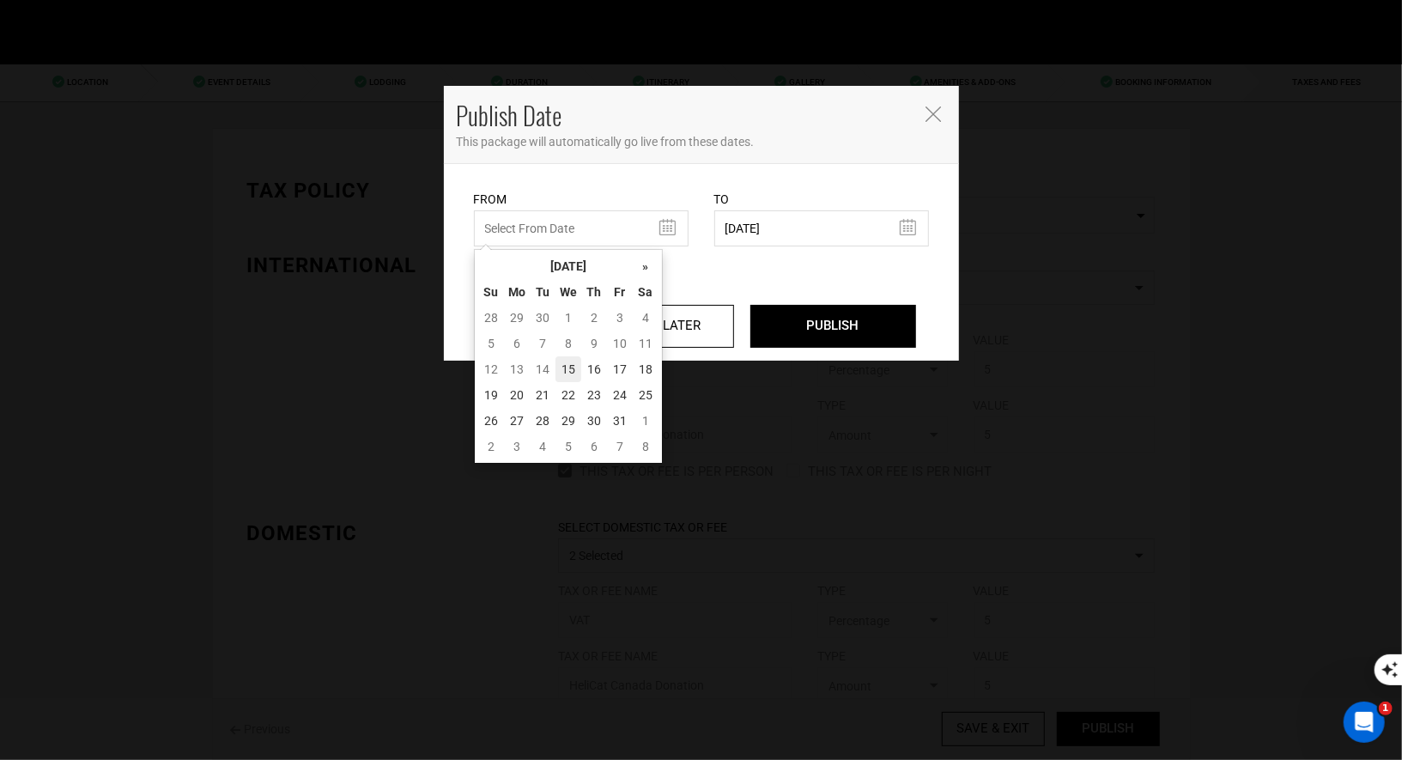
click at [563, 364] on td "15" at bounding box center [568, 369] width 26 height 26
type input "10/15/2025"
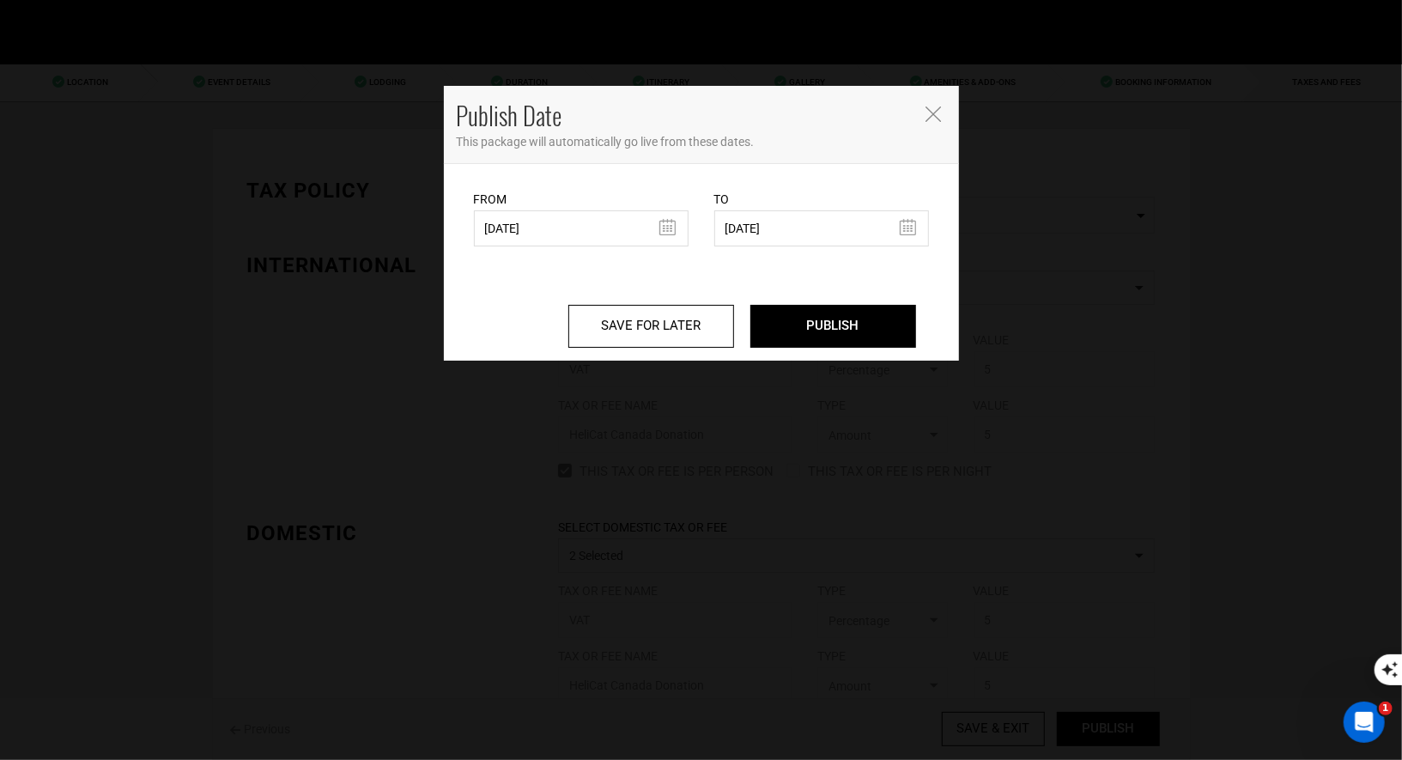
click at [806, 257] on div "SAVE FOR LATER PUBLISH" at bounding box center [701, 303] width 481 height 114
click at [822, 341] on input "PUBLISH" at bounding box center [833, 326] width 166 height 43
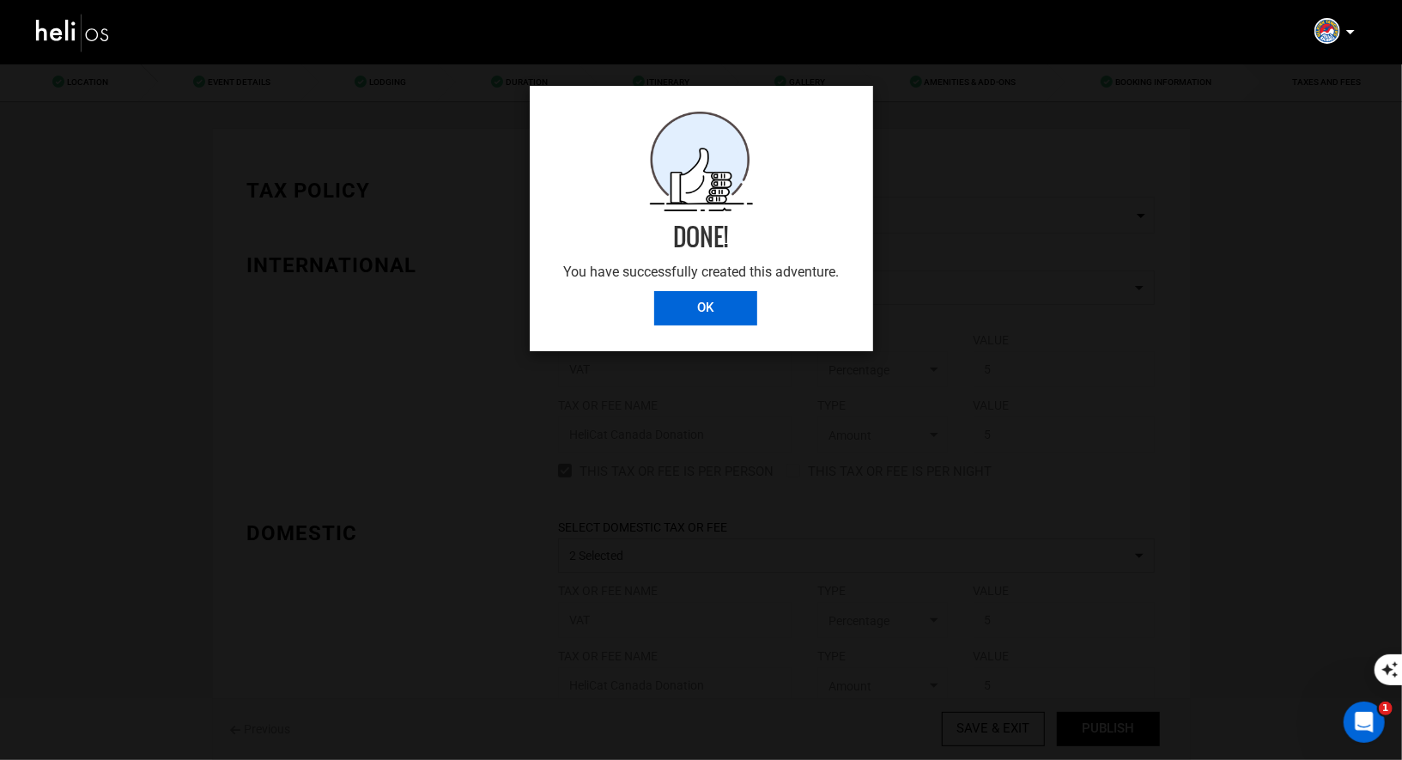
click at [697, 319] on input "OK" at bounding box center [705, 308] width 103 height 34
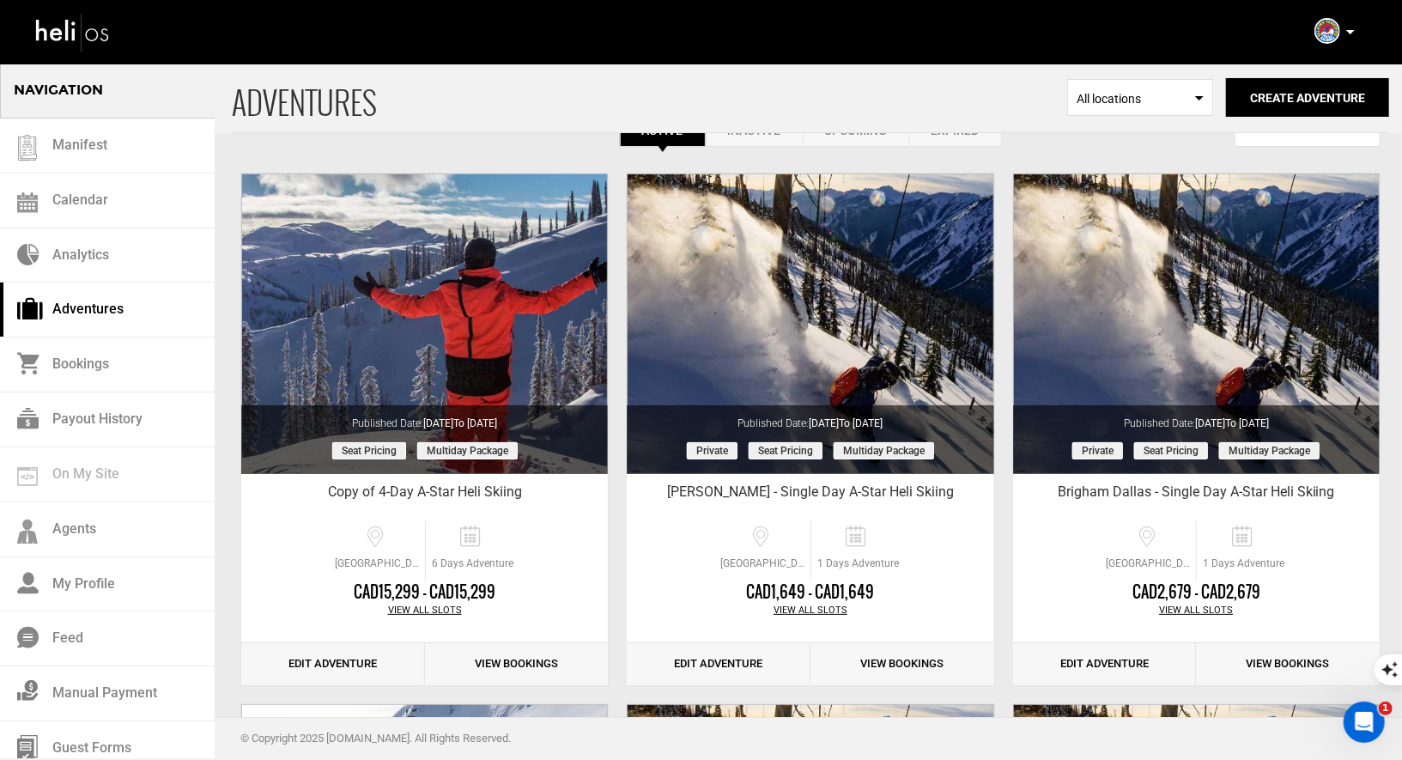
scroll to position [44, 0]
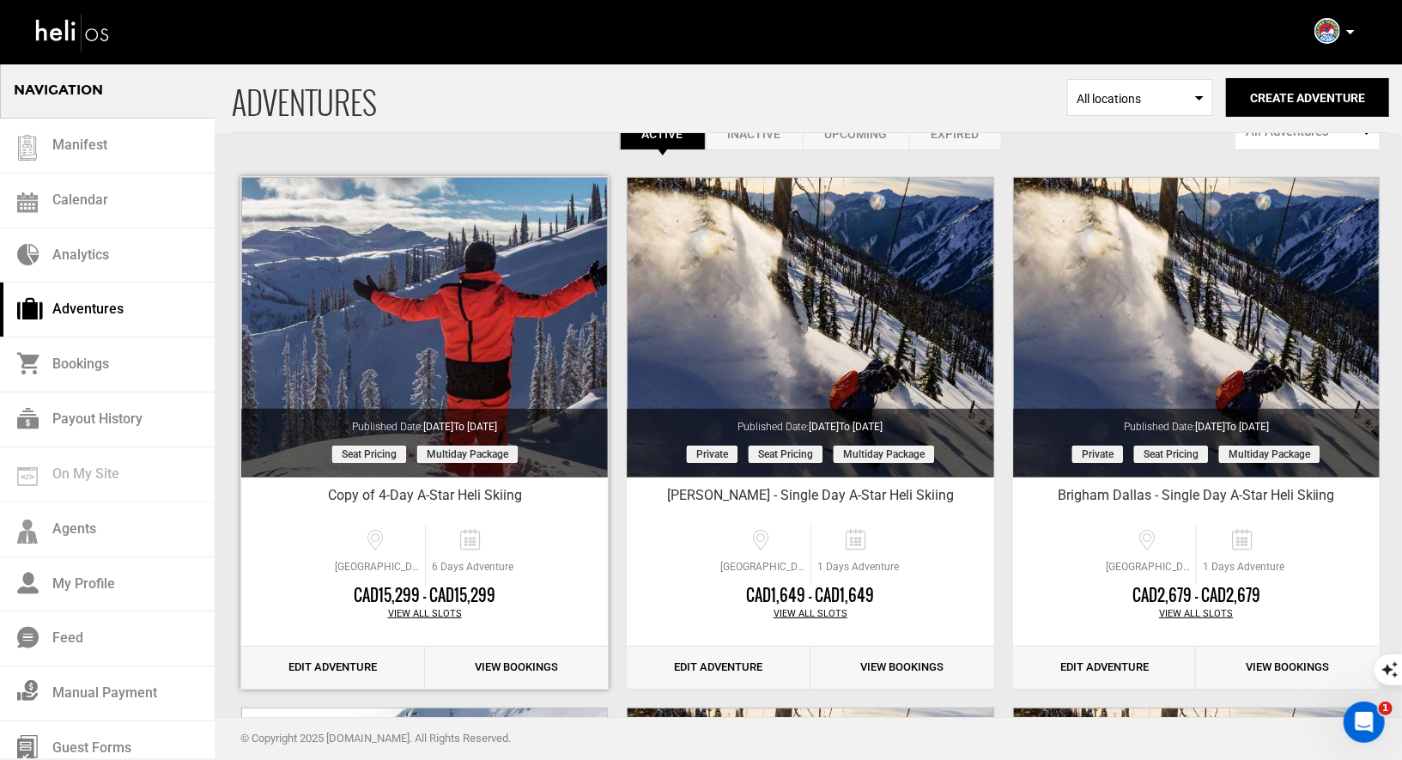
click at [325, 667] on link "Edit Adventure" at bounding box center [333, 667] width 184 height 42
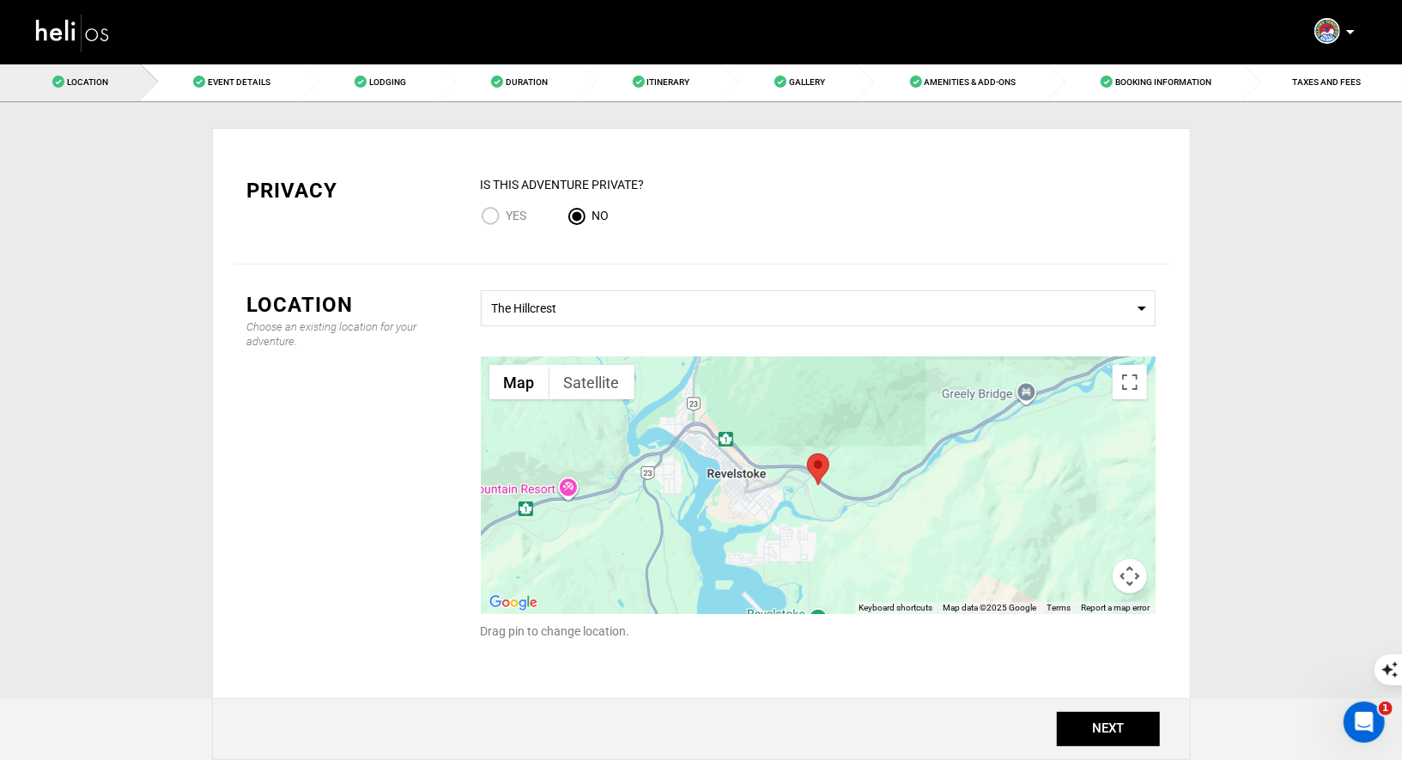
click at [489, 207] on input "Yes" at bounding box center [494, 217] width 26 height 23
radio input "true"
radio input "false"
click at [1113, 725] on button "NEXT" at bounding box center [1107, 728] width 103 height 34
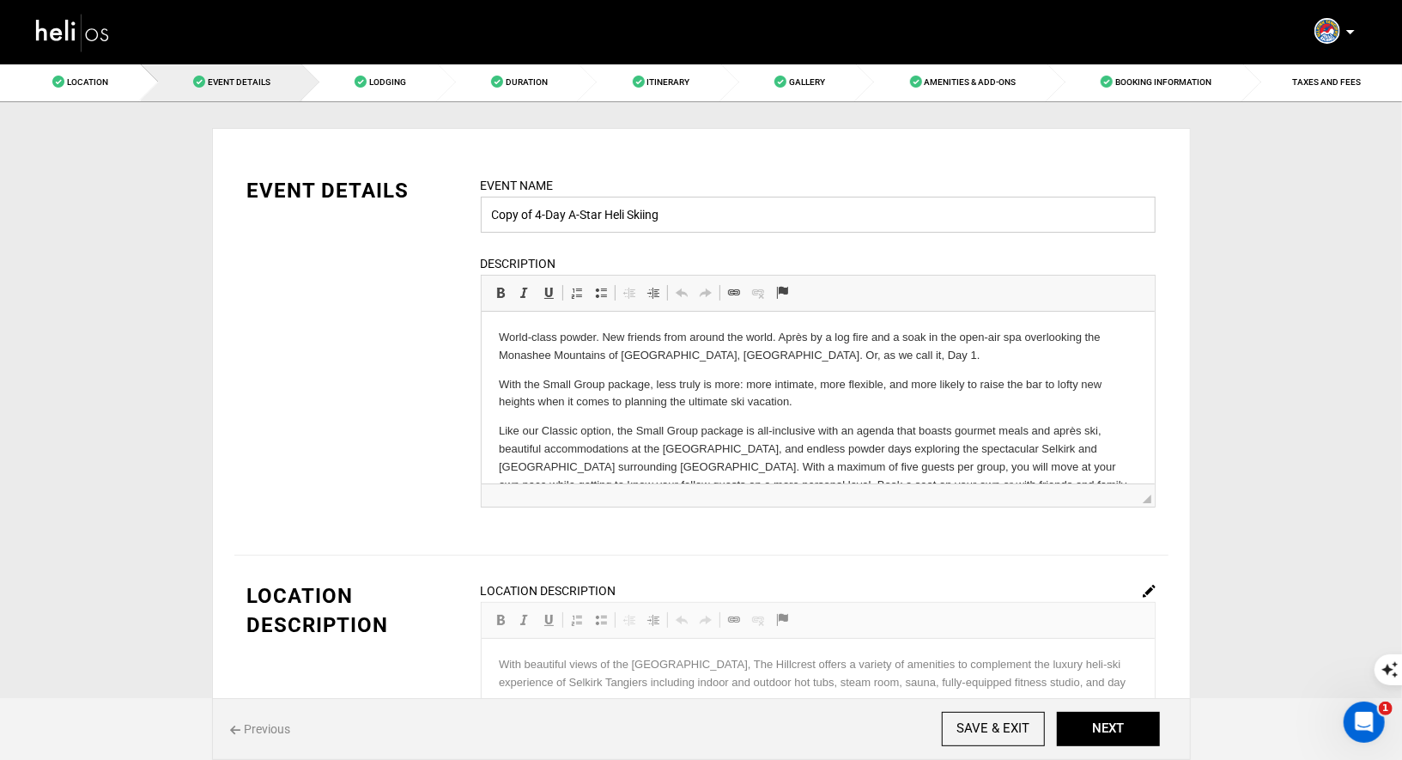
drag, startPoint x: 535, startPoint y: 215, endPoint x: 429, endPoint y: 215, distance: 105.6
click at [429, 215] on div "EVENT DETAILS Event Name Copy of 4-Day A-Star Heli Skiing Event name can not be…" at bounding box center [701, 352] width 934 height 353
click at [646, 209] on input "4-Day A-Star Heli Skiing" at bounding box center [818, 215] width 675 height 36
click at [621, 217] on input "4-Day A-Star Heli Skiing:Austin Moller" at bounding box center [818, 215] width 675 height 36
click at [772, 221] on input "4-Day A-Star Heli Skiing: Austin Moller" at bounding box center [818, 215] width 675 height 36
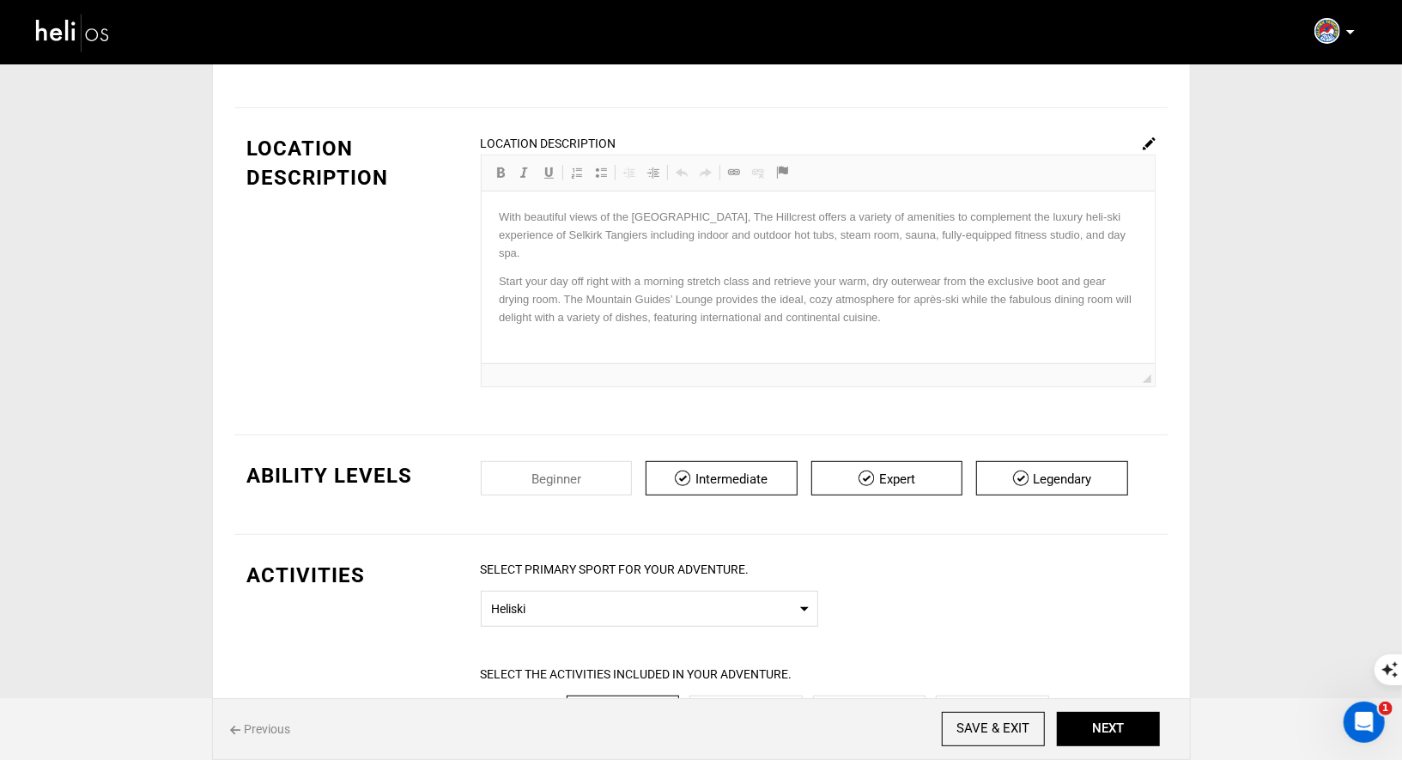
scroll to position [85, 0]
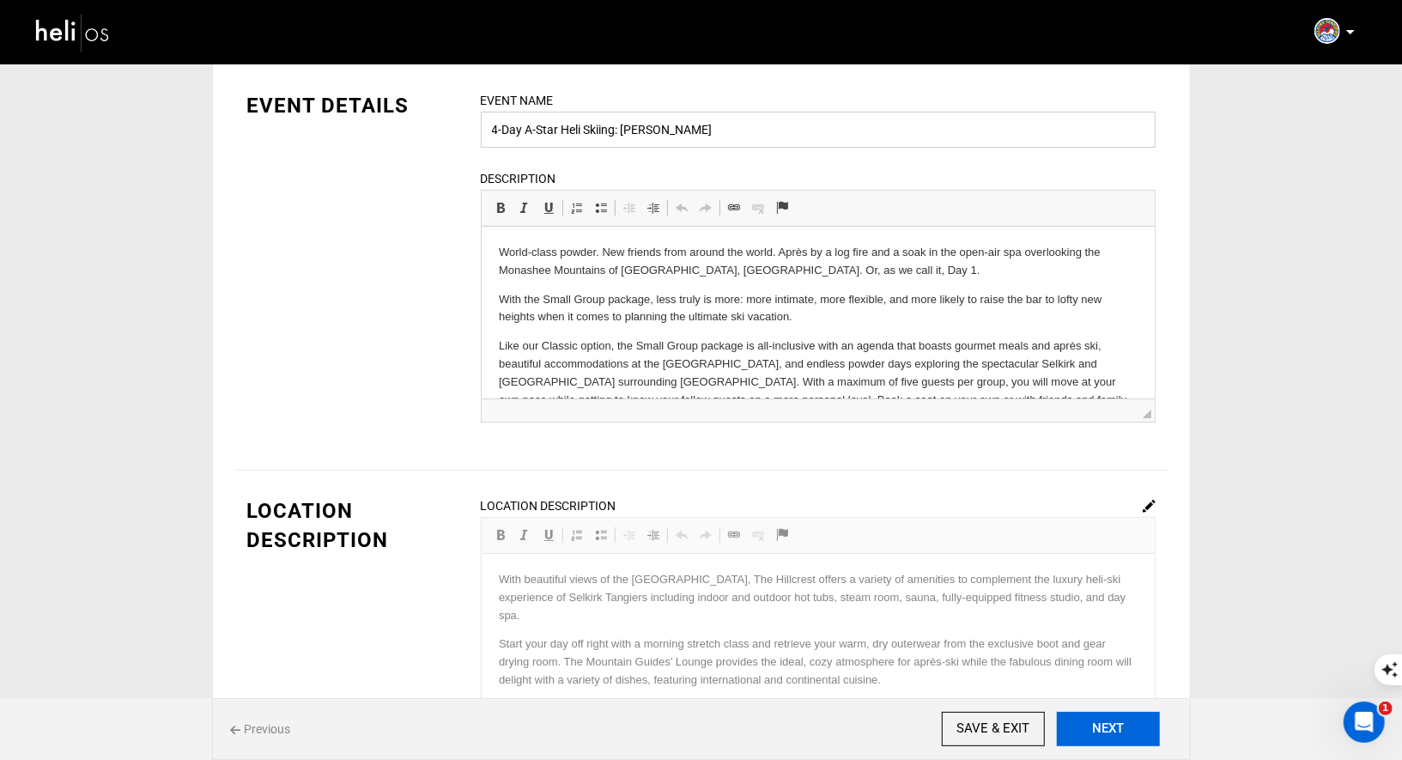
type input "4-Day A-Star Heli Skiing: Austin Moller"
click at [1110, 736] on button "NEXT" at bounding box center [1107, 728] width 103 height 34
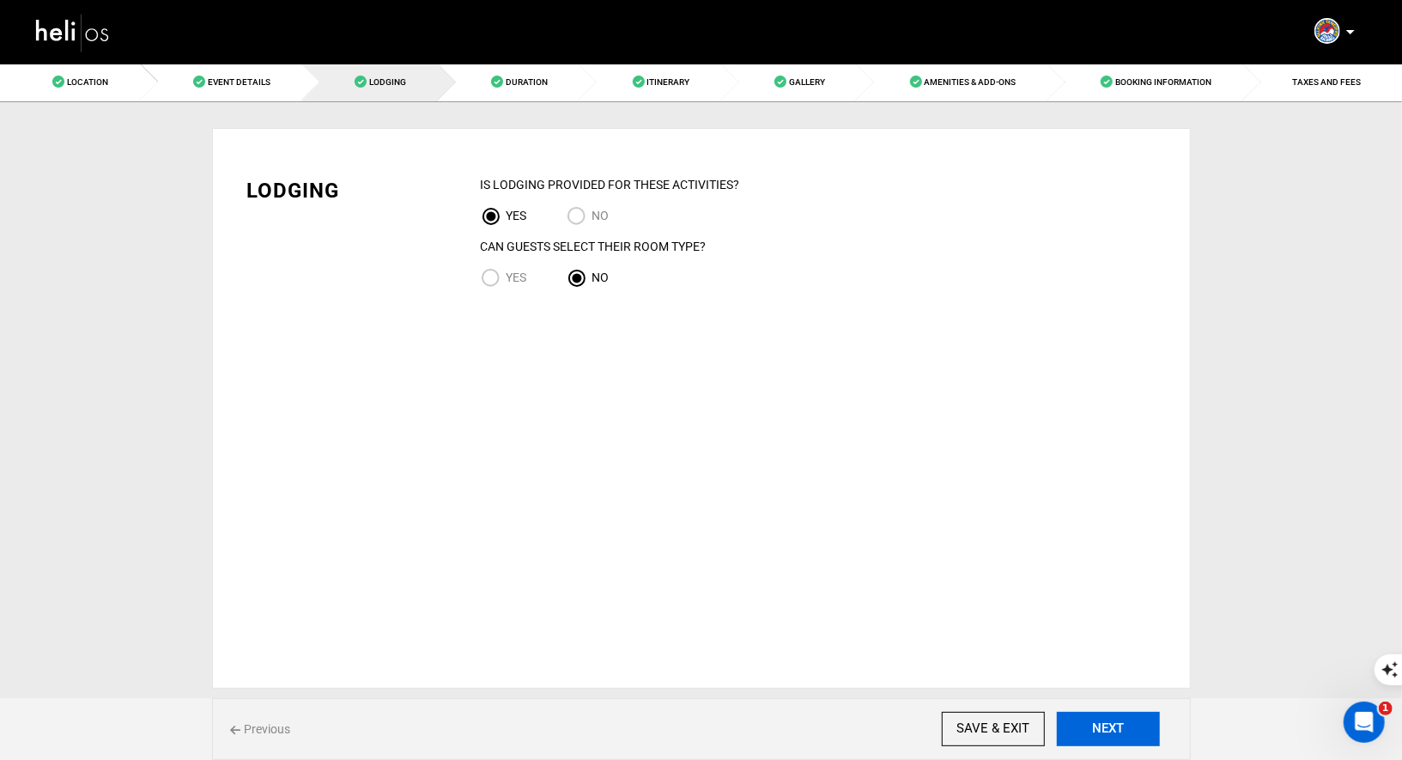
click at [1116, 726] on button "NEXT" at bounding box center [1107, 728] width 103 height 34
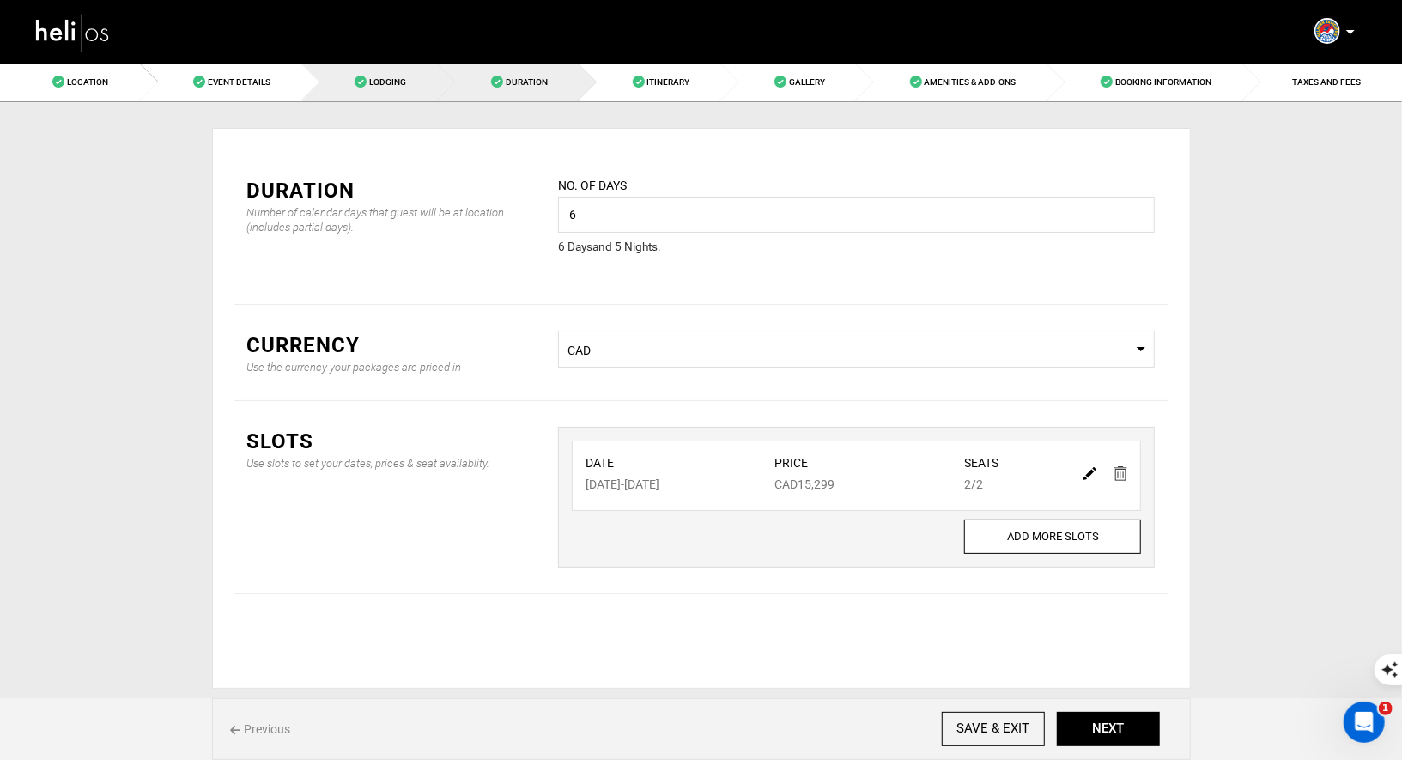
click at [383, 91] on link "Lodging" at bounding box center [370, 82] width 136 height 39
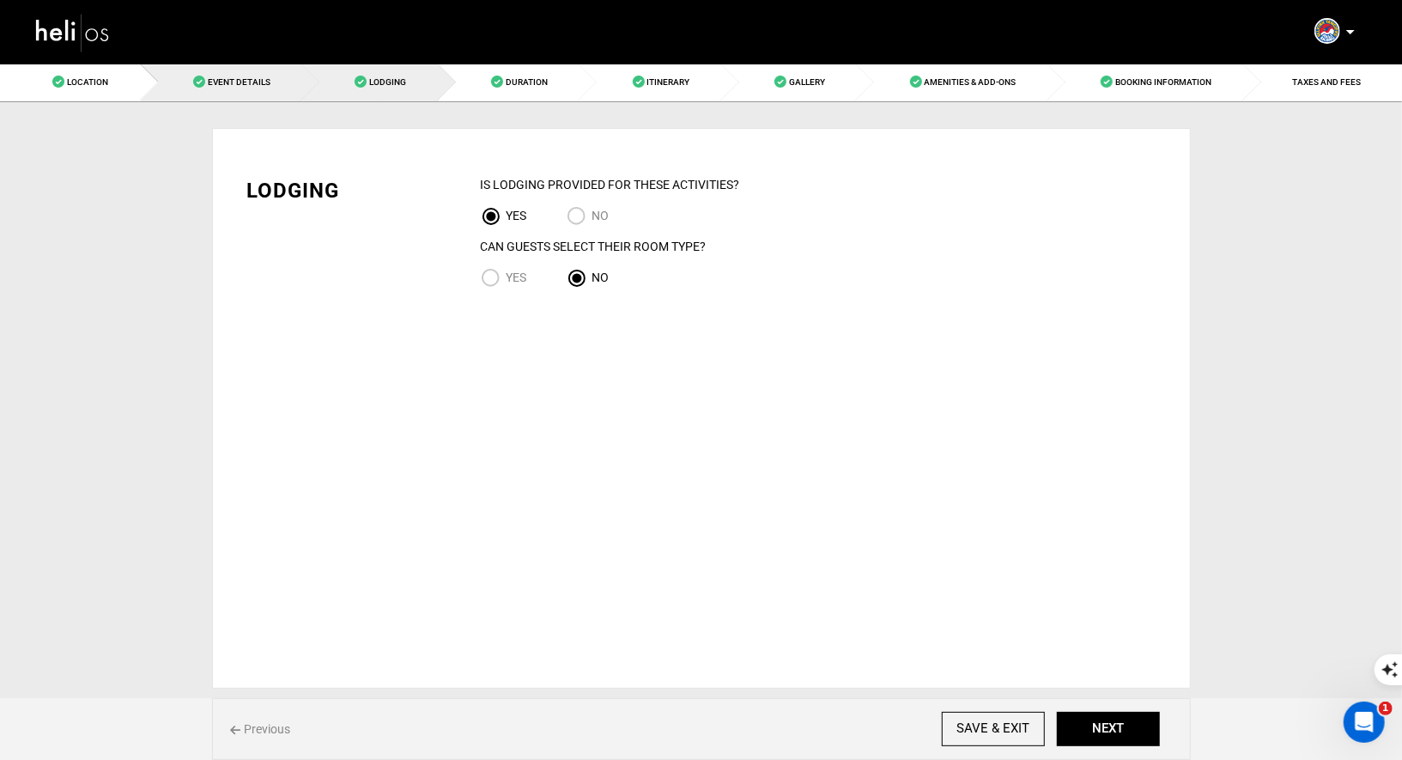
click at [252, 97] on link "Event Details" at bounding box center [222, 82] width 162 height 39
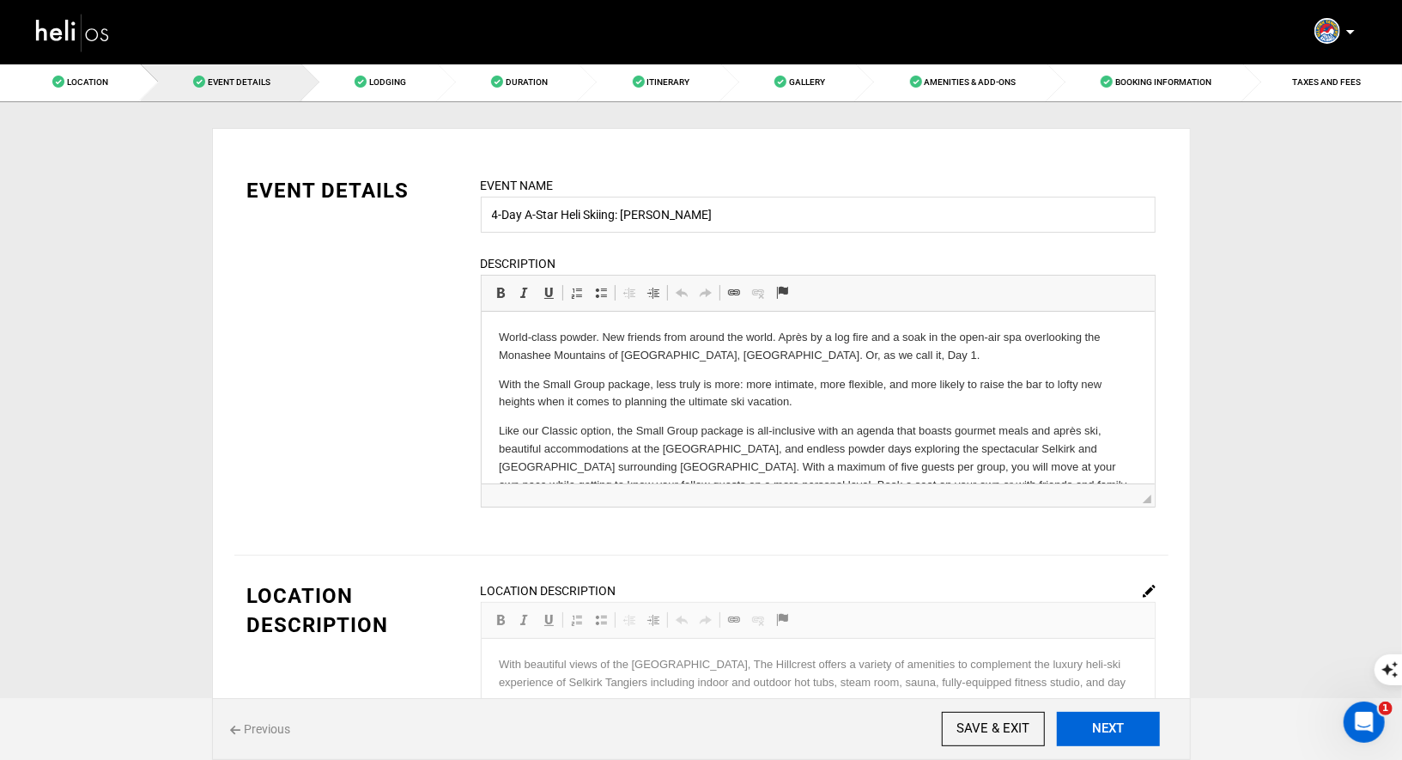
click at [1109, 740] on button "NEXT" at bounding box center [1107, 728] width 103 height 34
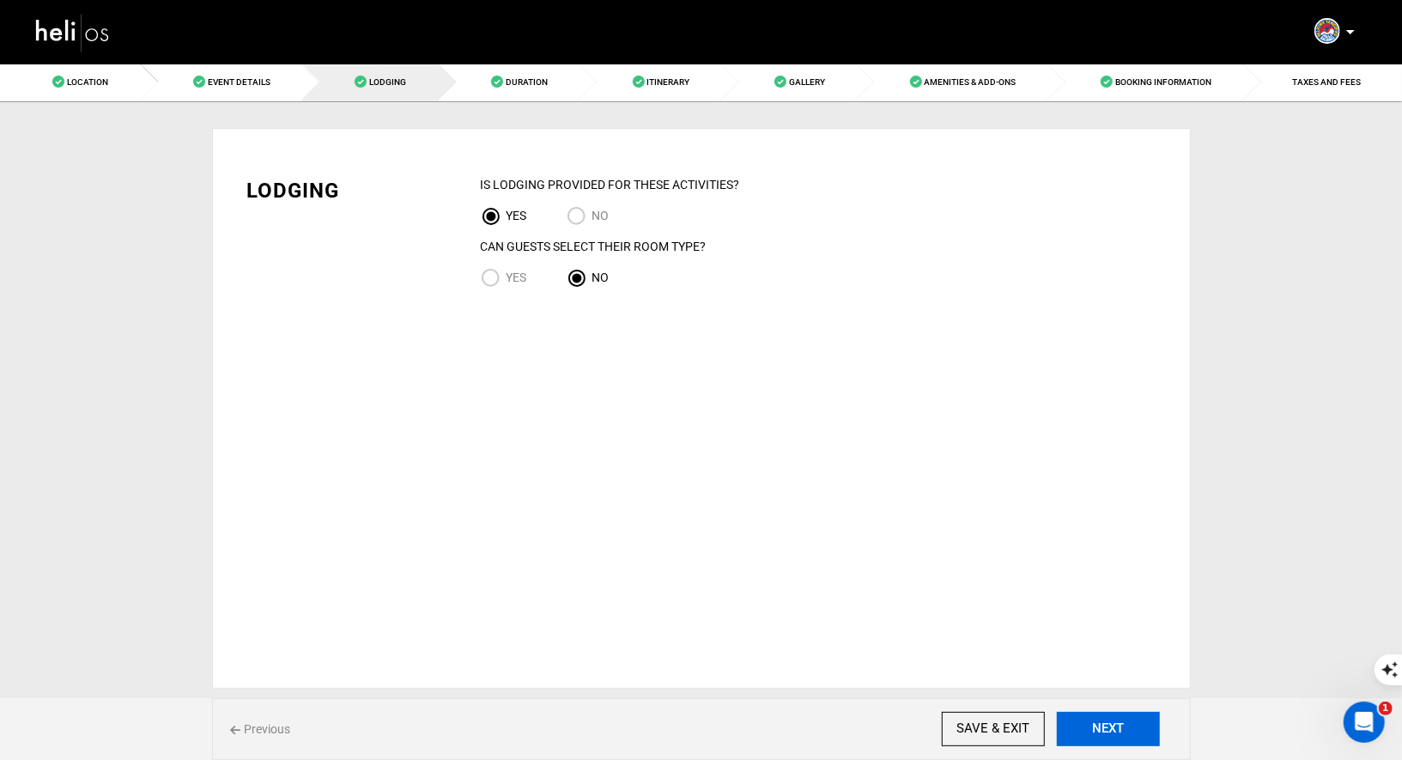
click at [1109, 740] on button "NEXT" at bounding box center [1107, 728] width 103 height 34
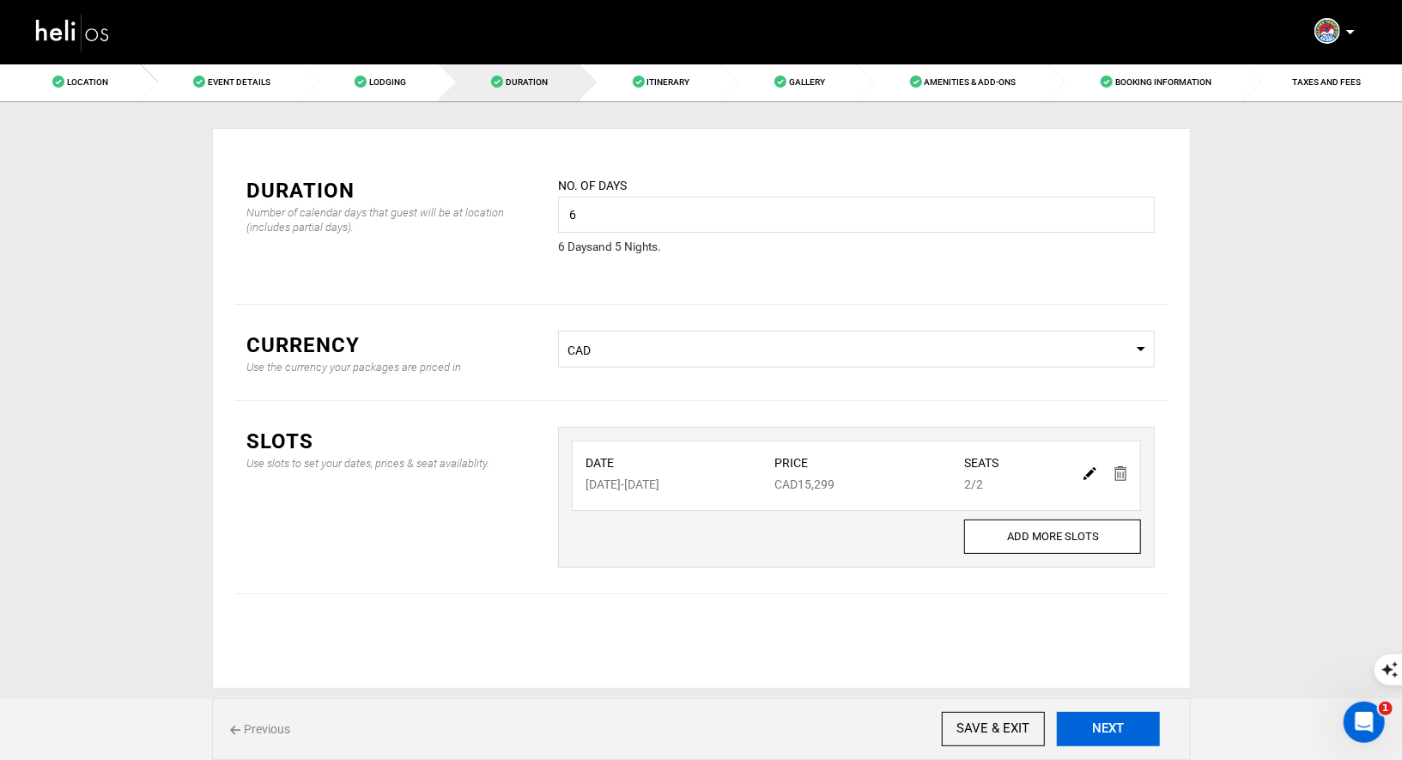
click at [1109, 741] on button "NEXT" at bounding box center [1107, 728] width 103 height 34
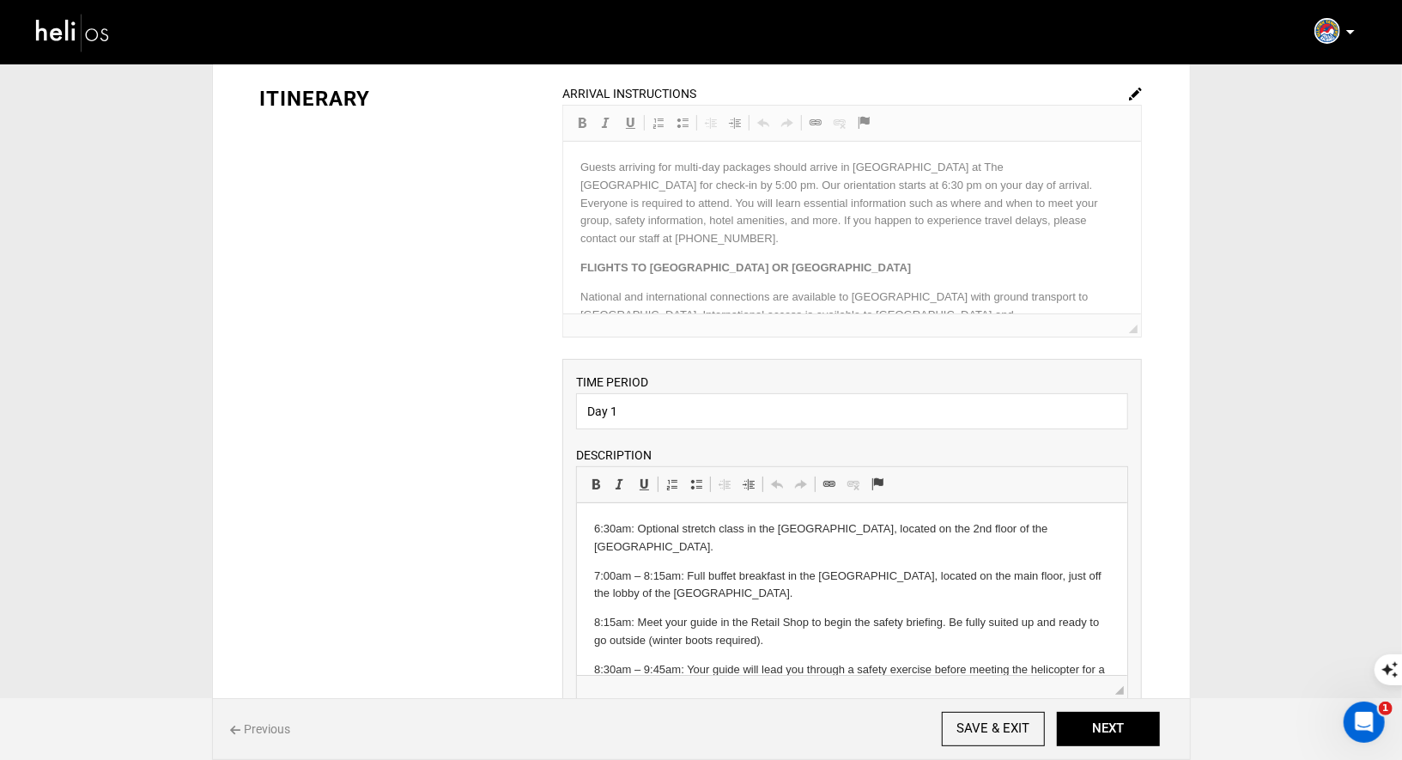
scroll to position [107, 0]
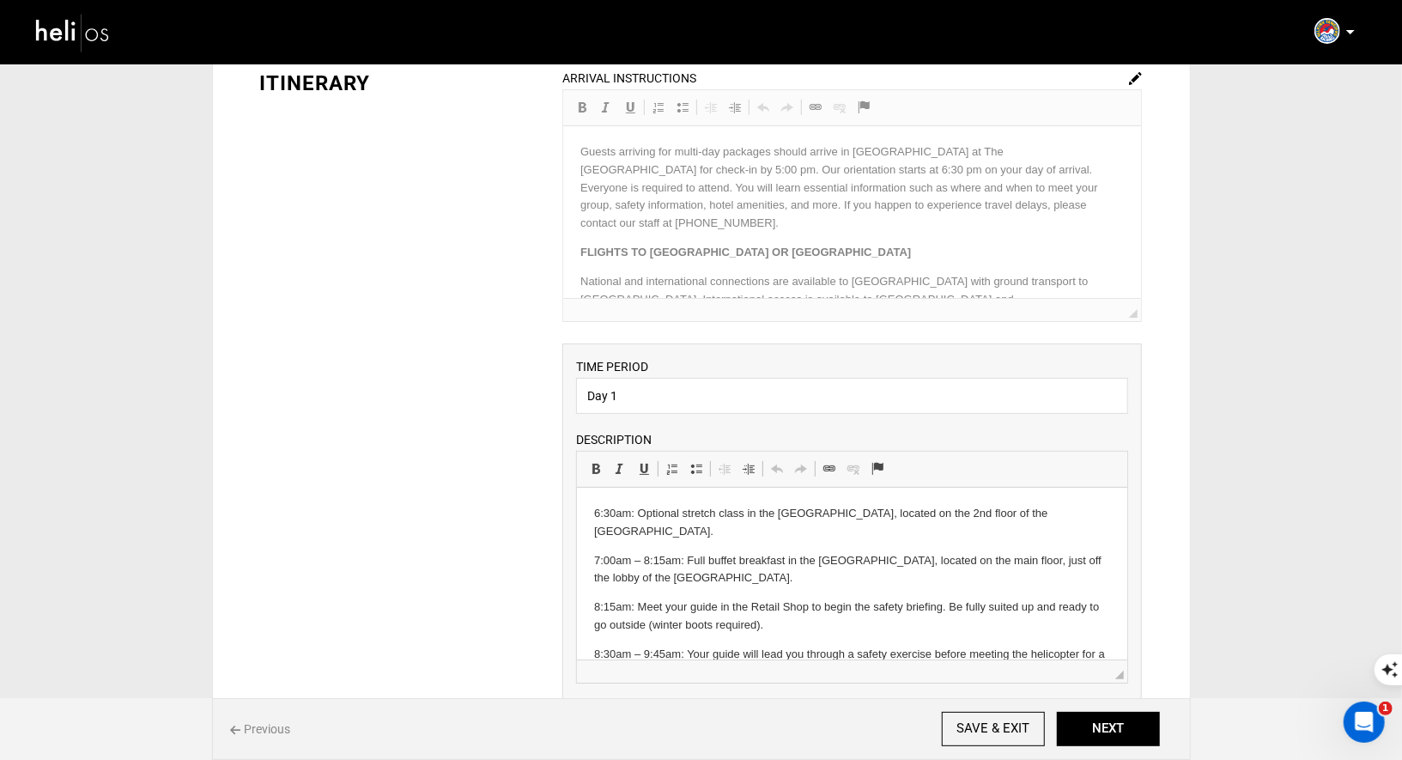
click at [591, 517] on html "6:30am: Optional stretch class in the Mount Revelstoke Room, located on the 2nd…" at bounding box center [852, 677] width 550 height 380
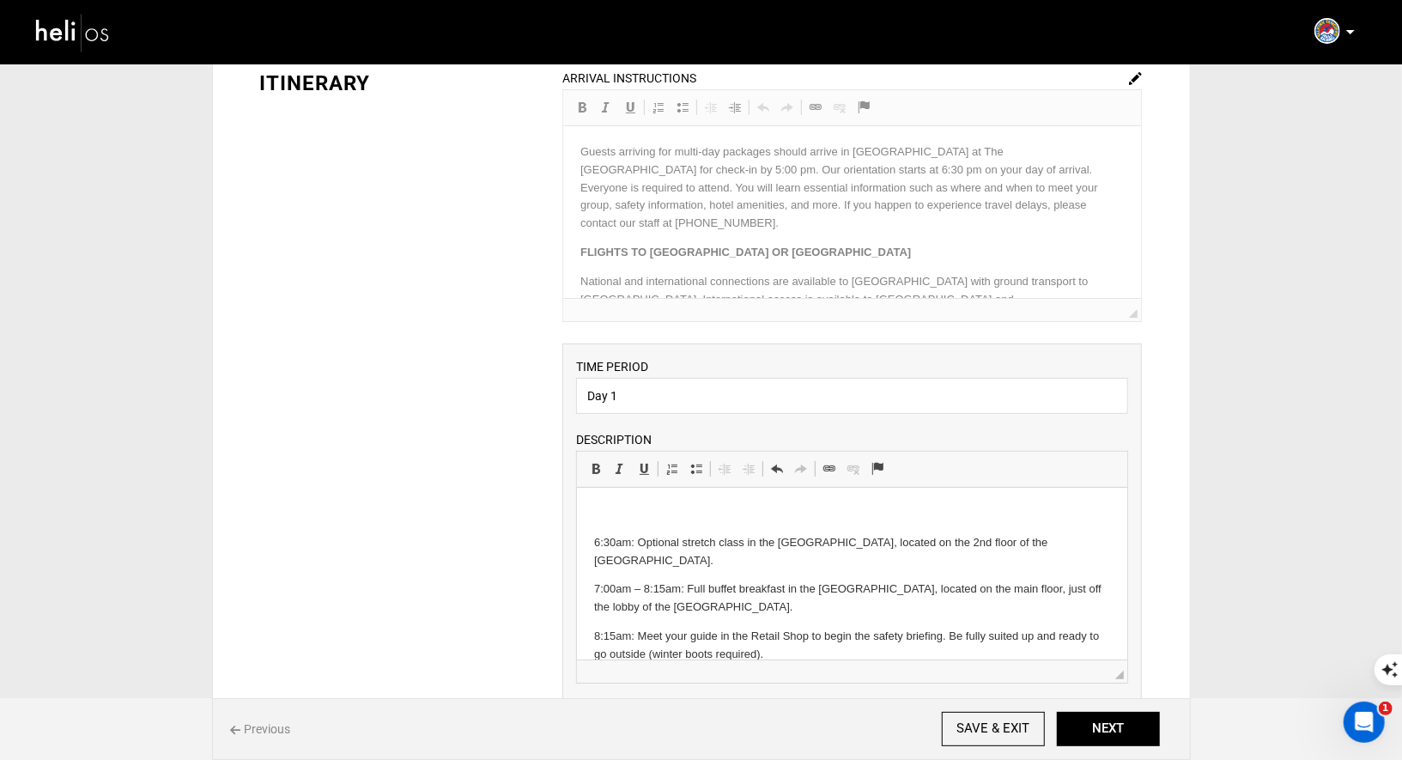
click at [616, 512] on p at bounding box center [852, 513] width 516 height 18
click at [869, 528] on body "*CHECK IN IS THE DAY BEFORE YOUR FIRST SKI 6:30am: Optional stretch class in th…" at bounding box center [852, 691] width 516 height 375
click at [866, 517] on p "*CHECK IN IS THE DAY BEFORE YOUR FIRST SKI" at bounding box center [852, 513] width 516 height 18
click at [1031, 511] on p "*CHECK IN IS THE DAY BEFORE YOUR FIRST SKI. FIRST SKI DAY IS FEBRUARY 24." at bounding box center [852, 513] width 516 height 18
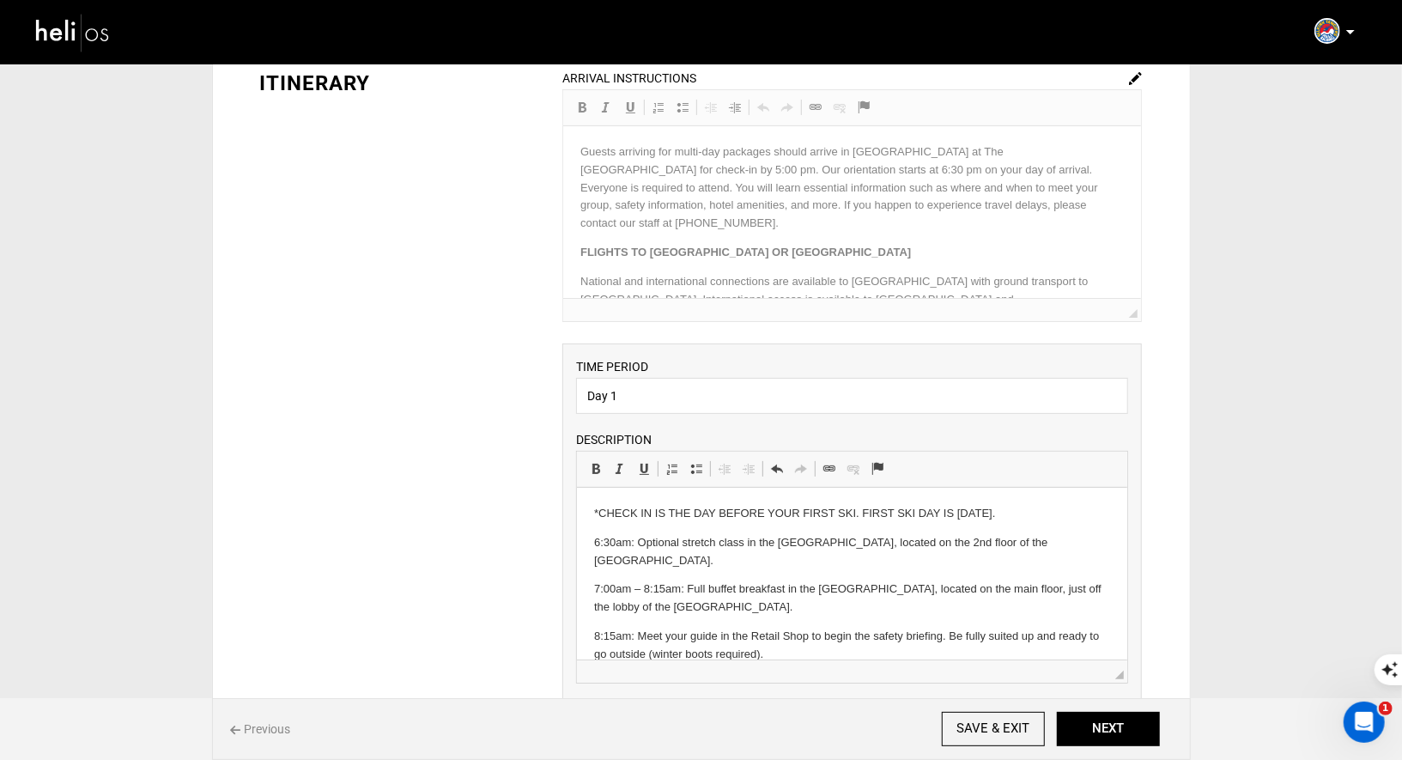
click at [1051, 512] on p "*CHECK IN IS THE DAY BEFORE YOUR FIRST SKI. FIRST SKI DAY IS FEBRUARY 25 ." at bounding box center [852, 513] width 516 height 18
click at [1052, 516] on p "*CHECK IN IS THE DAY BEFORE YOUR FIRST SKI. FIRST SKI DAY IS FEBRUARY 25 ." at bounding box center [852, 513] width 516 height 18
click at [1030, 515] on p "*CHECK IN IS THE DAY BEFORE YOUR FIRST SKI. FIRST SKI DAY IS FEBRUARY 25*" at bounding box center [852, 513] width 516 height 18
click at [1078, 513] on p "*CHECK IN IS THE DAY BEFORE YOUR FIRST SKI. FIRST SKI DAY IS FEBRUARY 25TH *" at bounding box center [852, 513] width 516 height 18
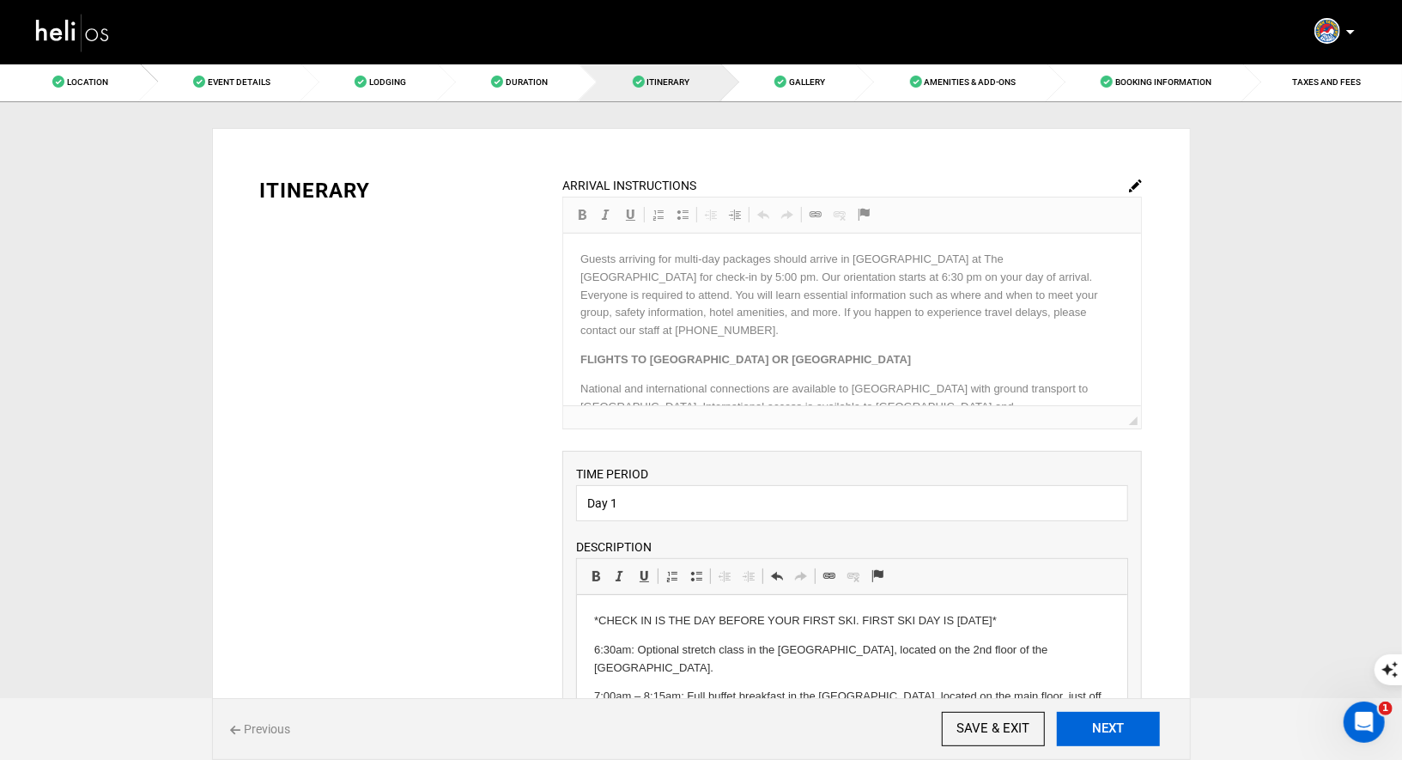
click at [1117, 728] on button "NEXT" at bounding box center [1107, 728] width 103 height 34
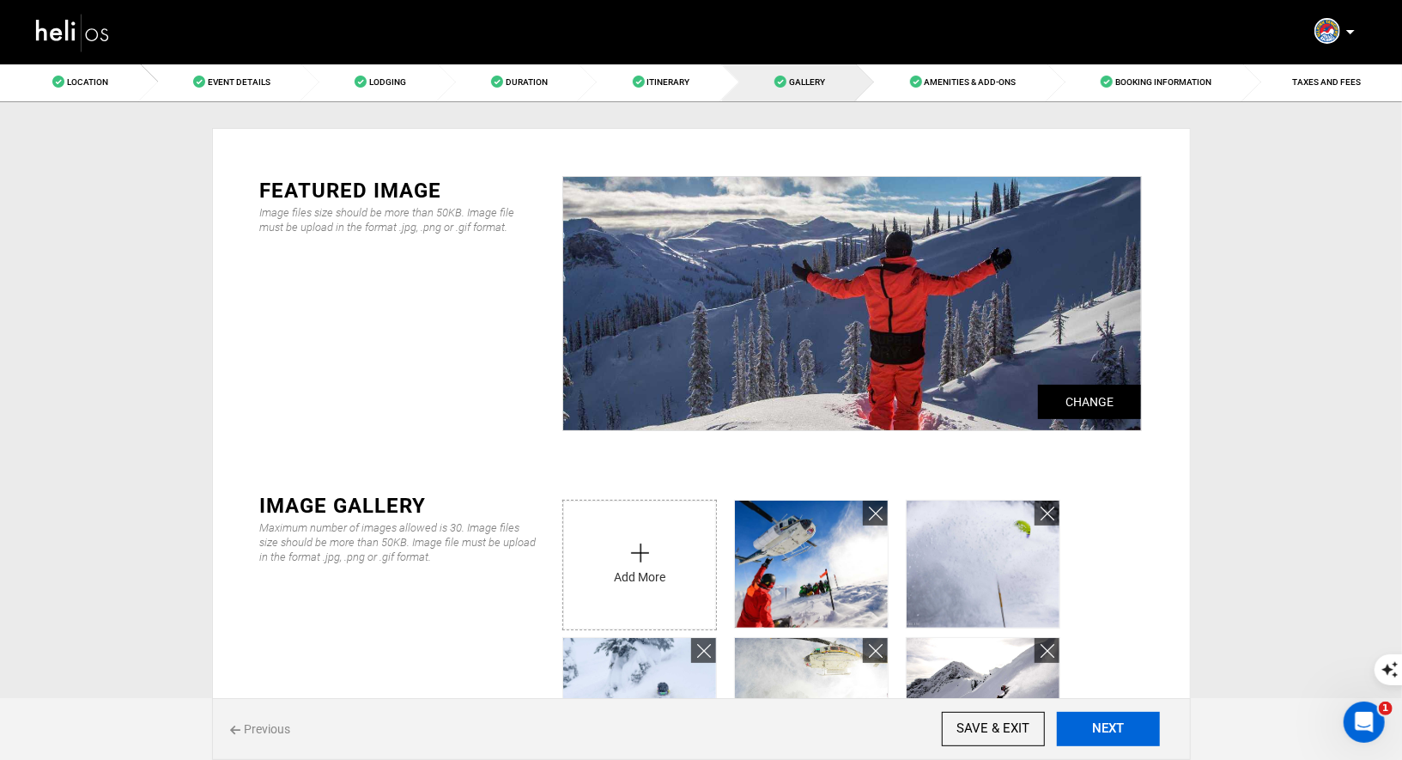
click at [1117, 728] on button "NEXT" at bounding box center [1107, 728] width 103 height 34
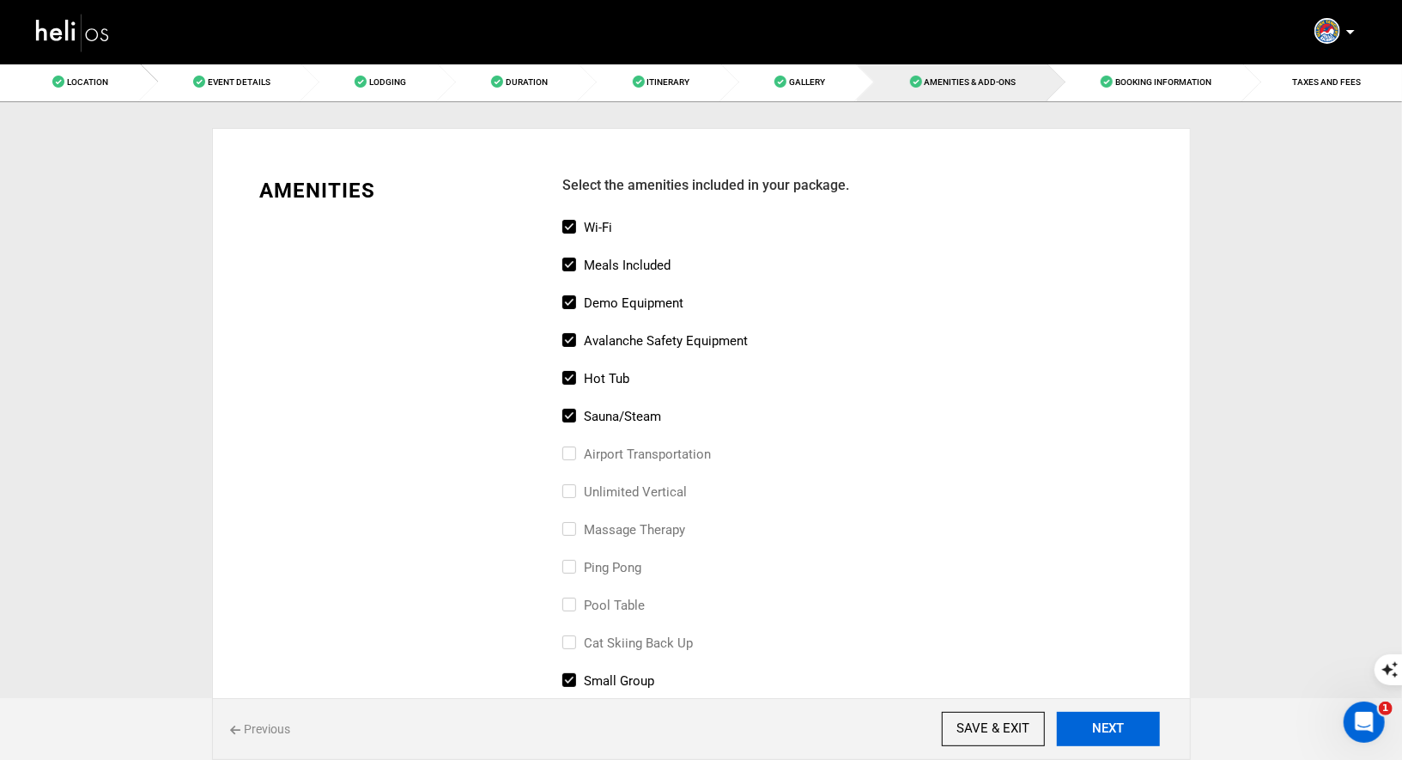
click at [1117, 728] on button "NEXT" at bounding box center [1107, 728] width 103 height 34
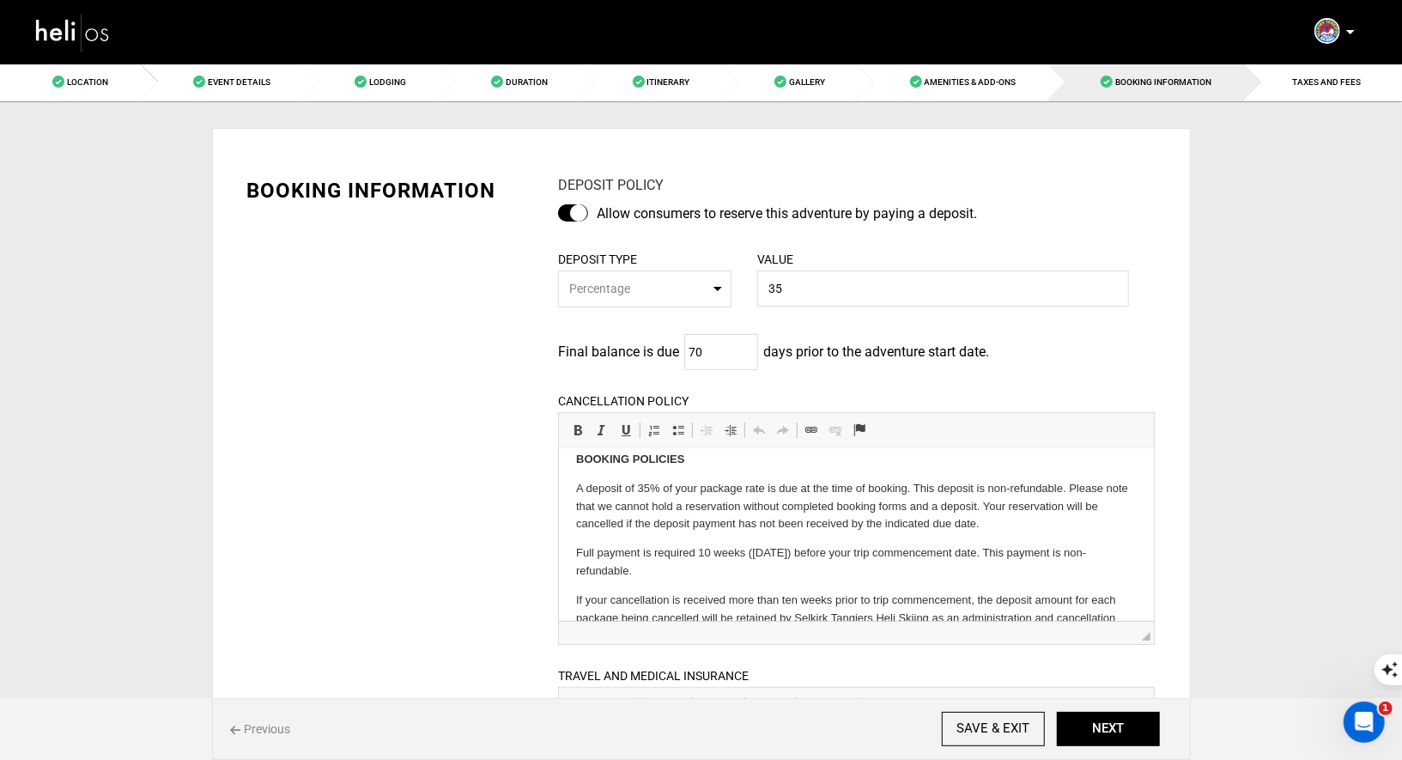
scroll to position [19, 0]
click at [1082, 724] on button "NEXT" at bounding box center [1107, 728] width 103 height 34
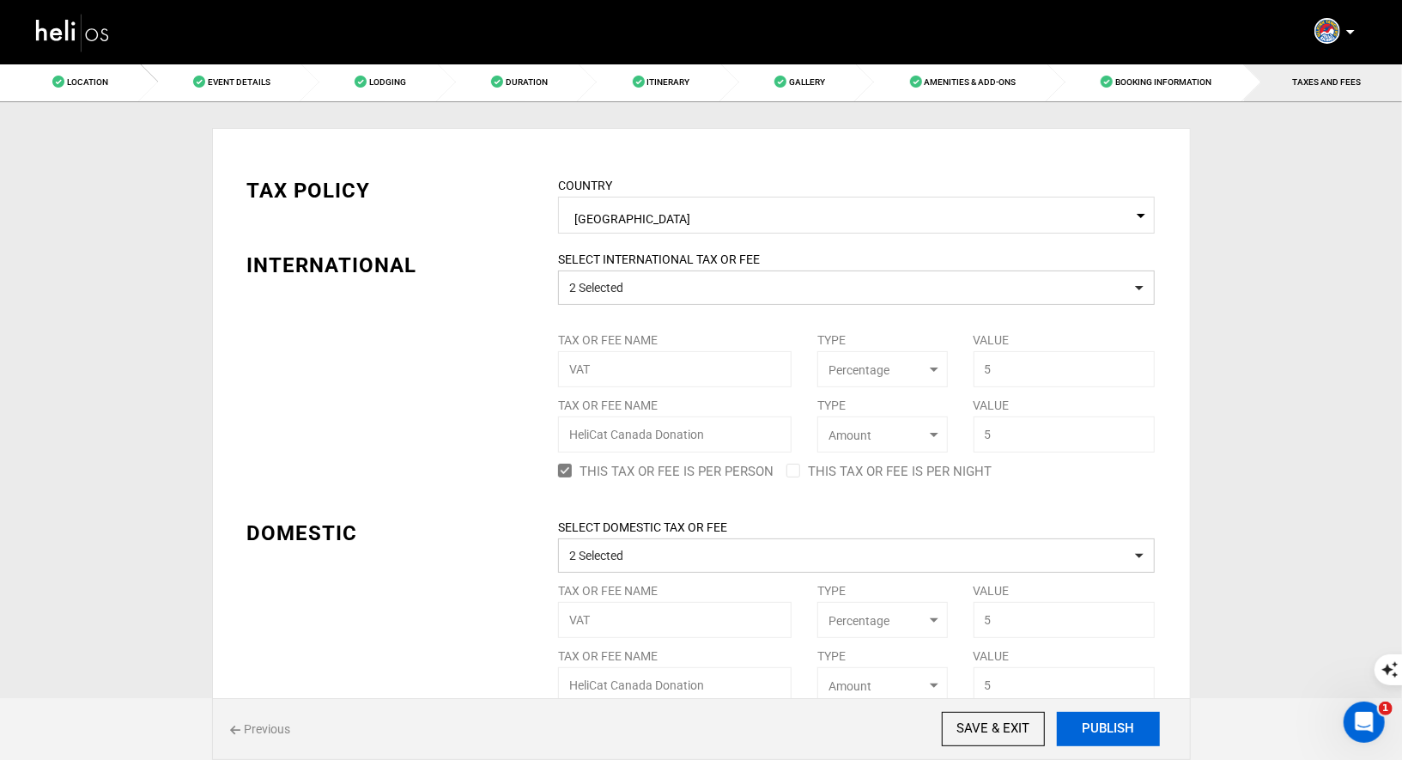
click at [1082, 725] on button "PUBLISH" at bounding box center [1107, 728] width 103 height 34
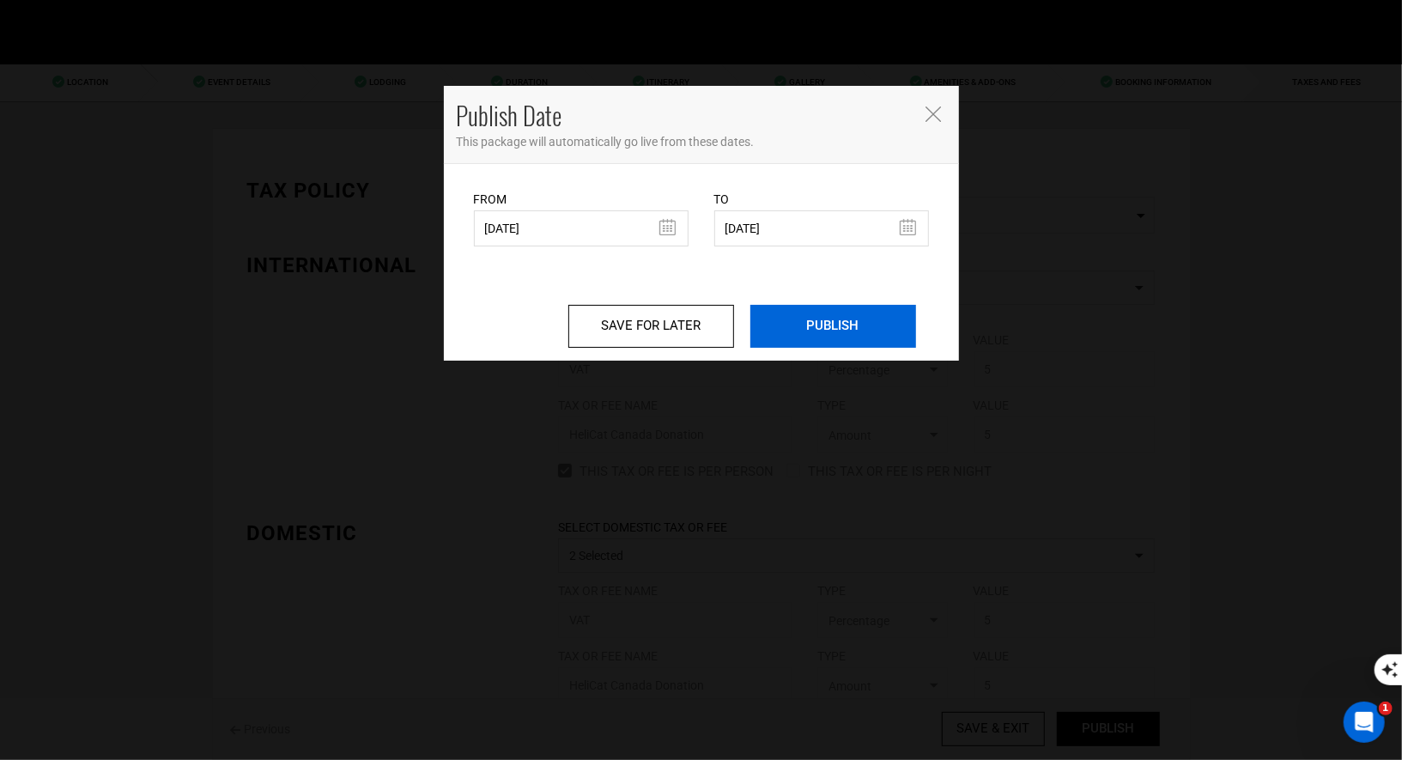
click at [795, 325] on input "PUBLISH" at bounding box center [833, 326] width 166 height 43
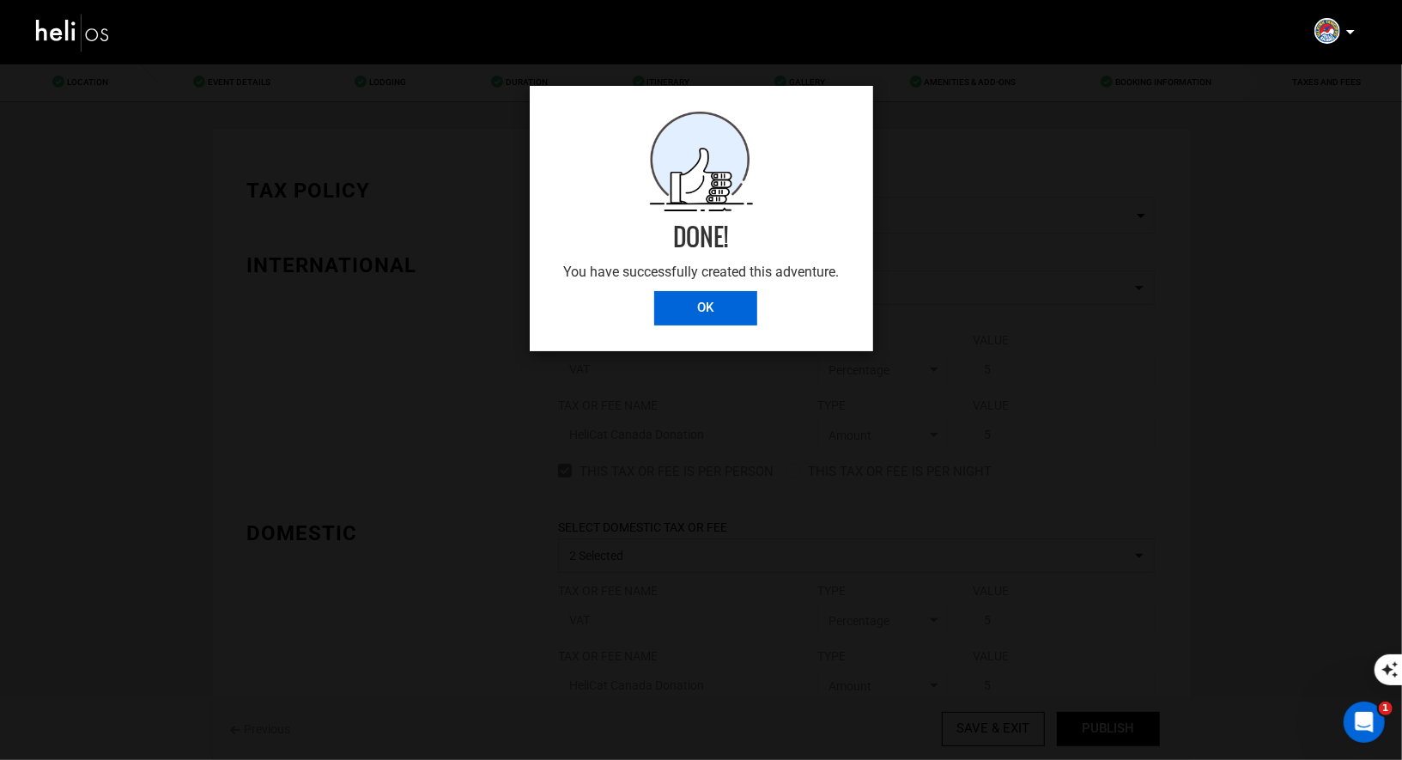
click at [711, 302] on input "OK" at bounding box center [705, 308] width 103 height 34
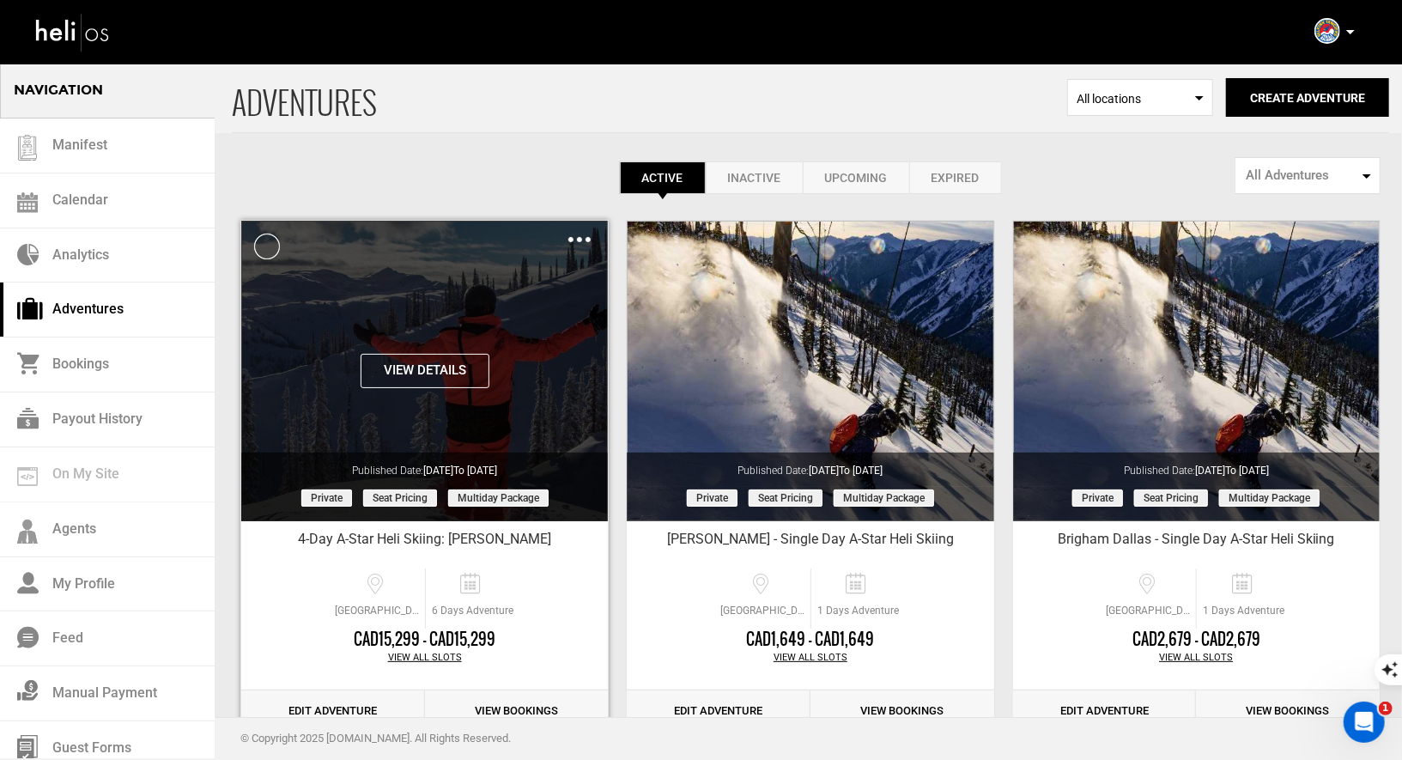
click at [575, 234] on div "Clone De-Activate Share Delete" at bounding box center [579, 239] width 22 height 20
click at [583, 242] on div "Clone De-Activate Share Delete" at bounding box center [579, 239] width 22 height 20
click at [577, 234] on div "Clone De-Activate Share Delete" at bounding box center [579, 239] width 22 height 20
click at [578, 233] on div "Clone De-Activate Share Delete" at bounding box center [579, 239] width 22 height 20
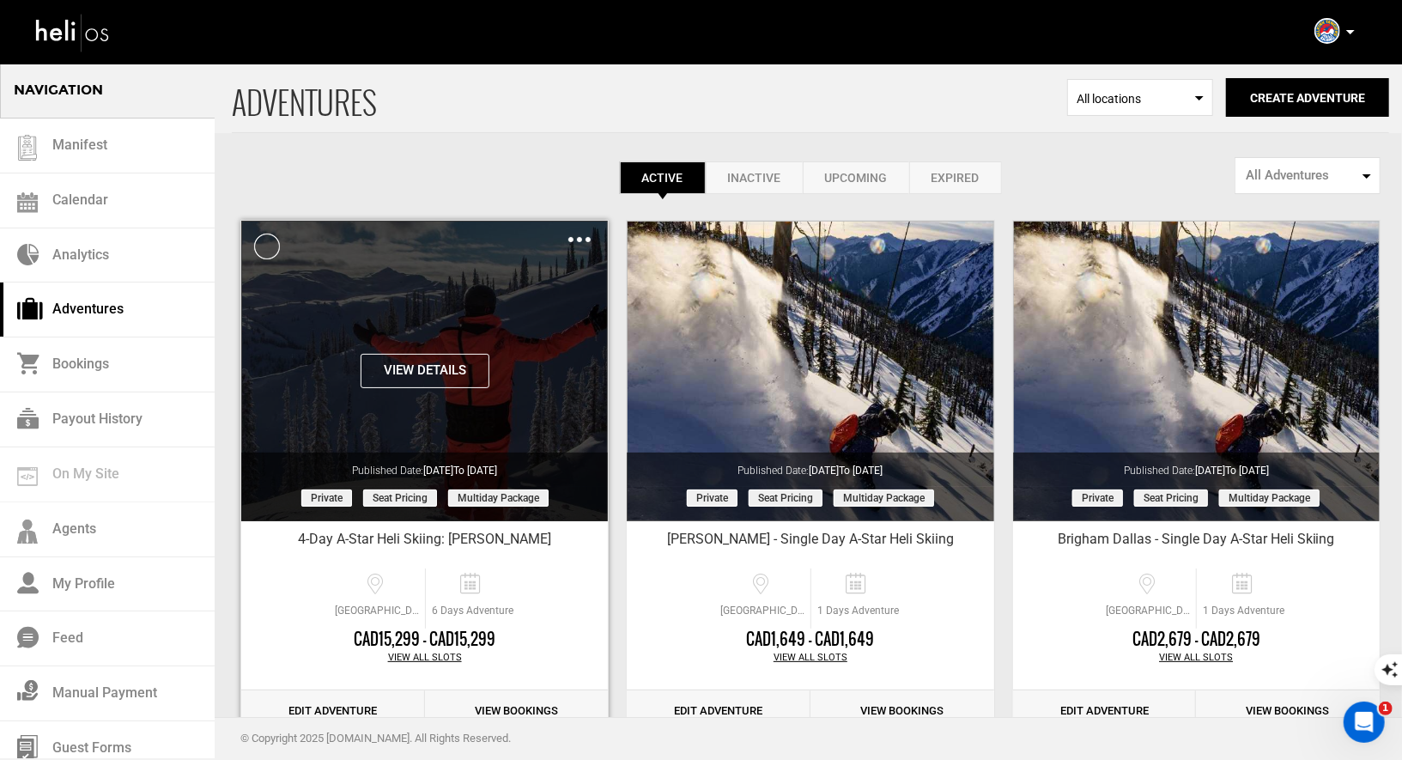
click at [583, 238] on img at bounding box center [579, 239] width 22 height 5
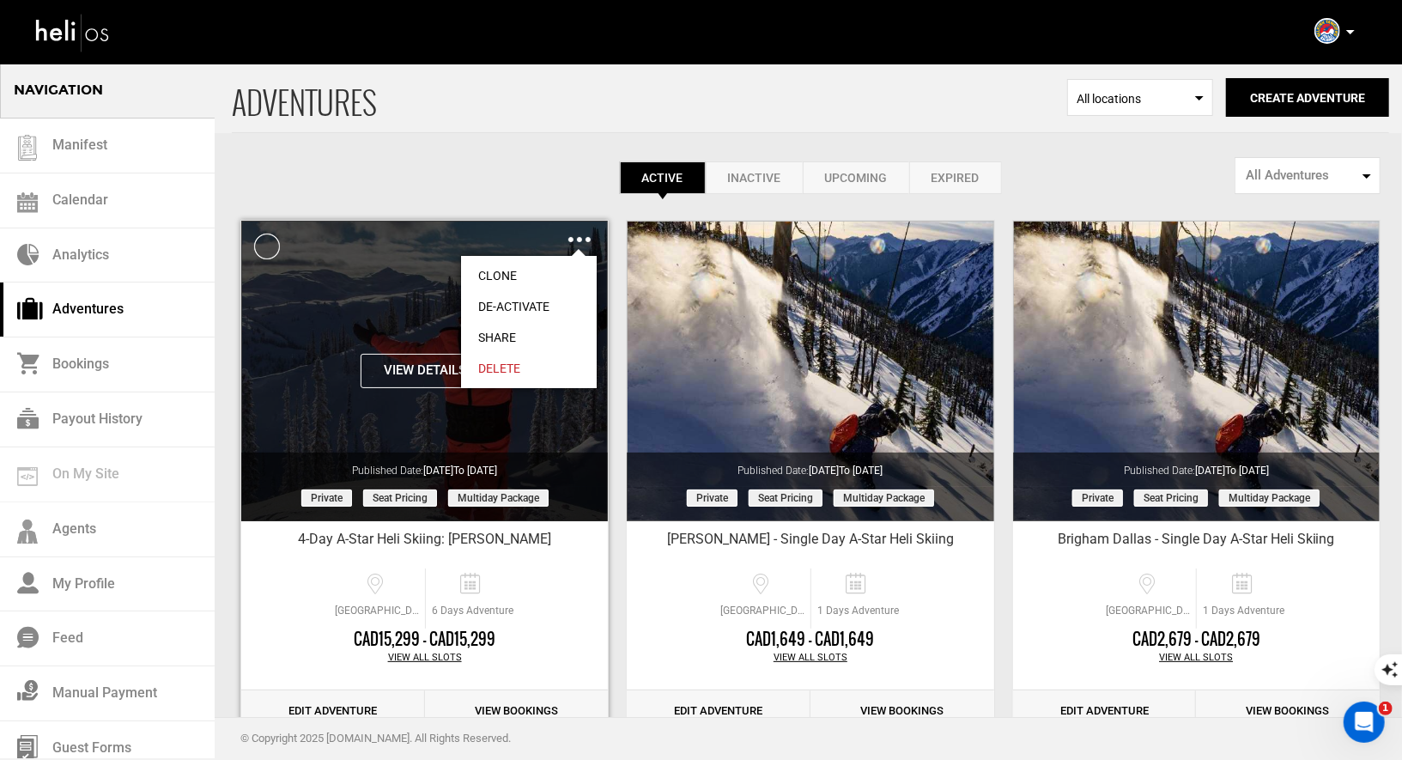
click at [500, 332] on link "Share" at bounding box center [529, 337] width 136 height 31
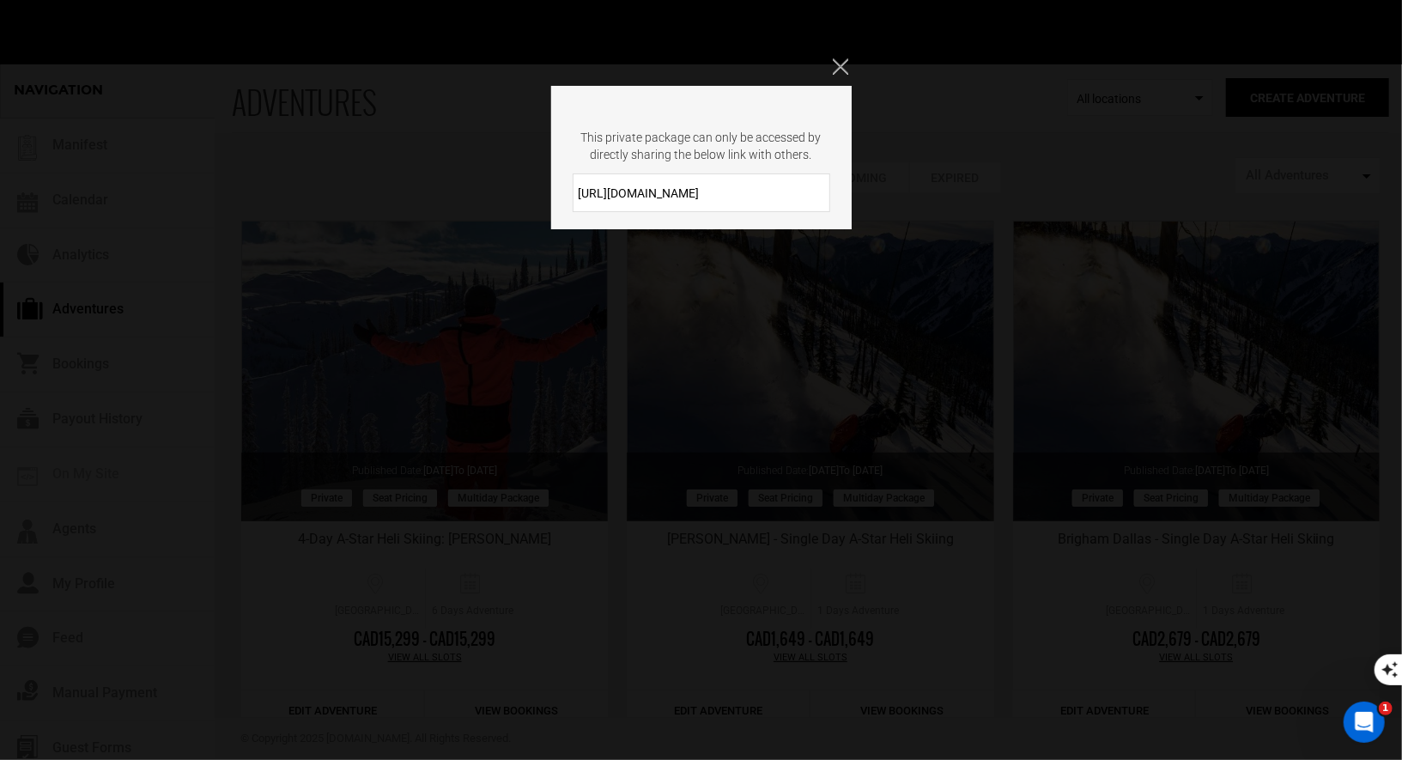
drag, startPoint x: 719, startPoint y: 191, endPoint x: 579, endPoint y: 187, distance: 140.0
click at [578, 186] on input "https://heli.life/lZmFWz" at bounding box center [700, 192] width 257 height 39
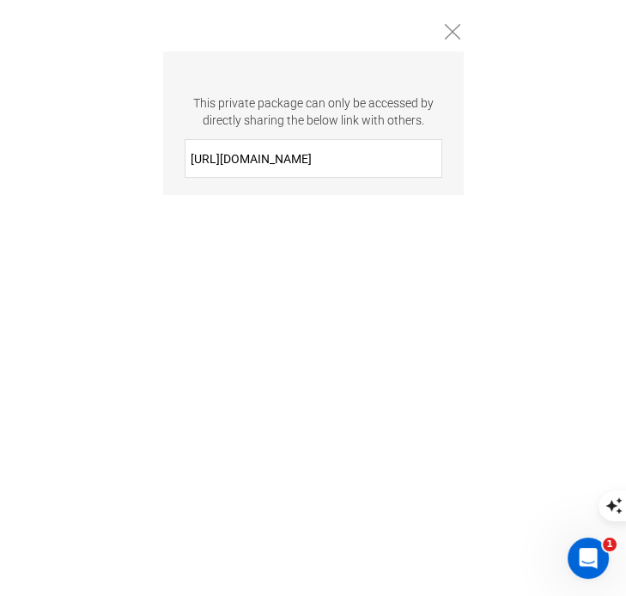
click at [315, 170] on input "https://heli.life/lZmFWz" at bounding box center [313, 158] width 257 height 39
drag, startPoint x: 332, startPoint y: 168, endPoint x: 181, endPoint y: 161, distance: 151.2
click at [182, 161] on div "https://heli.life/lZmFWz" at bounding box center [313, 158] width 300 height 39
click at [324, 153] on input "https://heli.life/lZmFWz" at bounding box center [313, 158] width 257 height 39
drag, startPoint x: 323, startPoint y: 157, endPoint x: 189, endPoint y: 152, distance: 134.0
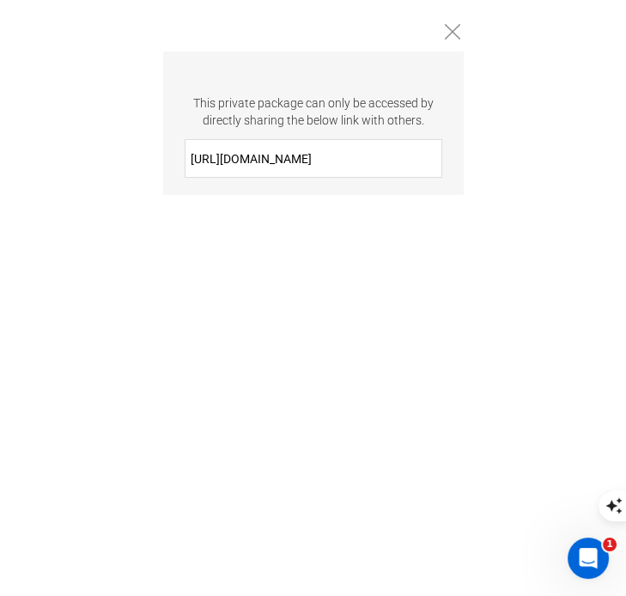
click at [189, 152] on input "https://heli.life/lZmFWz" at bounding box center [313, 158] width 257 height 39
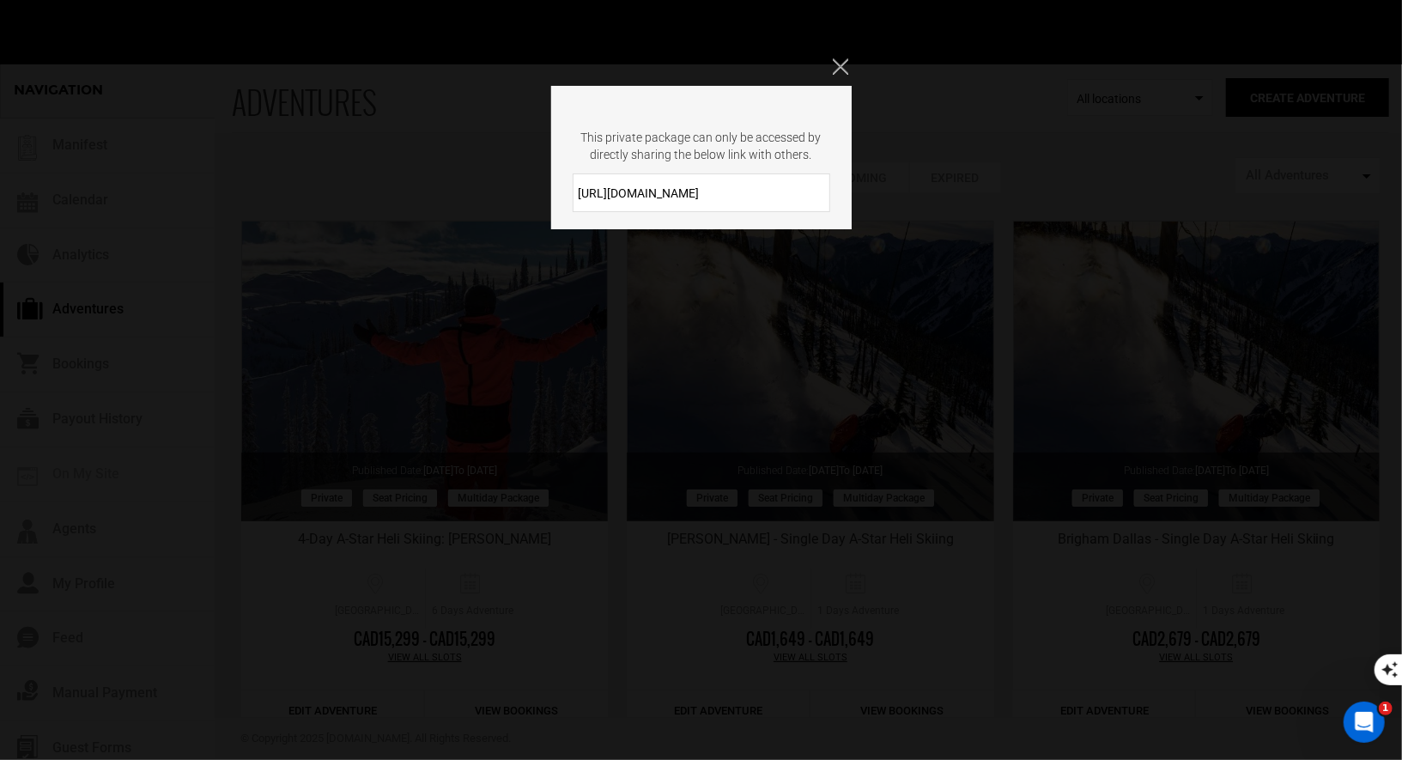
click at [843, 76] on div "This private package can only be accessed by directly sharing the below link wi…" at bounding box center [701, 380] width 1402 height 760
